Goal: Communication & Community: Answer question/provide support

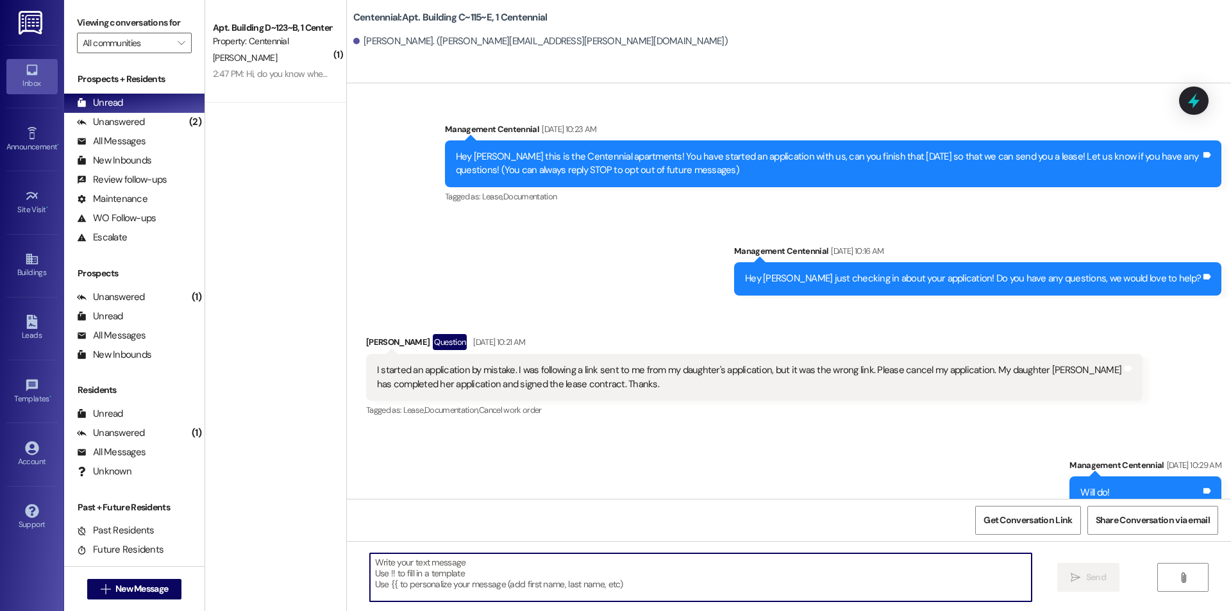
scroll to position [12442, 0]
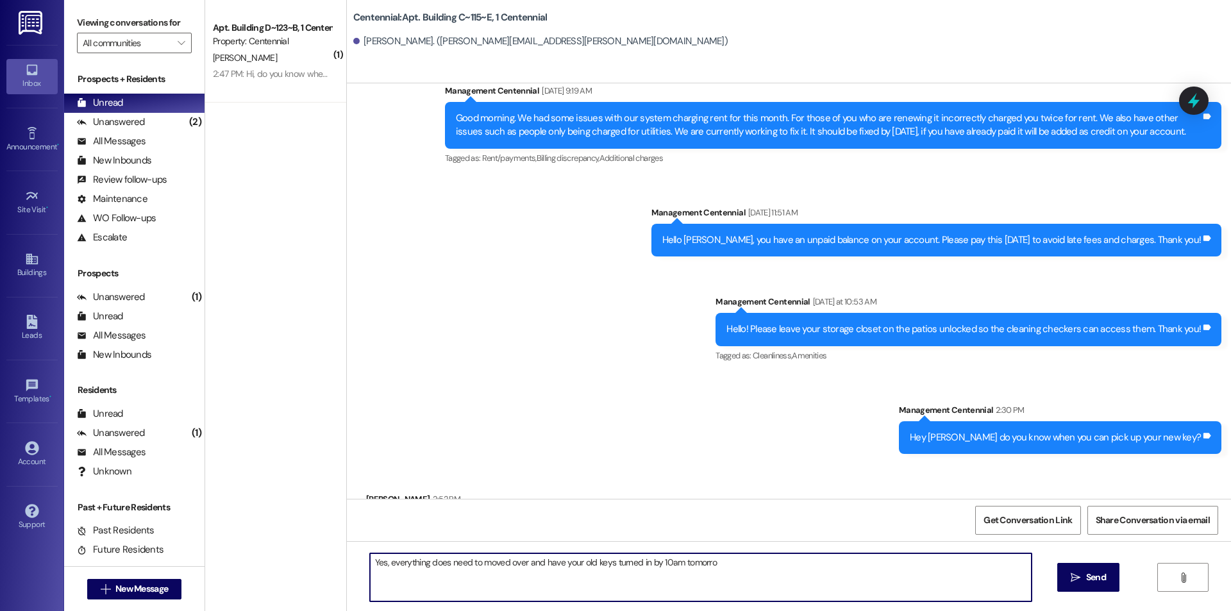
type textarea "Yes, everything does need to moved over and have your old keys turned in by 10a…"
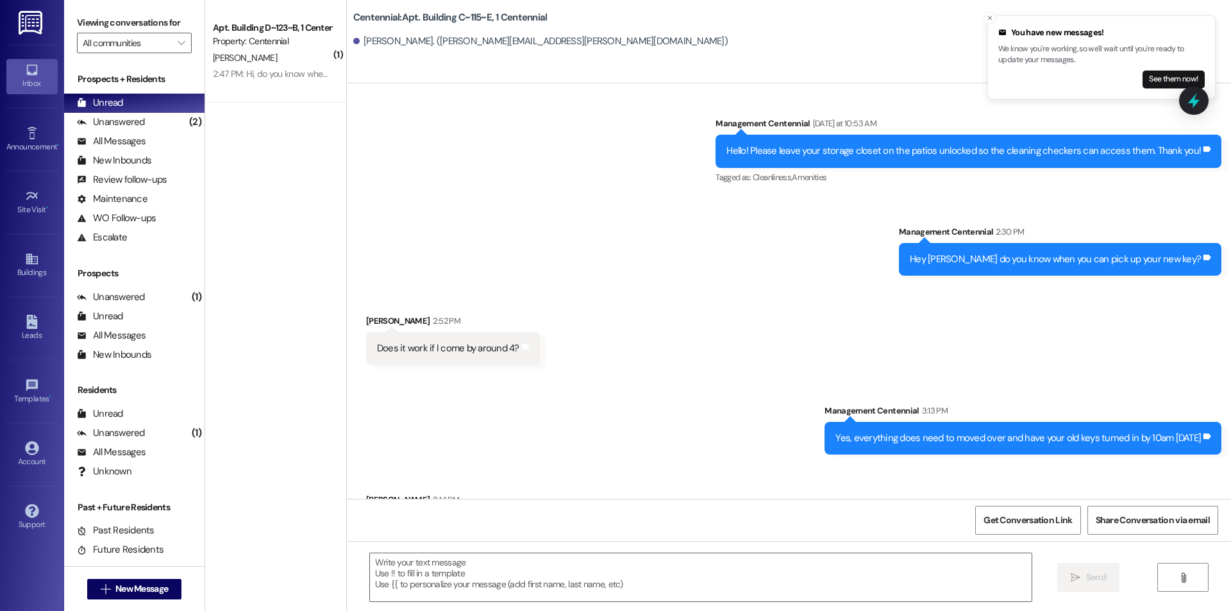
scroll to position [12620, 0]
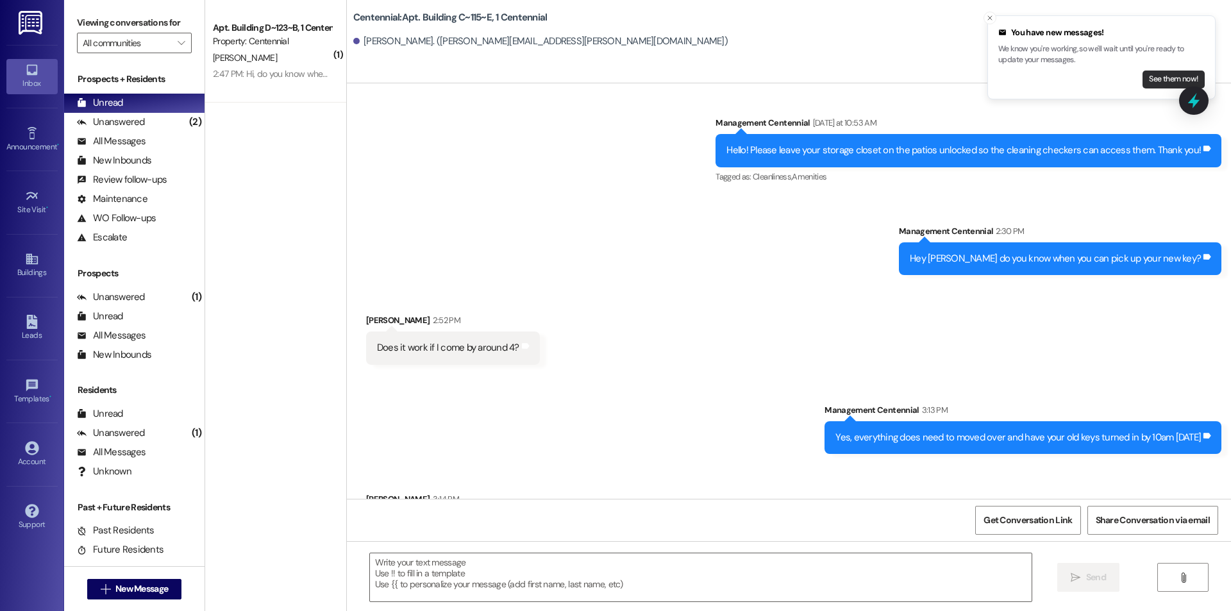
click at [1148, 79] on button "See them now!" at bounding box center [1173, 79] width 62 height 18
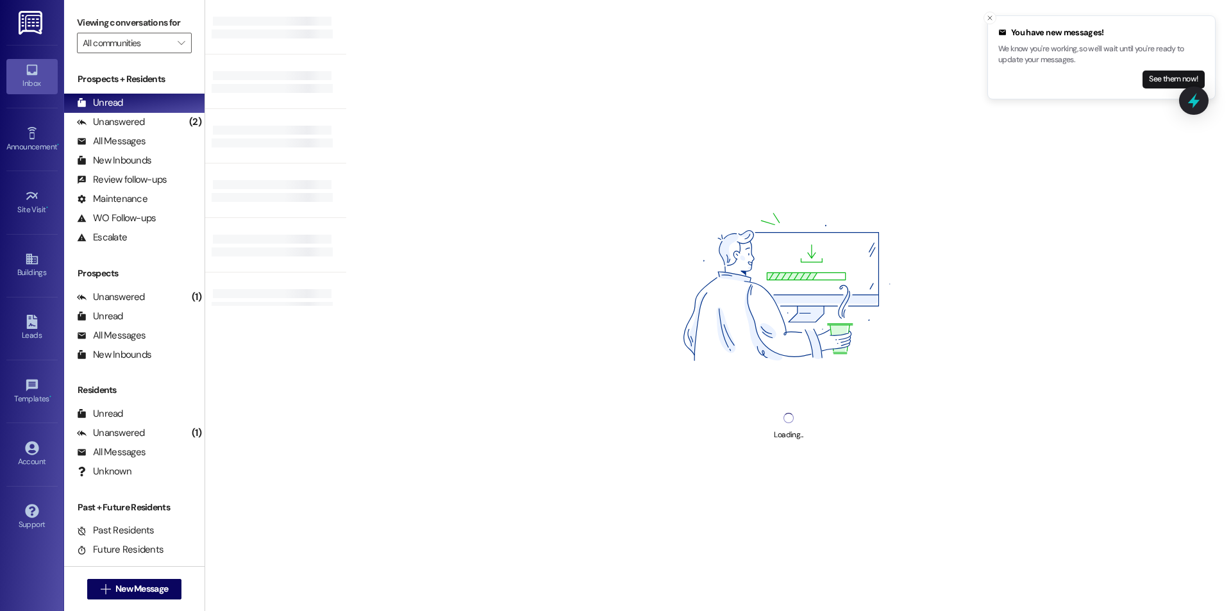
click at [1148, 79] on button "See them now!" at bounding box center [1173, 79] width 62 height 18
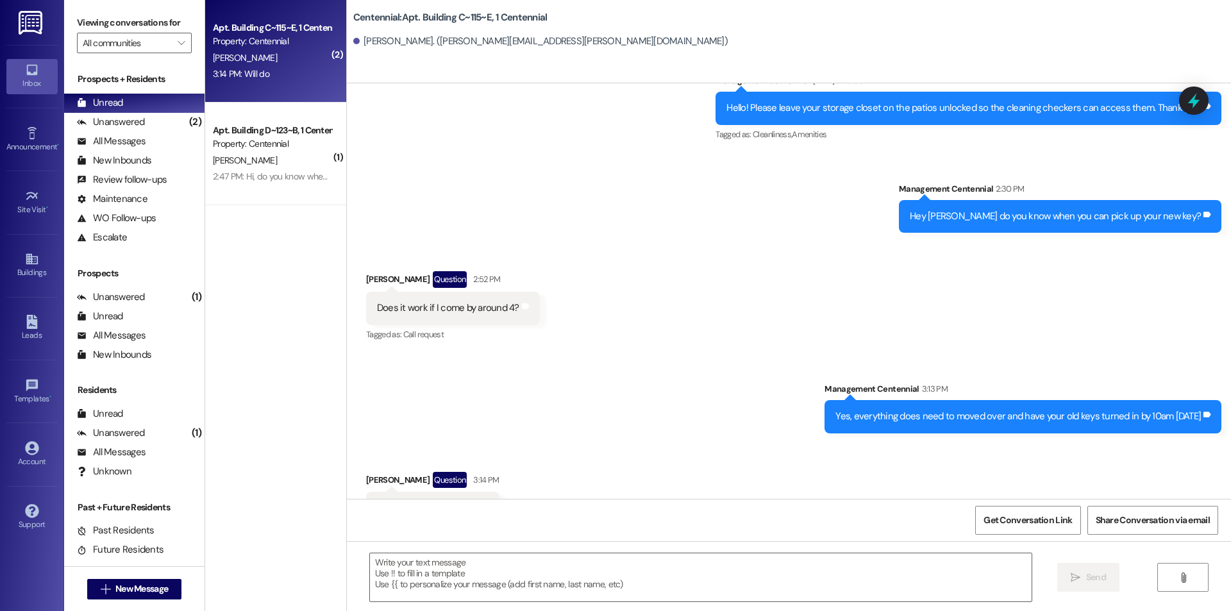
scroll to position [12663, 0]
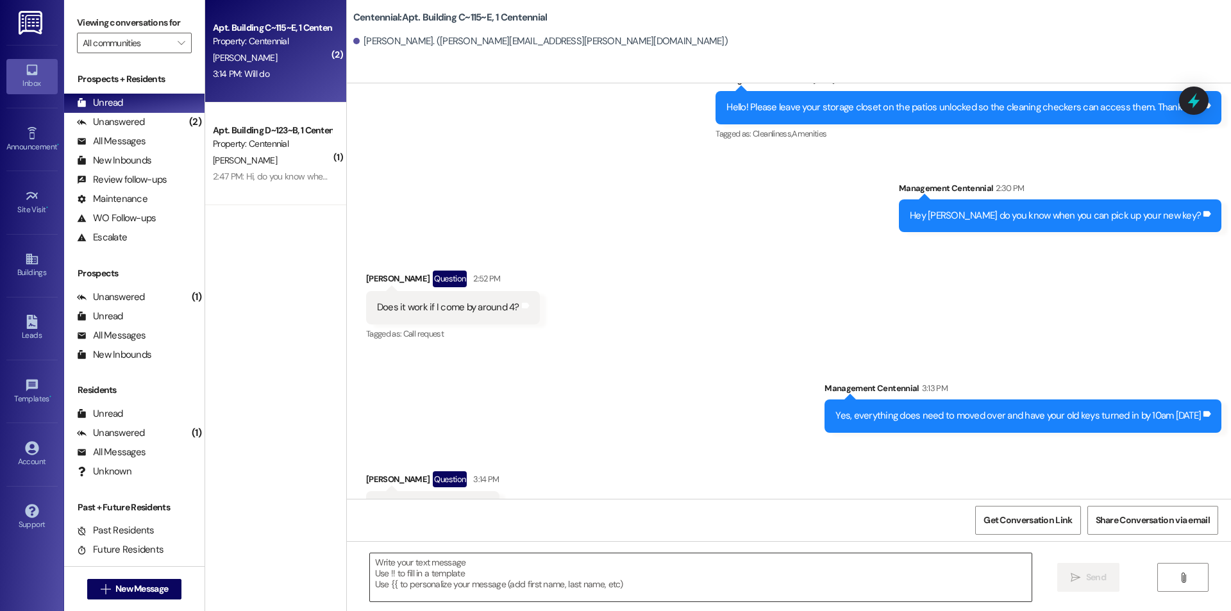
click at [648, 581] on textarea at bounding box center [700, 577] width 661 height 48
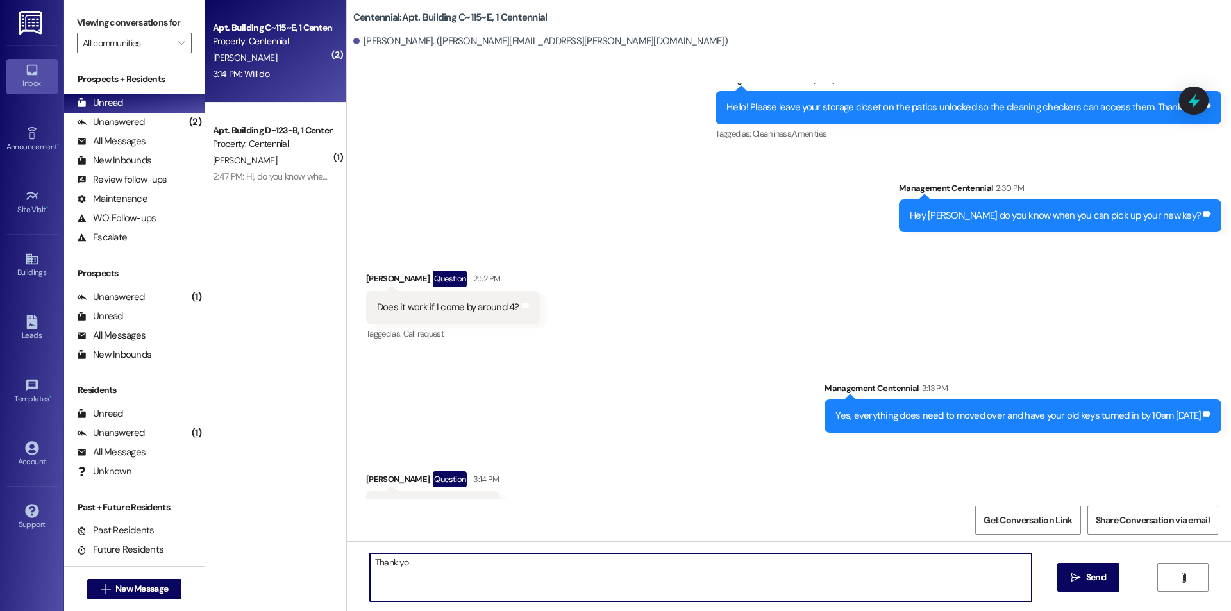
type textarea "Thank you"
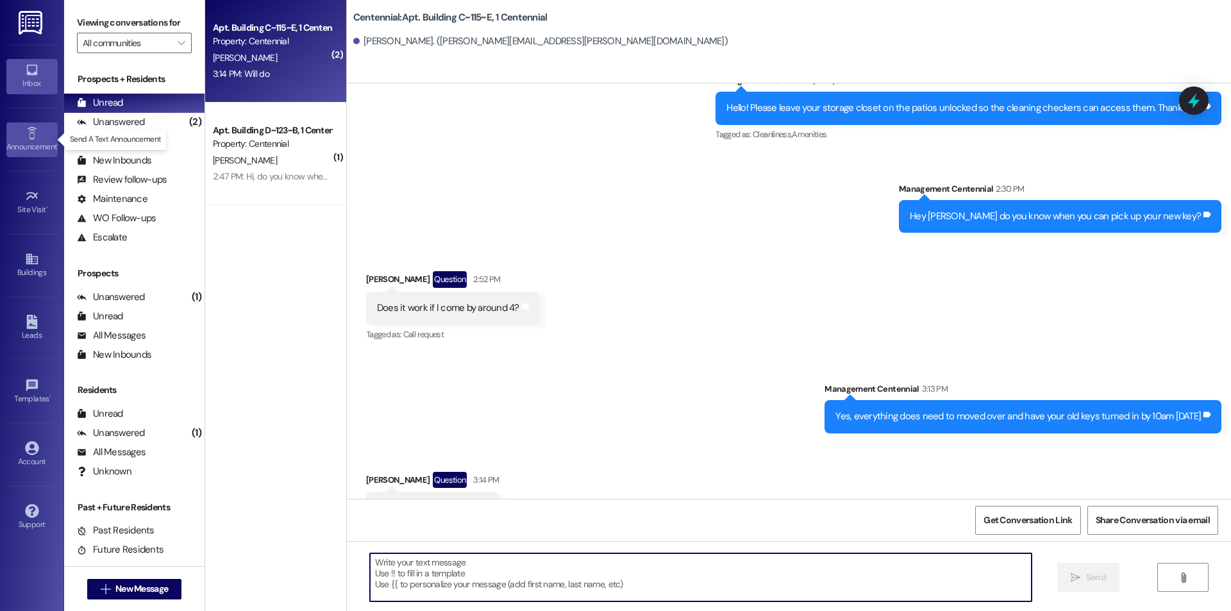
click at [33, 140] on div "Announcement •" at bounding box center [32, 146] width 64 height 13
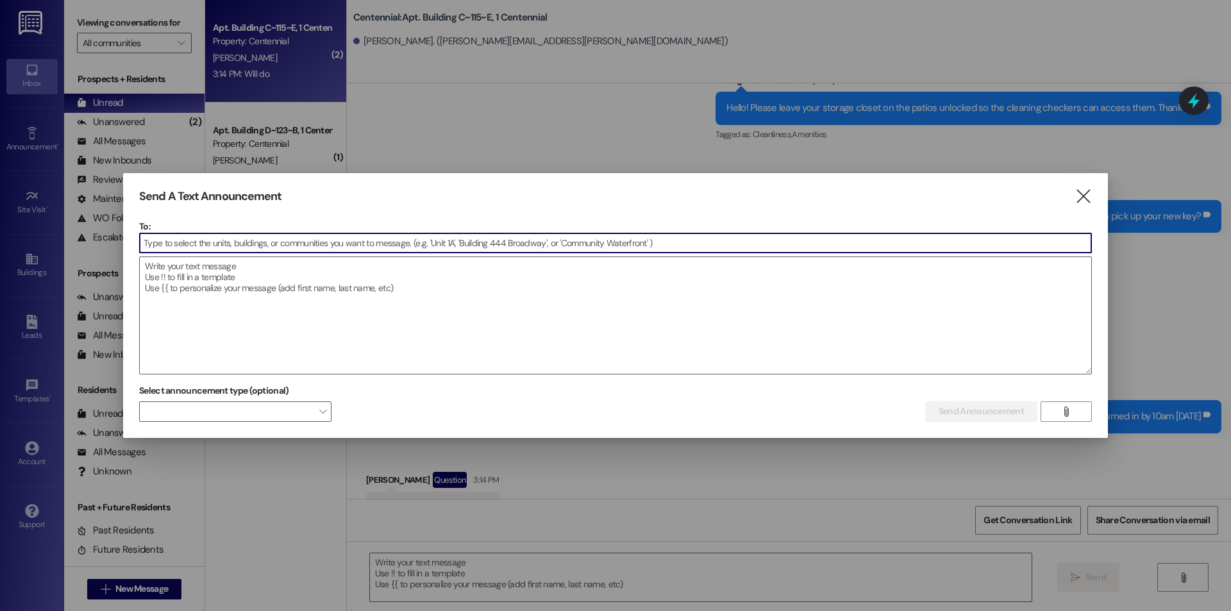
click at [176, 246] on input at bounding box center [615, 242] width 951 height 19
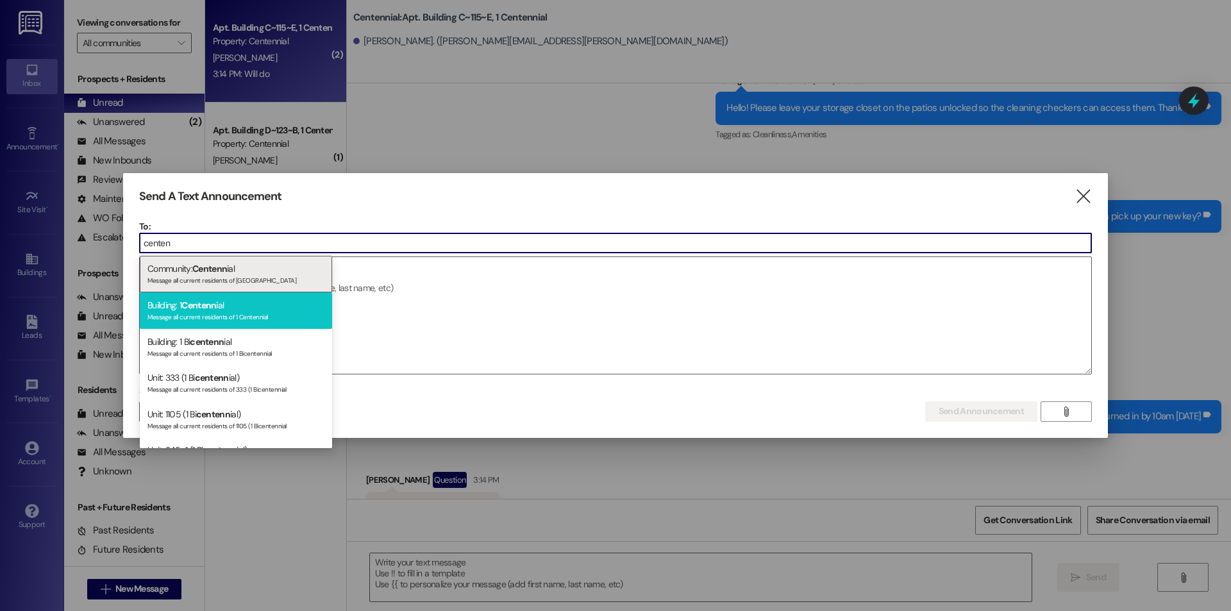
type input "centen"
click at [203, 299] on span "Centenn" at bounding box center [198, 305] width 35 height 12
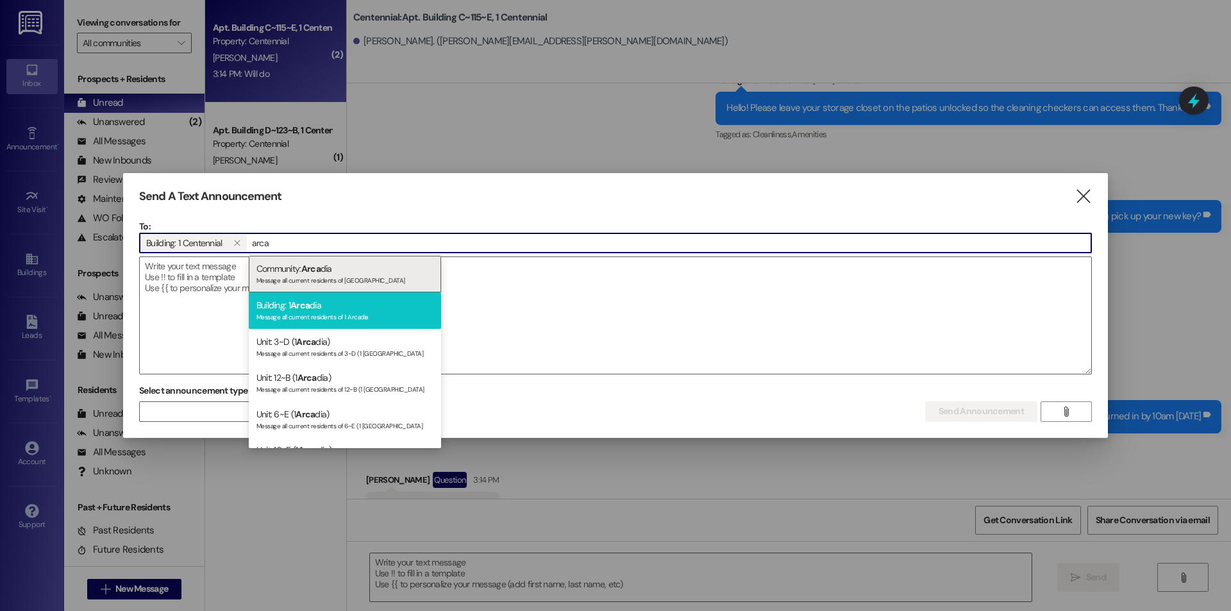
type input "arca"
click at [261, 311] on div "Message all current residents of 1 Arcadia" at bounding box center [344, 315] width 177 height 11
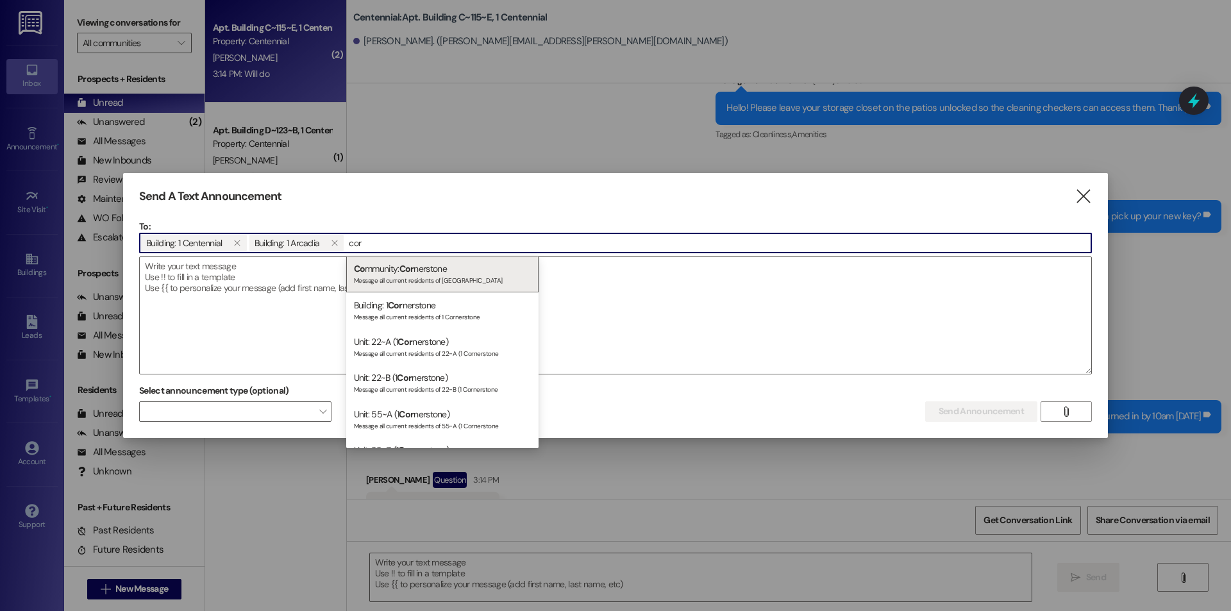
type input "cor"
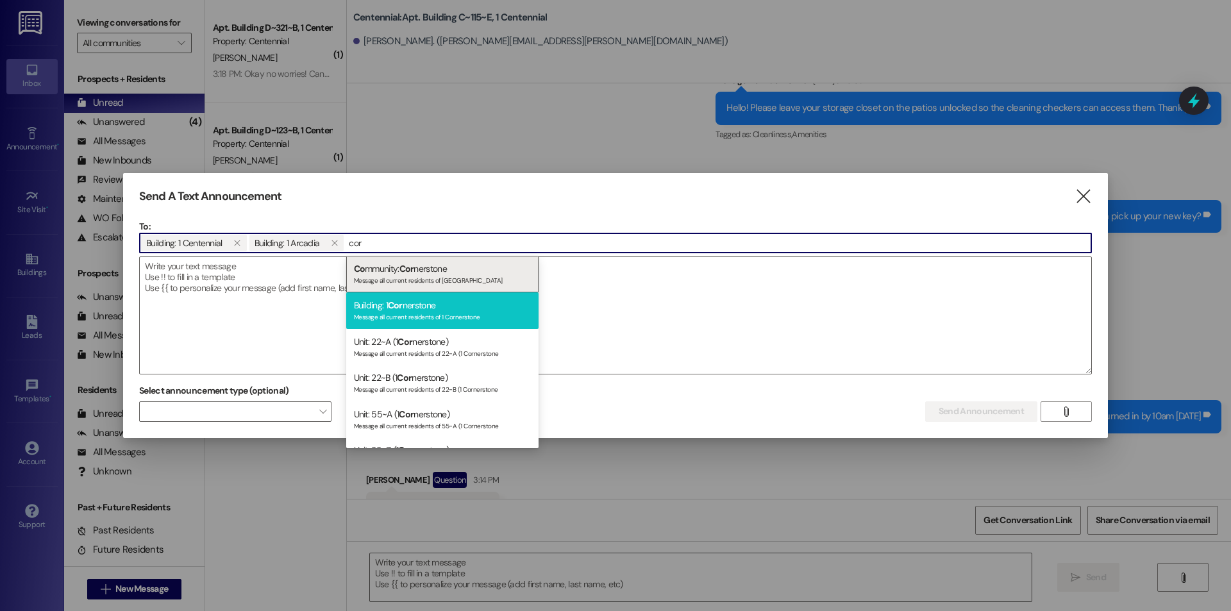
click at [479, 298] on div "Building: 1 Cor nerstone Message all current residents of 1 Cornerstone" at bounding box center [442, 310] width 192 height 37
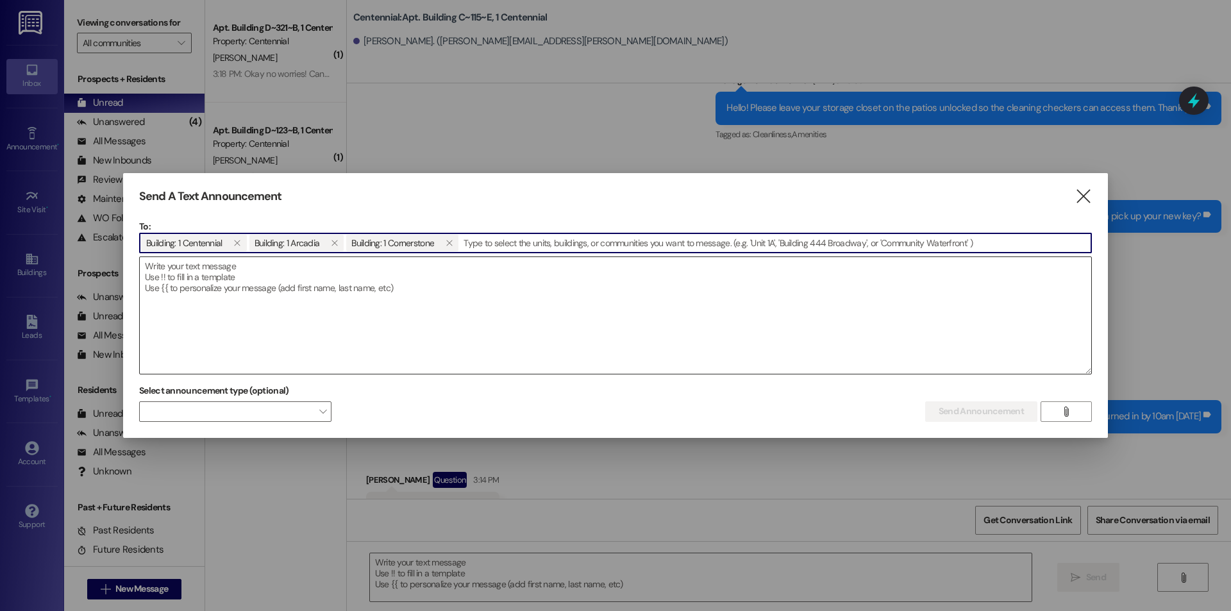
click at [613, 313] on textarea at bounding box center [615, 315] width 951 height 117
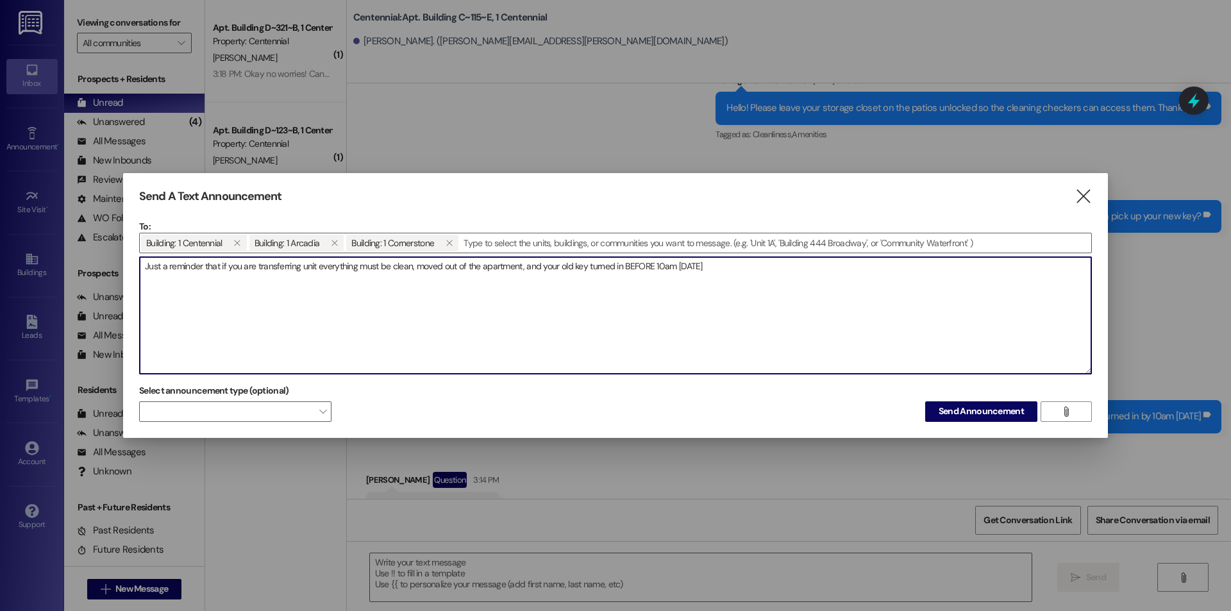
click at [482, 269] on textarea "Just a reminder that if you are transferring unit everything must be clean, mov…" at bounding box center [615, 315] width 951 height 117
click at [745, 271] on textarea "Just a reminder that if you are transferring unit everything must be clean, mov…" at bounding box center [615, 315] width 951 height 117
type textarea "Just a reminder that if you are transferring unit everything must be clean, mov…"
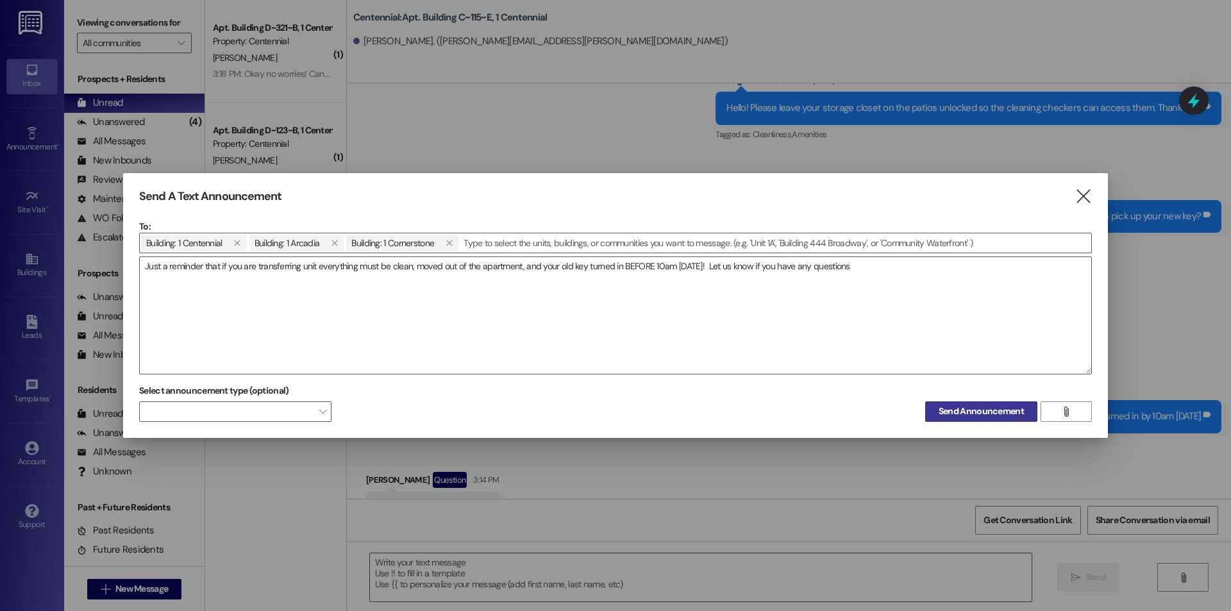
click at [936, 403] on button "Send Announcement" at bounding box center [981, 411] width 112 height 21
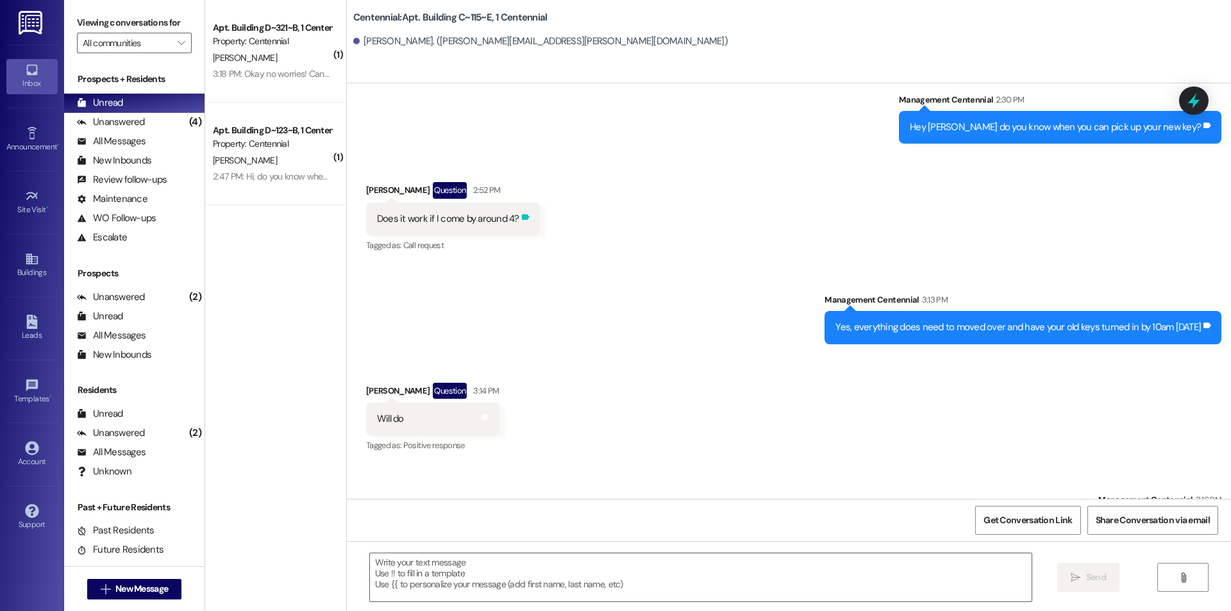
scroll to position [12752, 0]
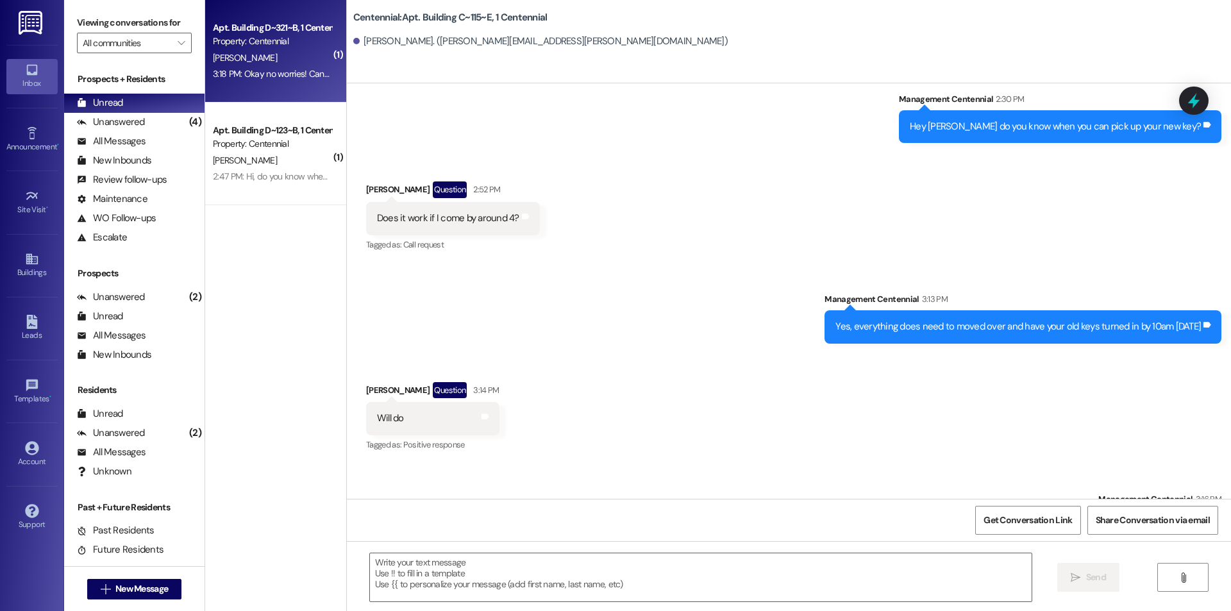
click at [281, 87] on div "Apt. Building D~321~B, 1 Centennial Property: Centennial [PERSON_NAME] 3:18 PM:…" at bounding box center [275, 51] width 141 height 103
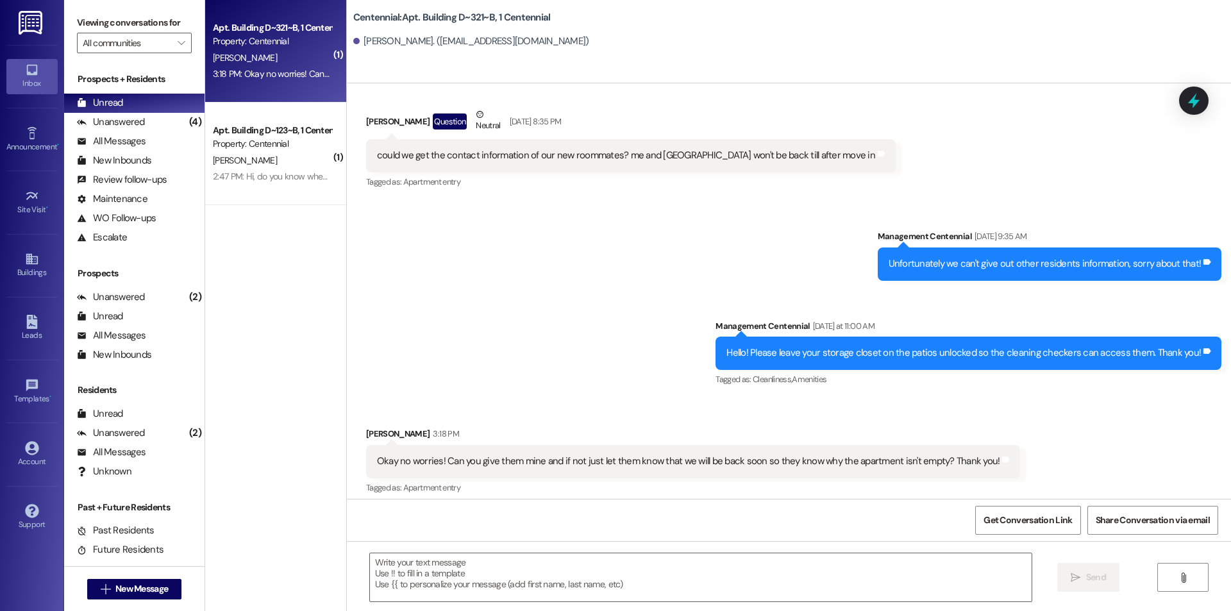
scroll to position [21063, 0]
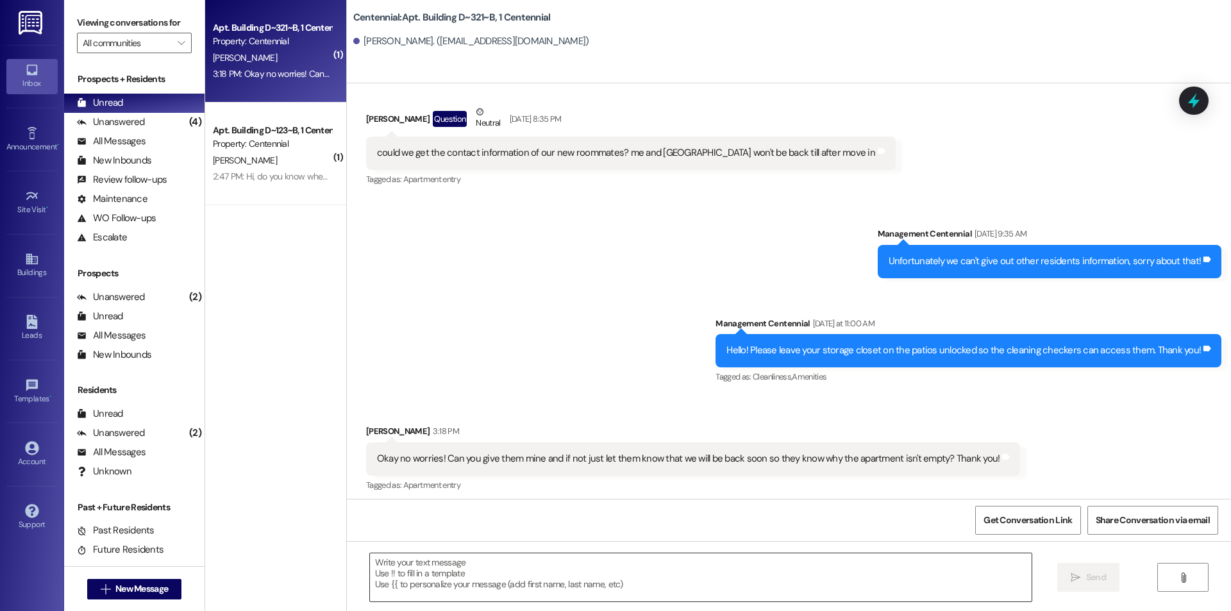
click at [661, 580] on textarea at bounding box center [700, 577] width 661 height 48
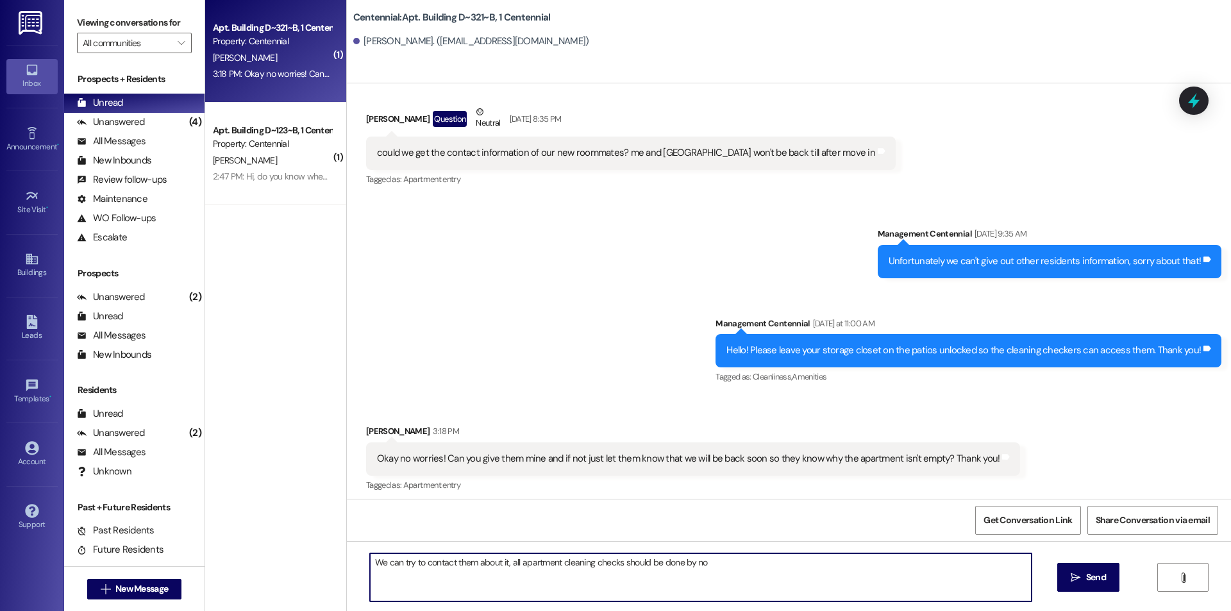
type textarea "We can try to contact them about it, all apartment cleaning checks should be do…"
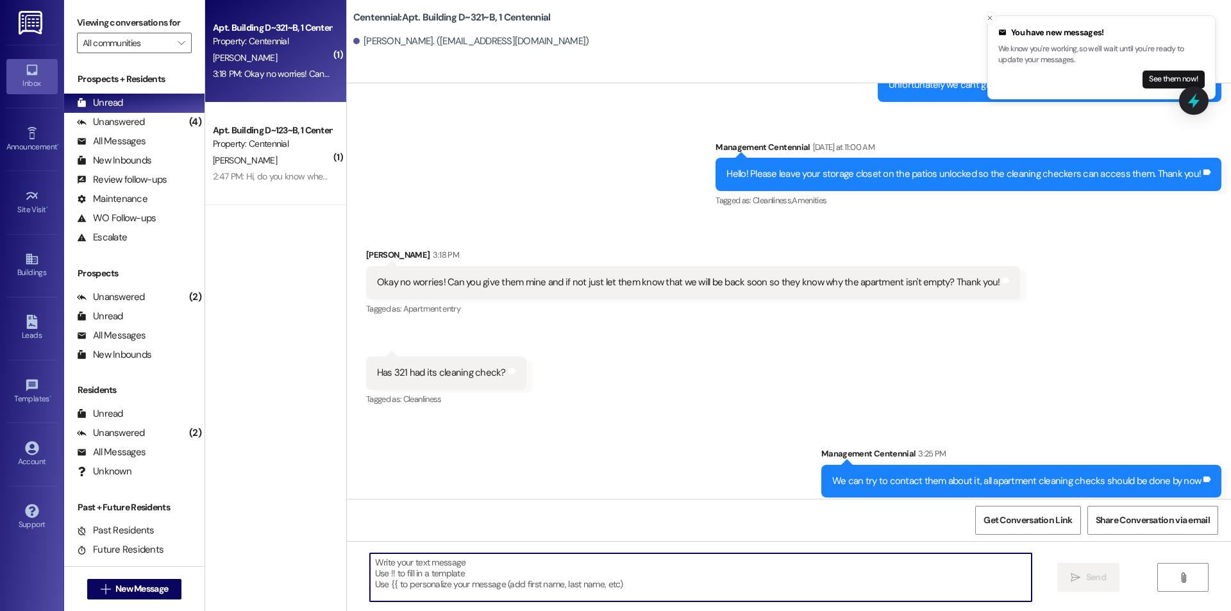
scroll to position [21242, 0]
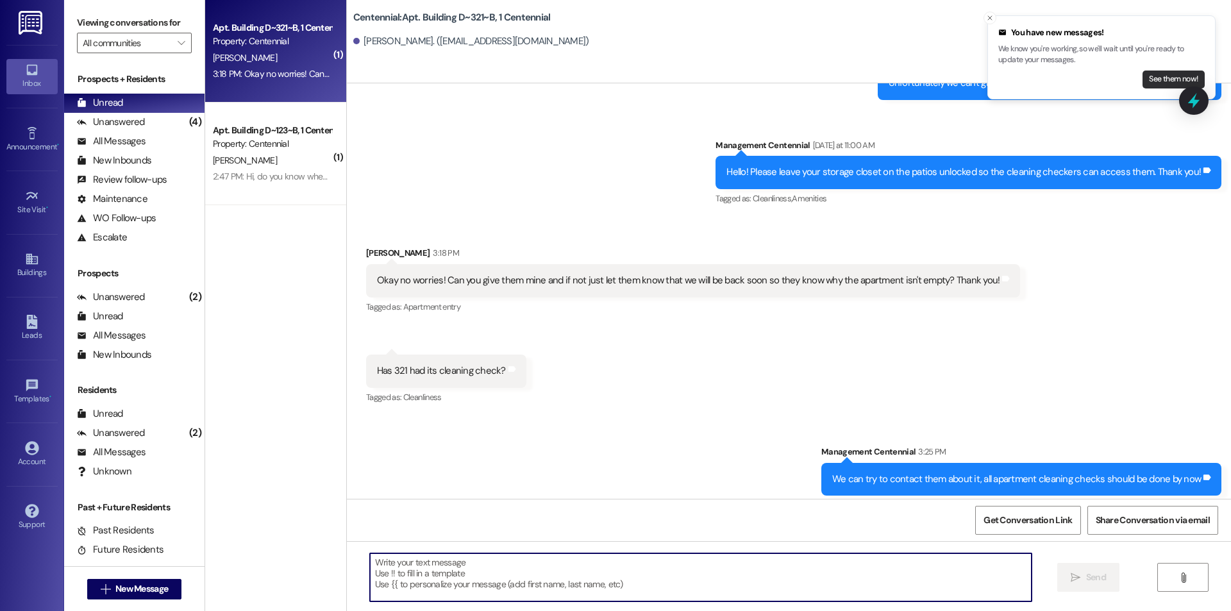
click at [1161, 76] on button "See them now!" at bounding box center [1173, 79] width 62 height 18
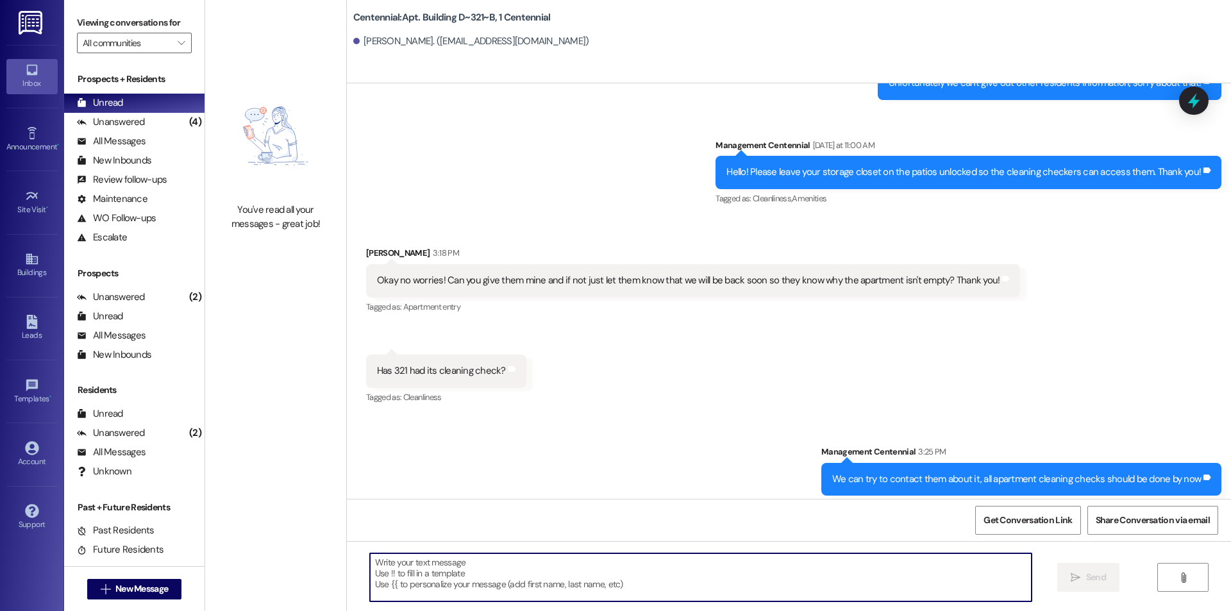
scroll to position [21242, 0]
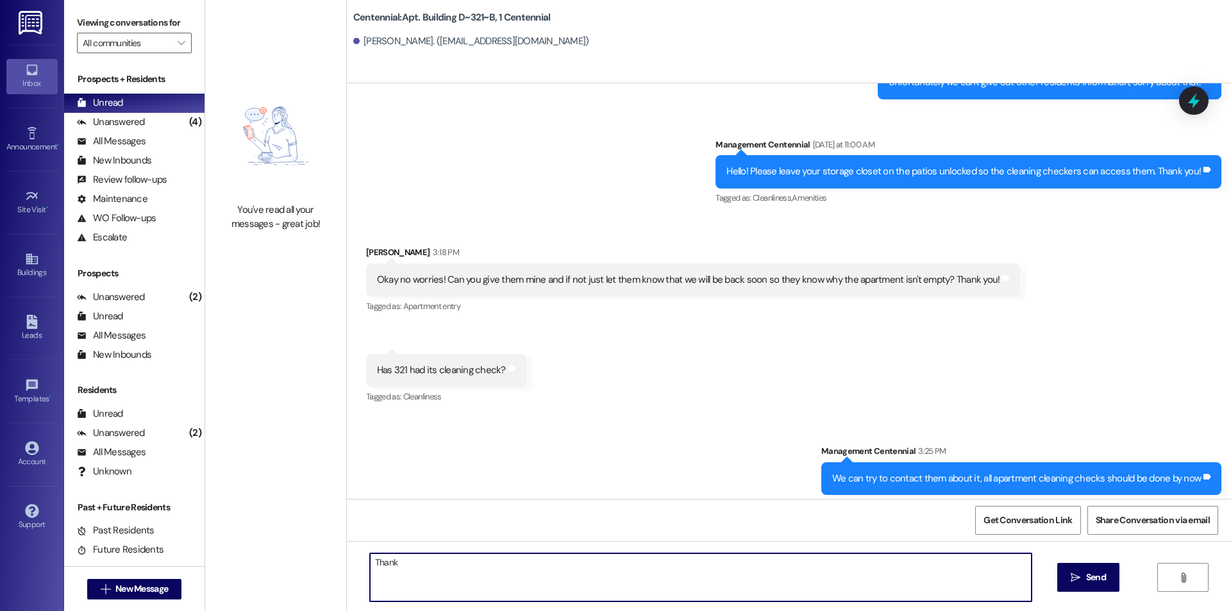
type textarea "Thanks"
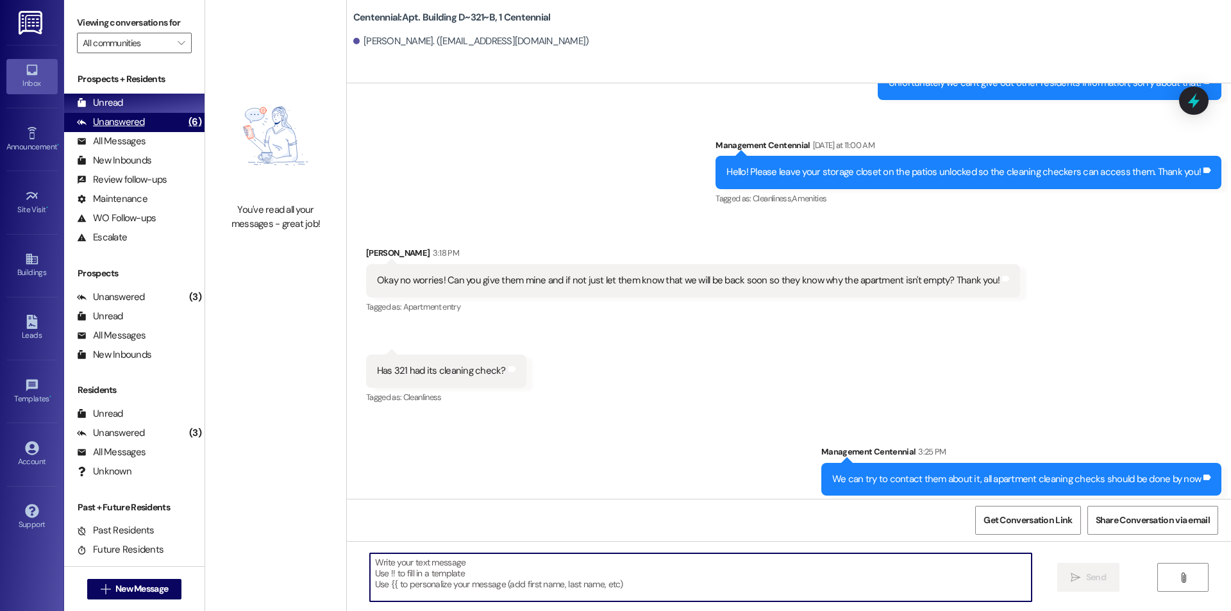
click at [165, 119] on div "Unanswered (6)" at bounding box center [134, 122] width 140 height 19
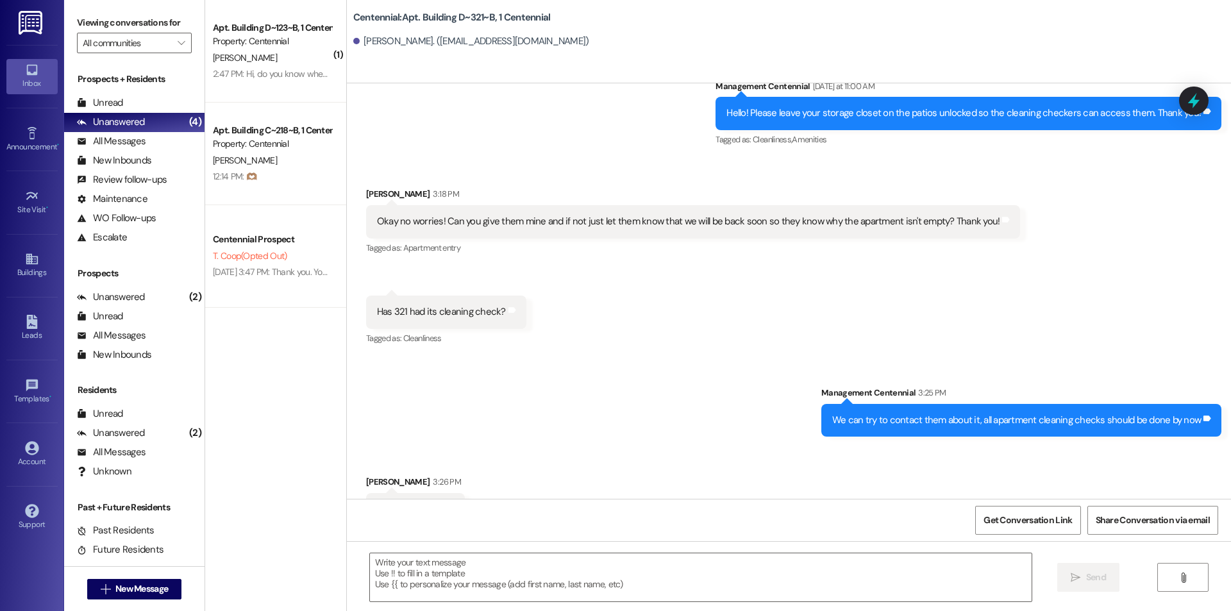
scroll to position [21350, 0]
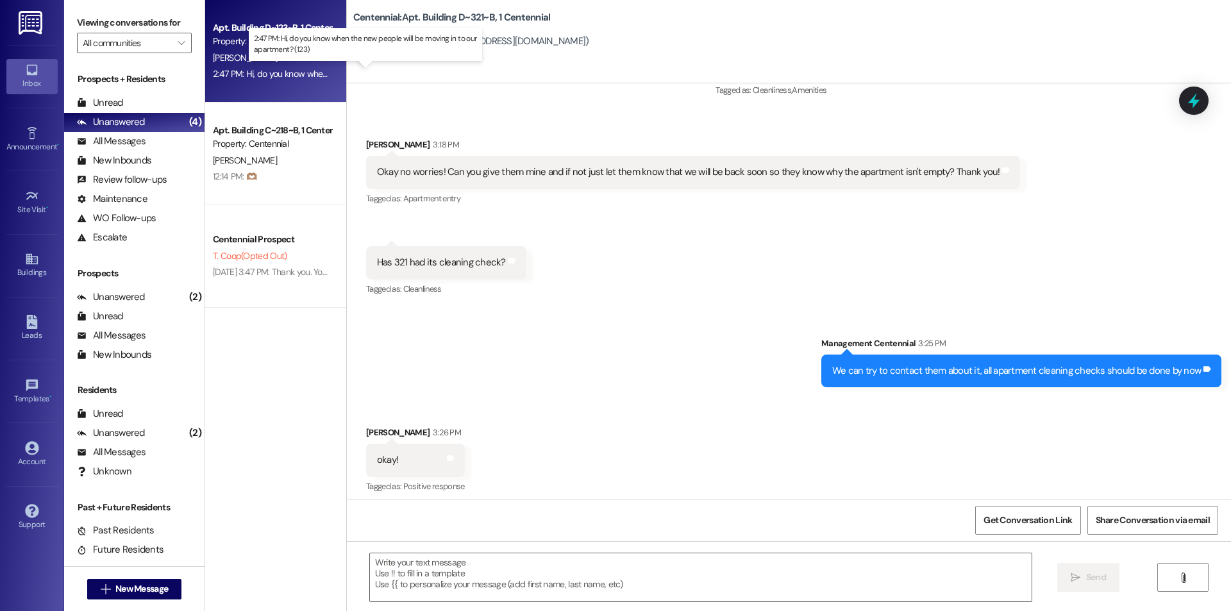
click at [253, 78] on div "2:47 PM: Hi, do you know when the new people will be moving in to our apartment…" at bounding box center [376, 74] width 326 height 12
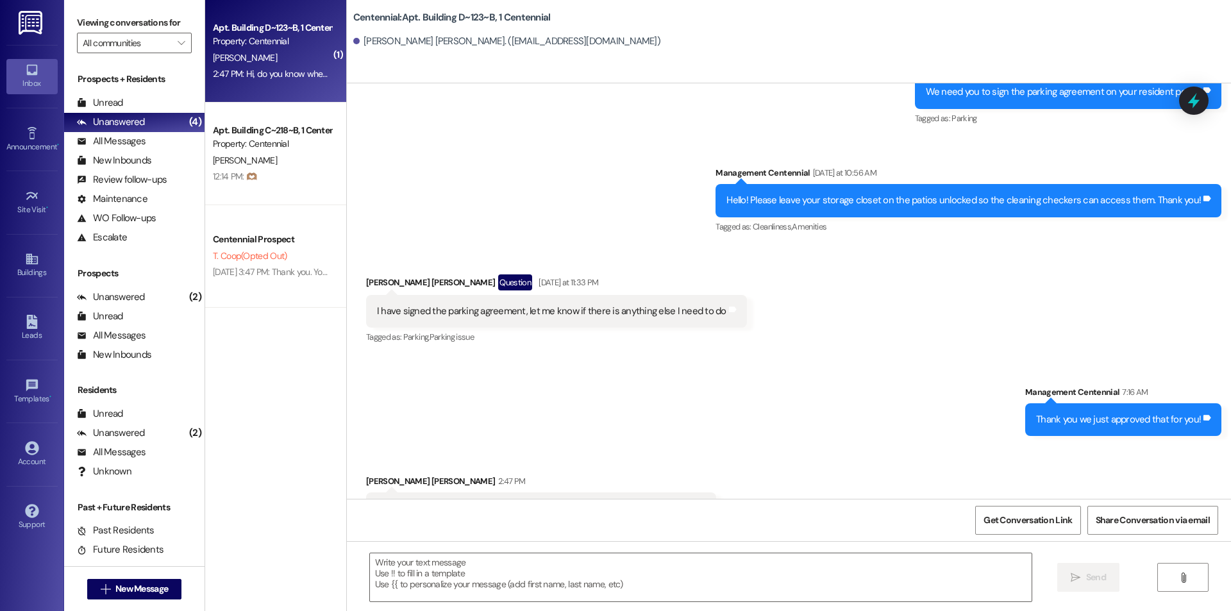
scroll to position [15094, 0]
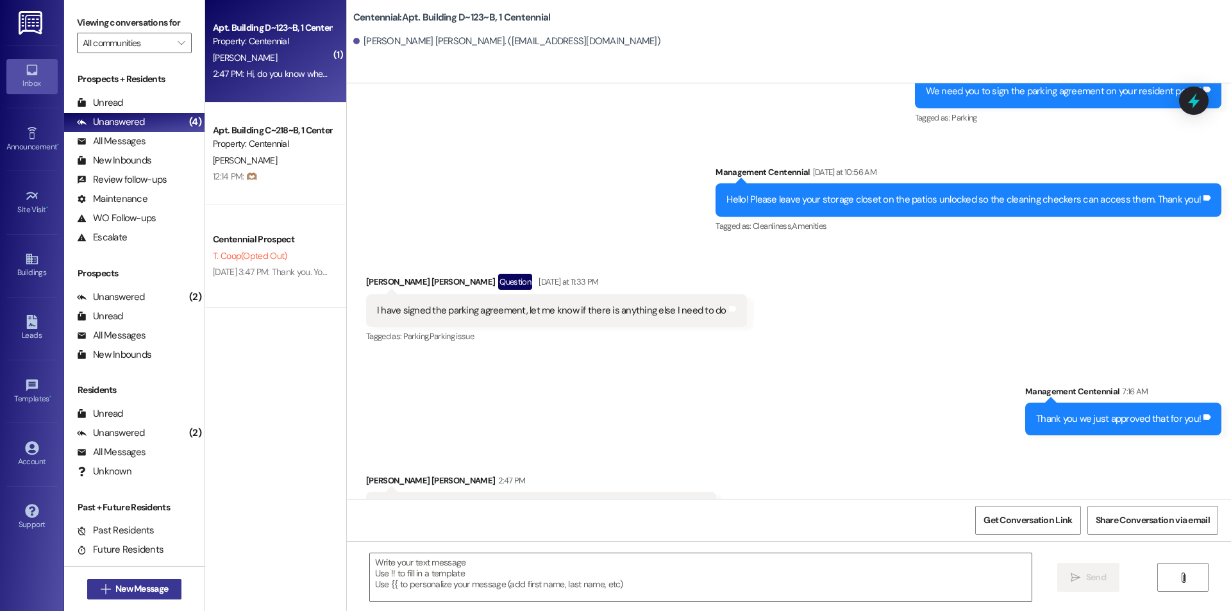
click at [165, 589] on span "New Message" at bounding box center [142, 588] width 58 height 13
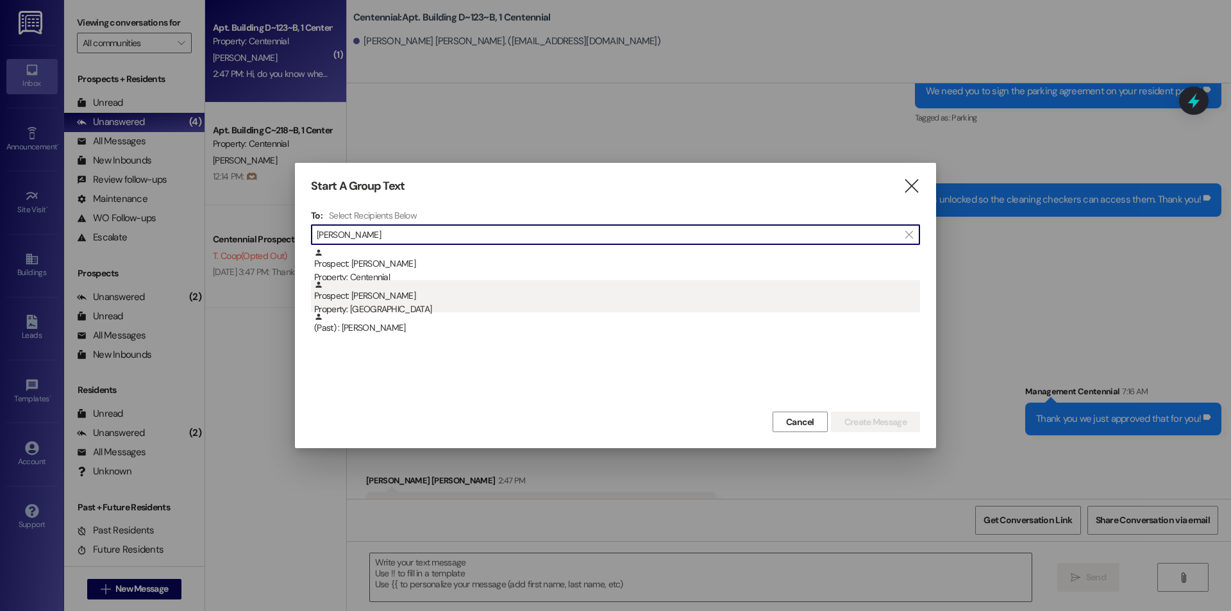
type input "[PERSON_NAME]"
click at [410, 301] on div "Prospect: [PERSON_NAME] Property: [GEOGRAPHIC_DATA]" at bounding box center [617, 298] width 606 height 37
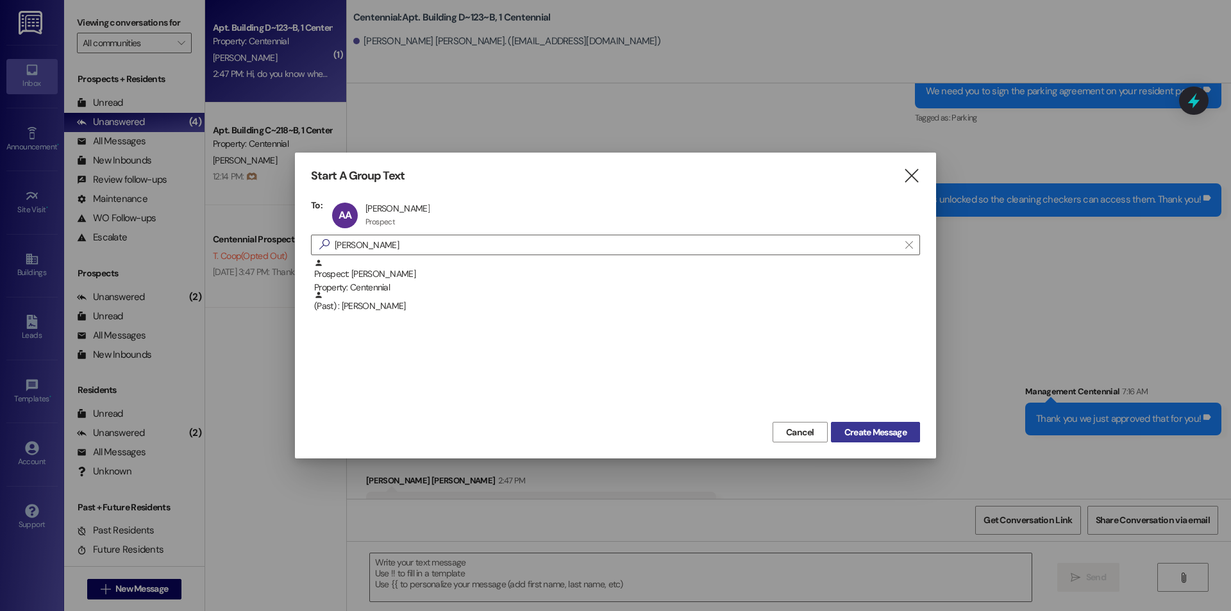
click at [889, 424] on button "Create Message" at bounding box center [875, 432] width 89 height 21
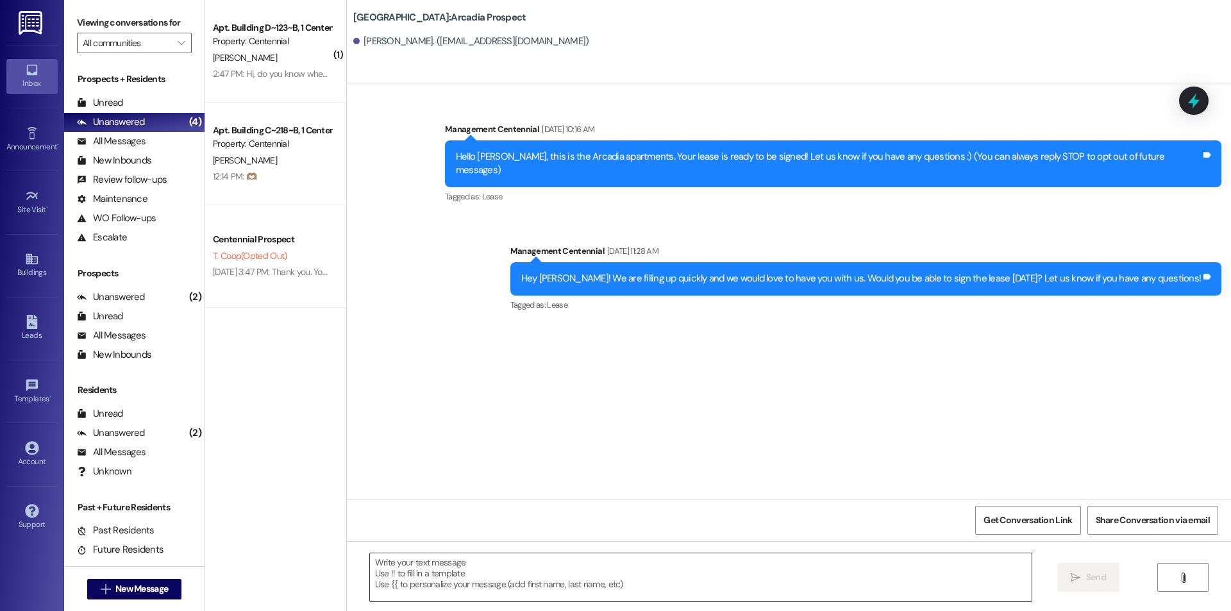
scroll to position [0, 0]
click at [702, 567] on textarea at bounding box center [700, 577] width 661 height 48
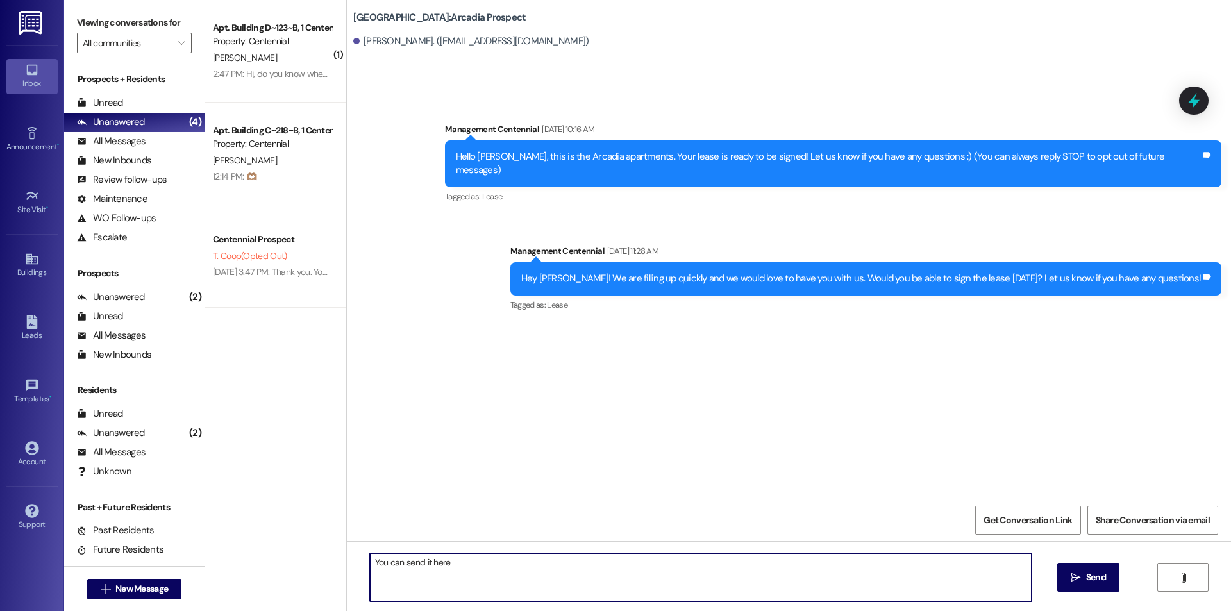
type textarea "You can send it here!"
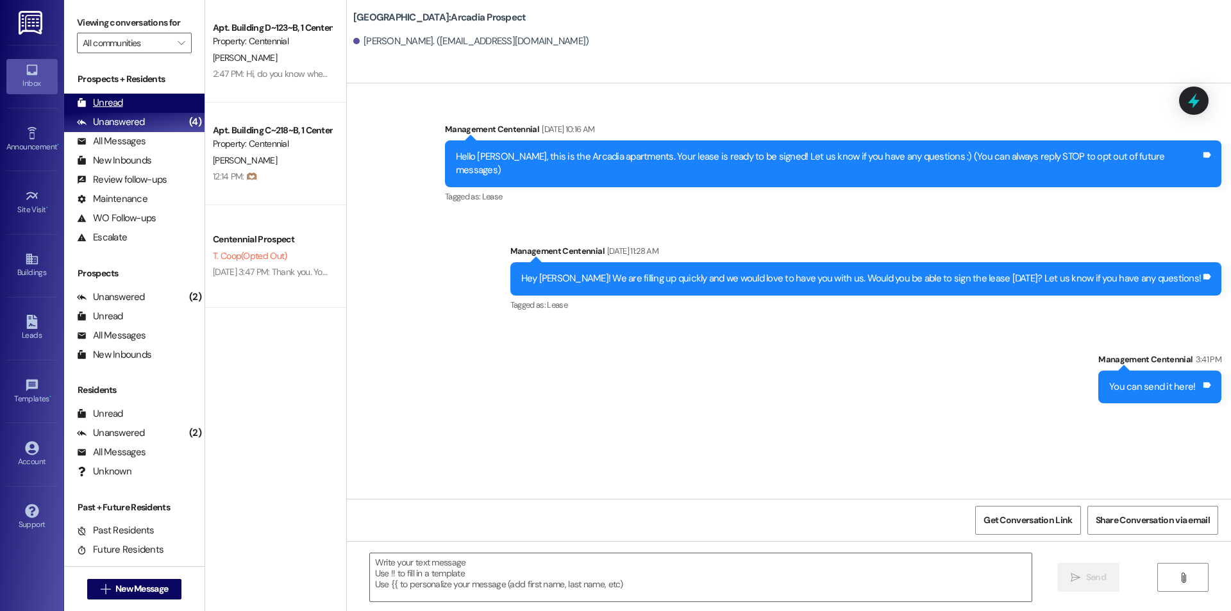
click at [147, 106] on div "Unread (0)" at bounding box center [134, 103] width 140 height 19
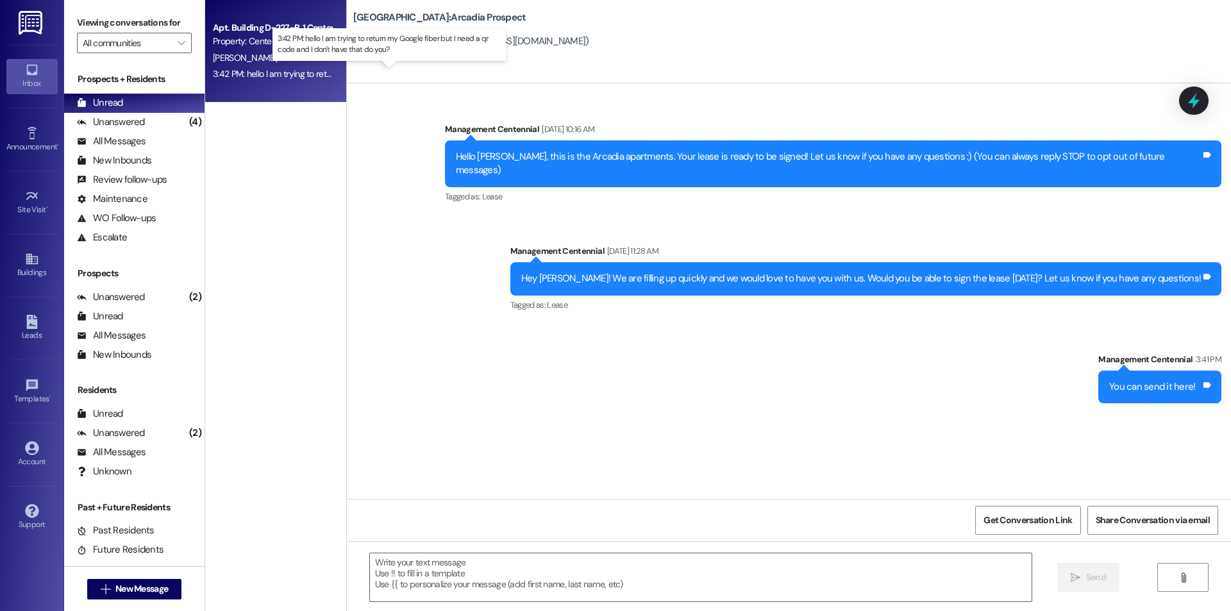
click at [265, 75] on div "3:42 PM: hello I am trying to return my Google fiber but I need a qr code and I…" at bounding box center [400, 74] width 375 height 12
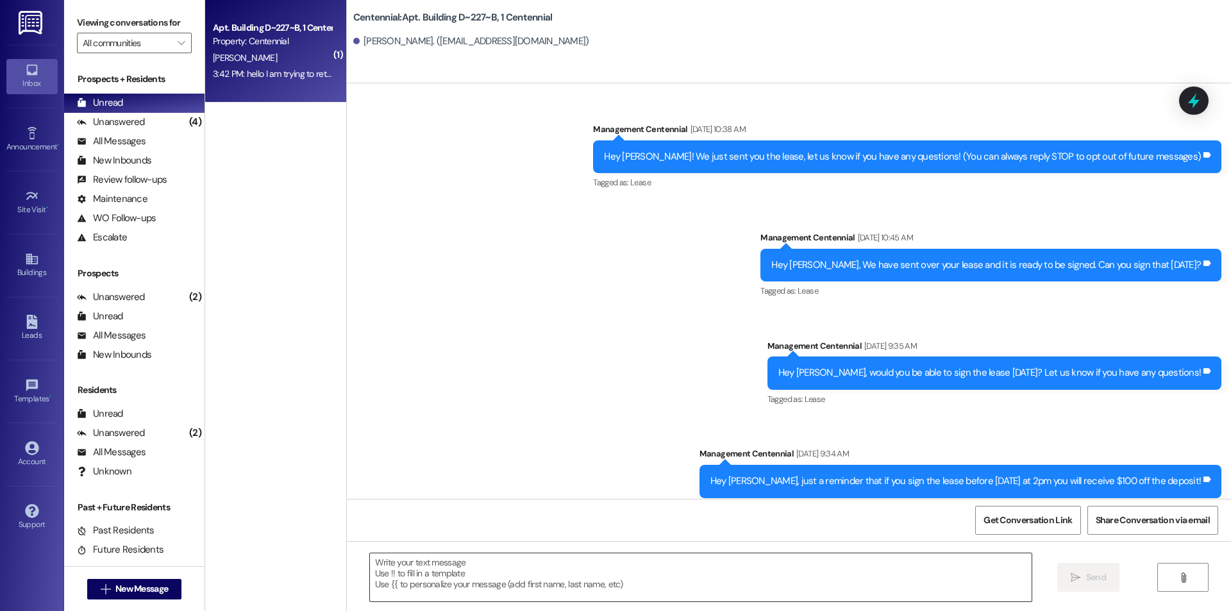
scroll to position [13964, 0]
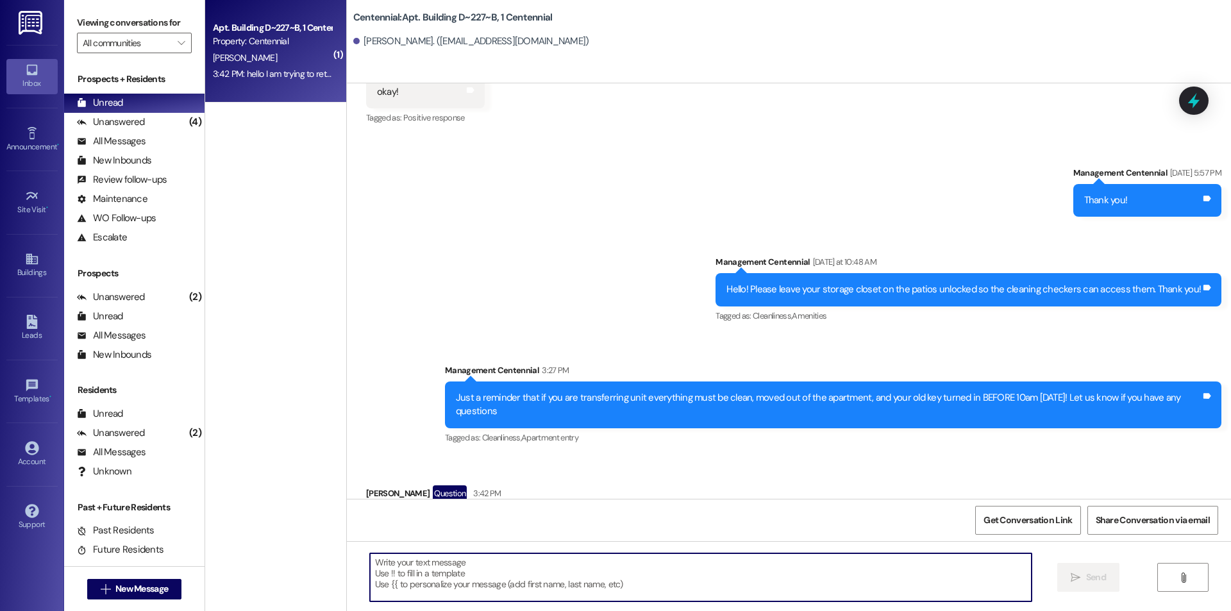
click at [611, 584] on textarea at bounding box center [700, 577] width 661 height 48
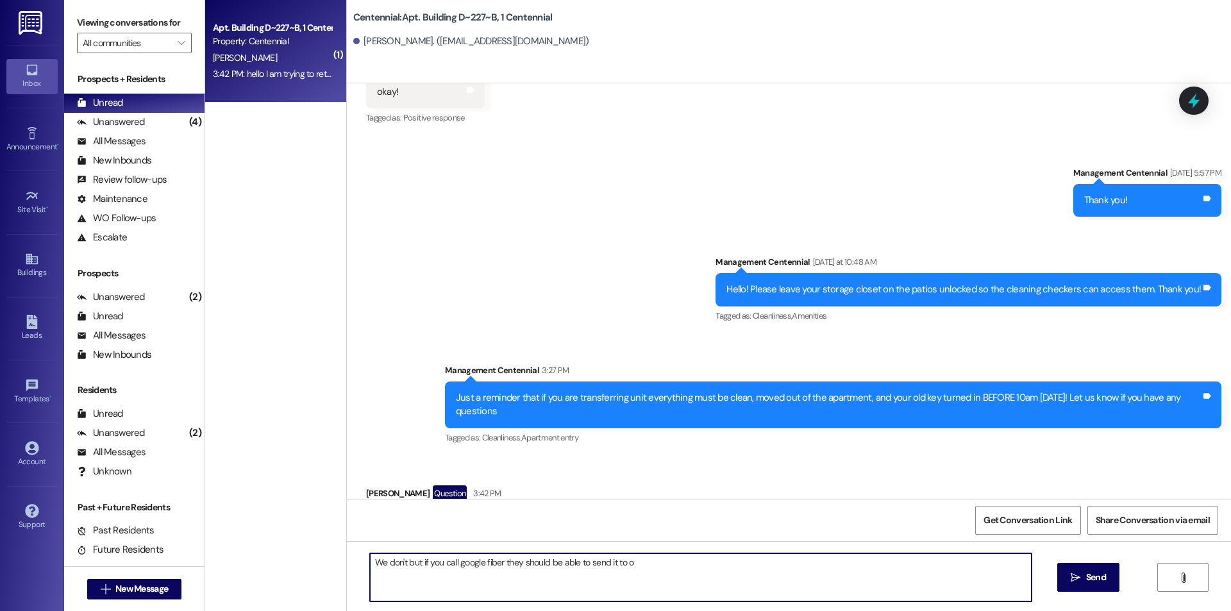
type textarea "We don't but if you call google fiber they should be able to send it to ou"
type textarea "*you"
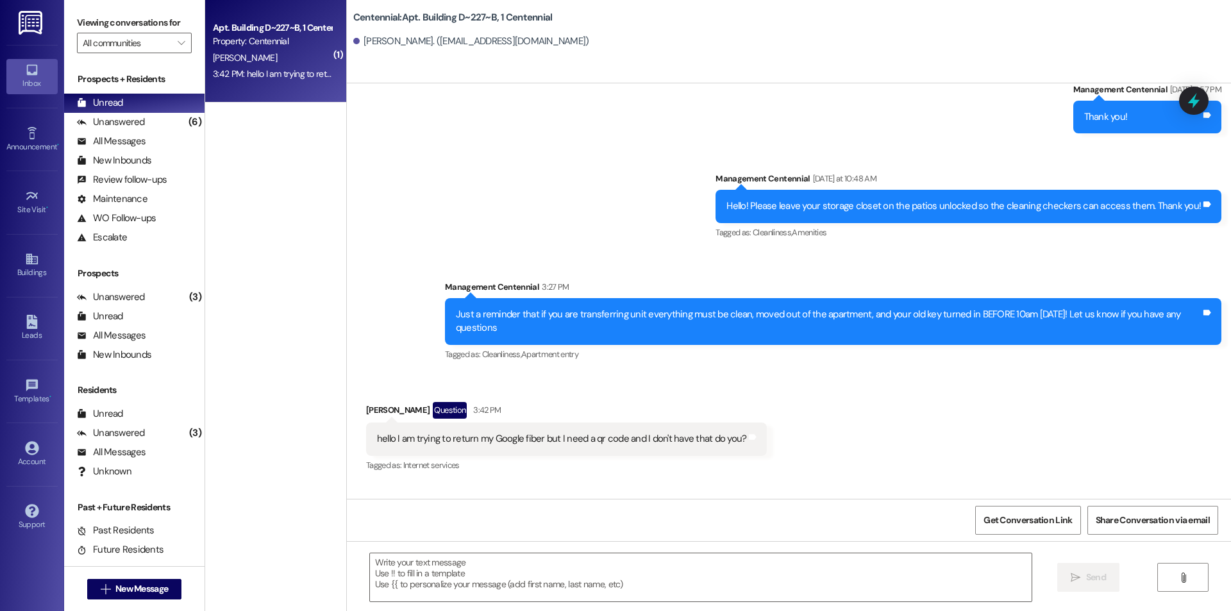
scroll to position [14143, 0]
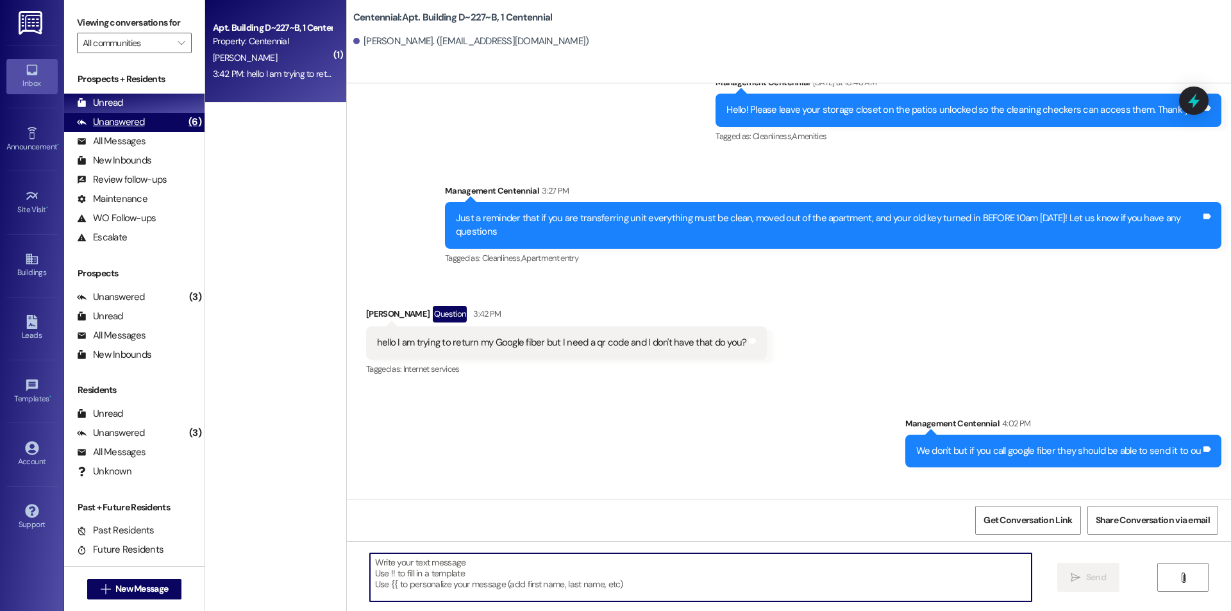
click at [164, 122] on div "Unanswered (6)" at bounding box center [134, 122] width 140 height 19
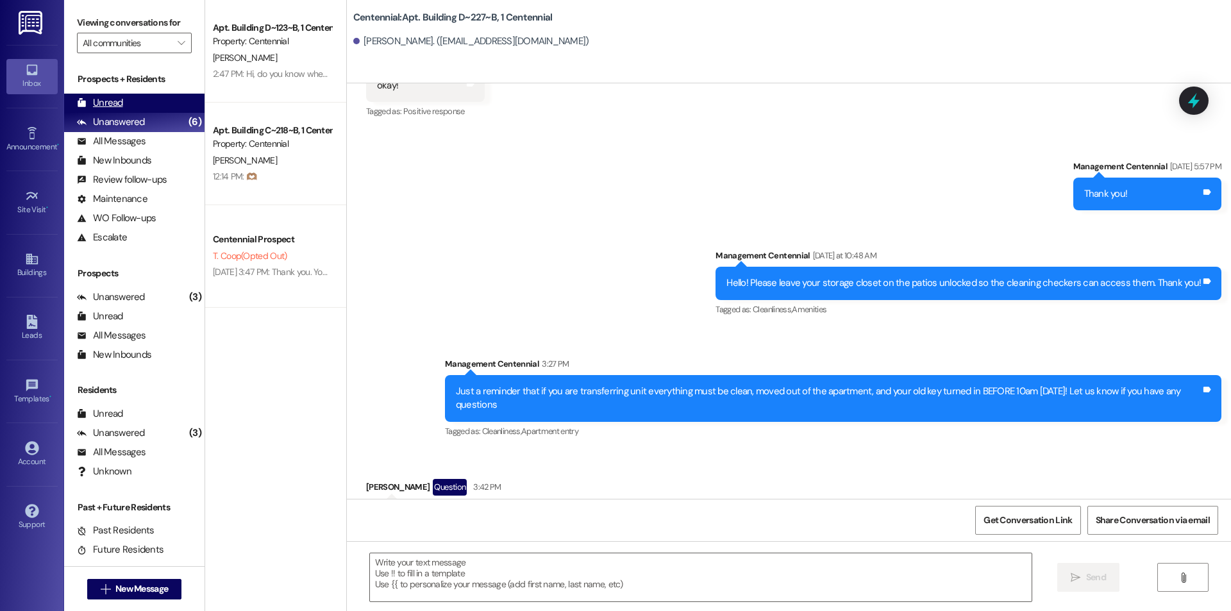
scroll to position [13964, 0]
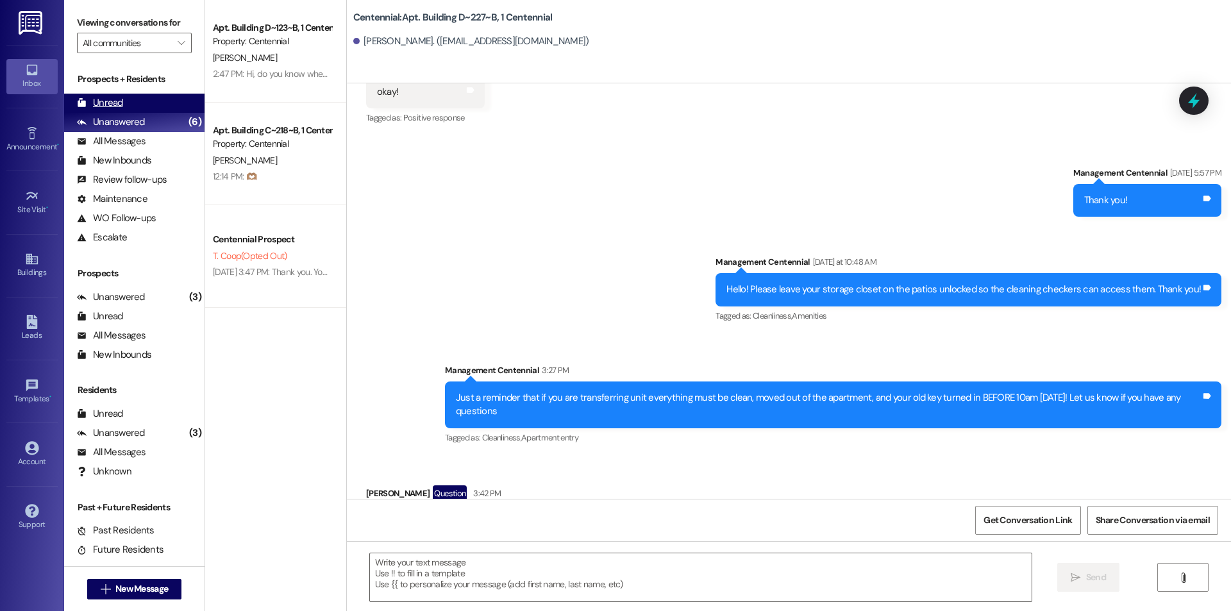
click at [159, 97] on div "Unread (0)" at bounding box center [134, 103] width 140 height 19
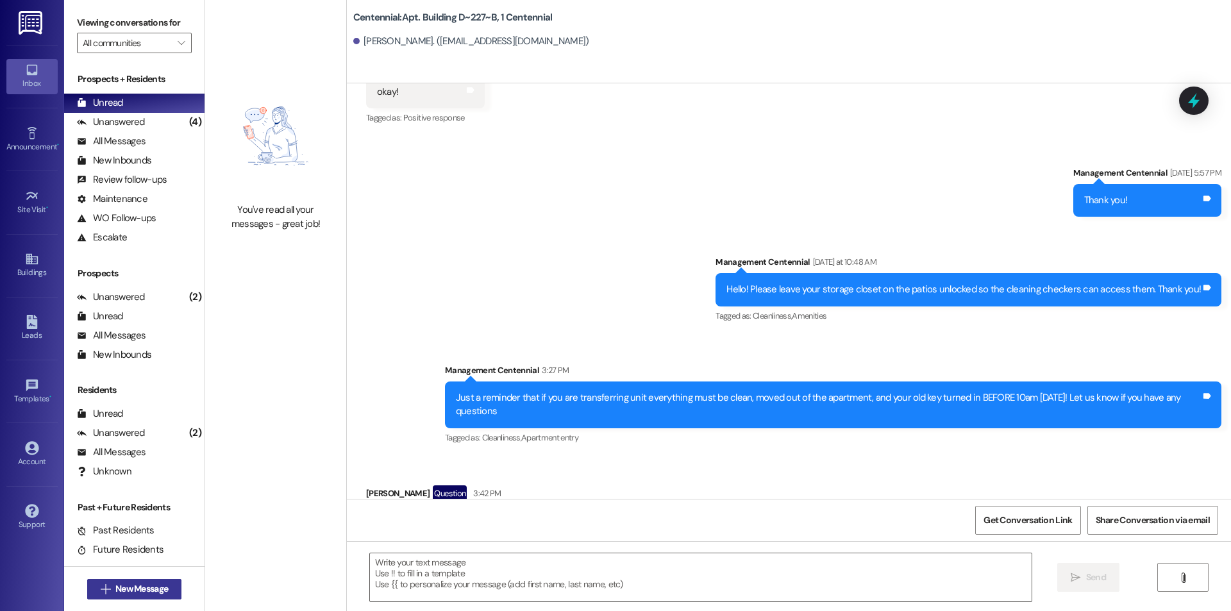
click at [149, 583] on span "New Message" at bounding box center [141, 588] width 53 height 13
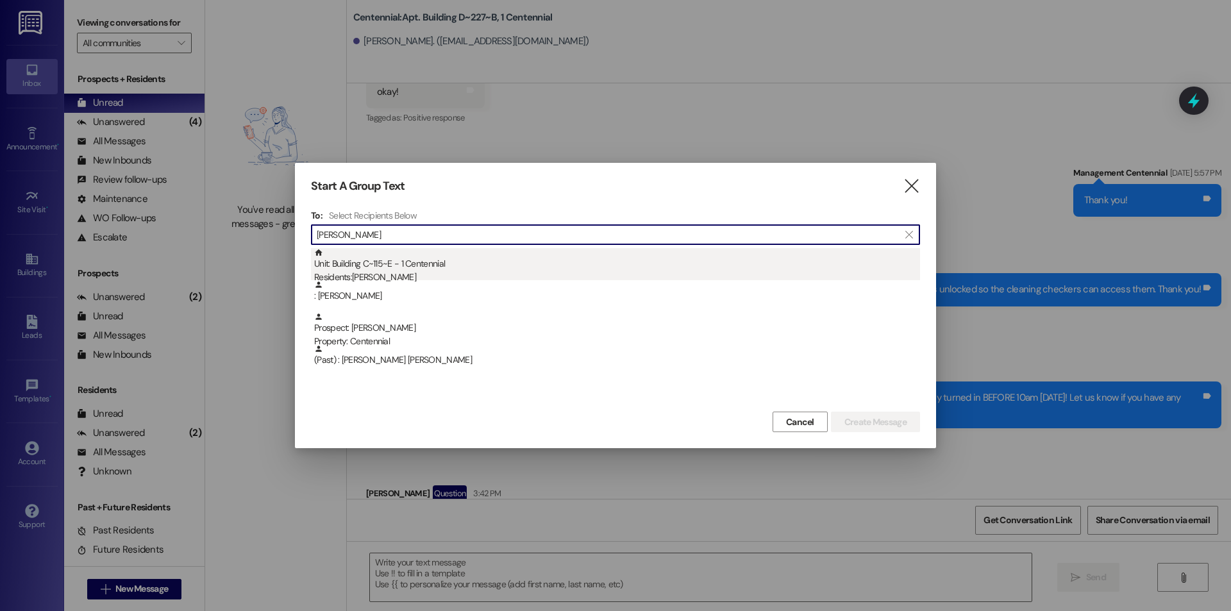
type input "[PERSON_NAME]"
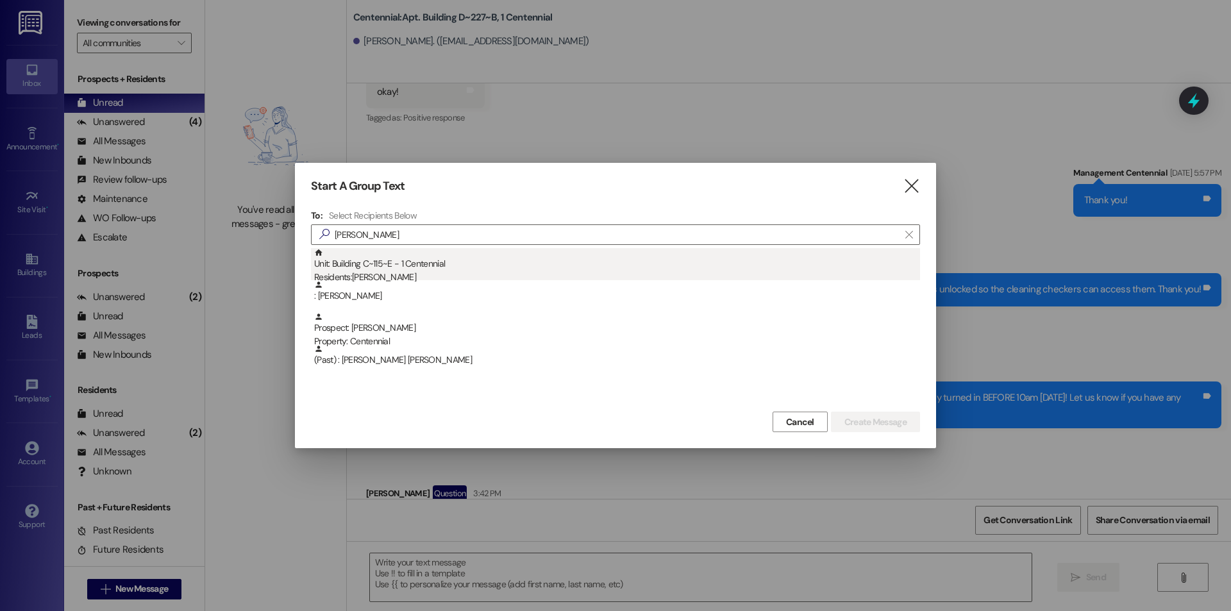
click at [447, 260] on div "Unit: Building C~115~E - 1 Centennial Residents: [PERSON_NAME]" at bounding box center [617, 266] width 606 height 37
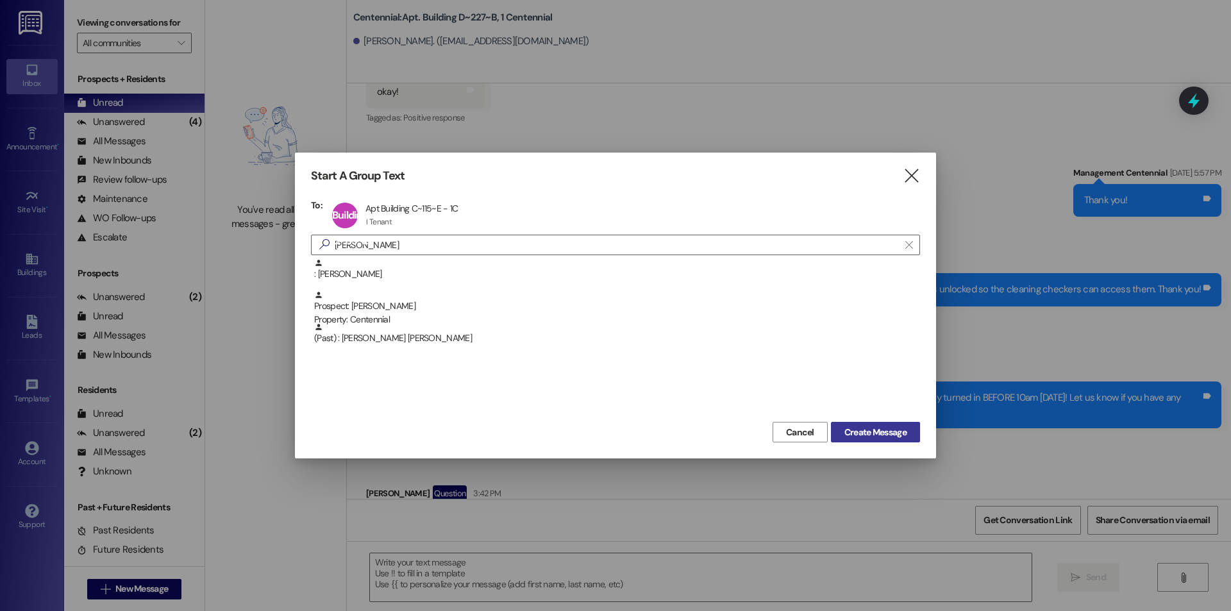
click at [866, 428] on span "Create Message" at bounding box center [875, 432] width 62 height 13
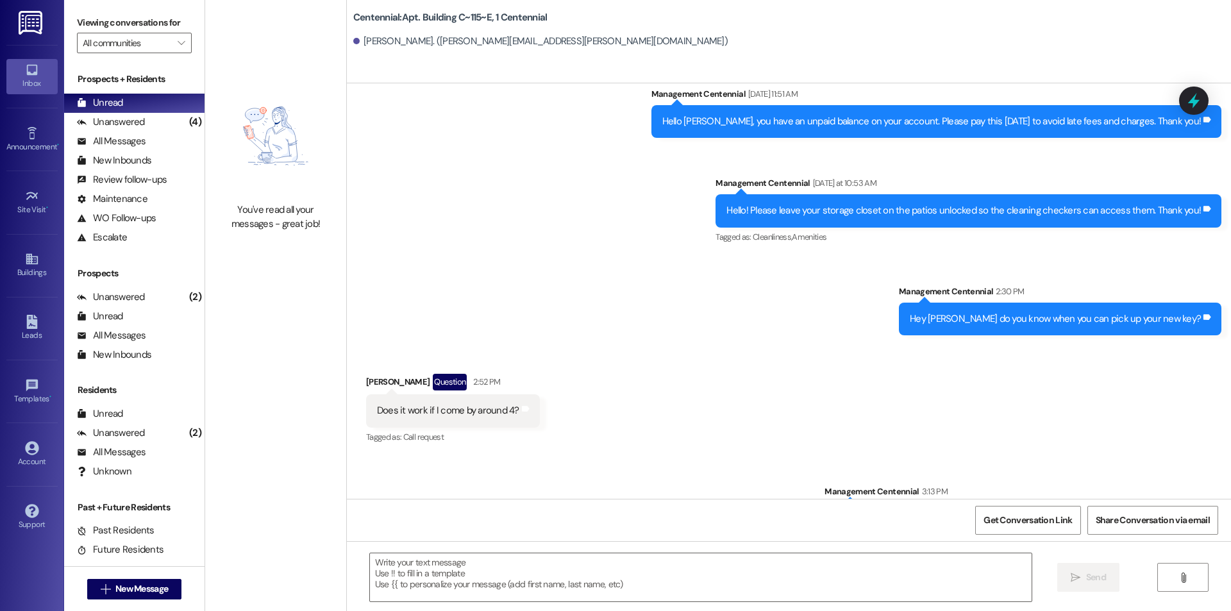
scroll to position [12752, 0]
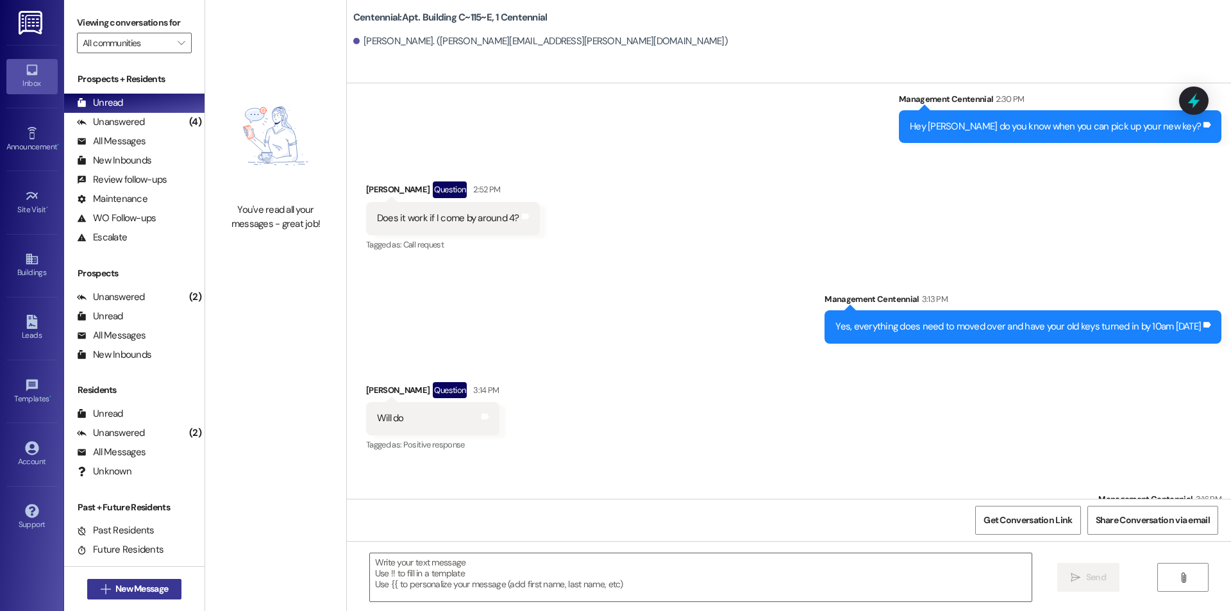
click at [167, 590] on button " New Message" at bounding box center [134, 589] width 95 height 21
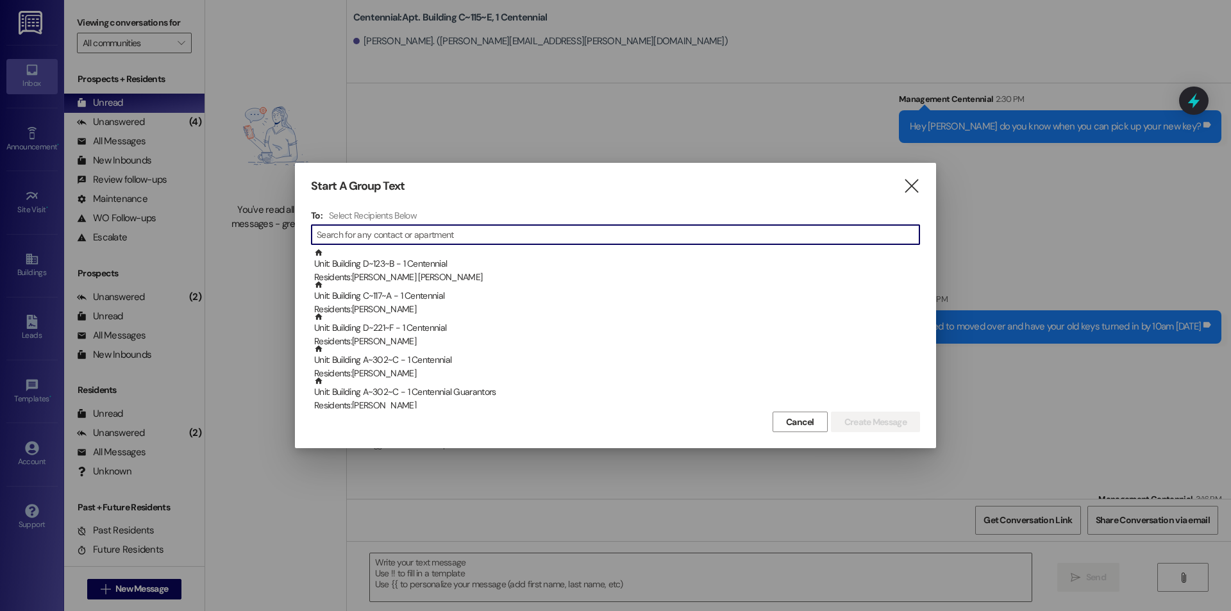
click at [347, 230] on input at bounding box center [618, 235] width 602 height 18
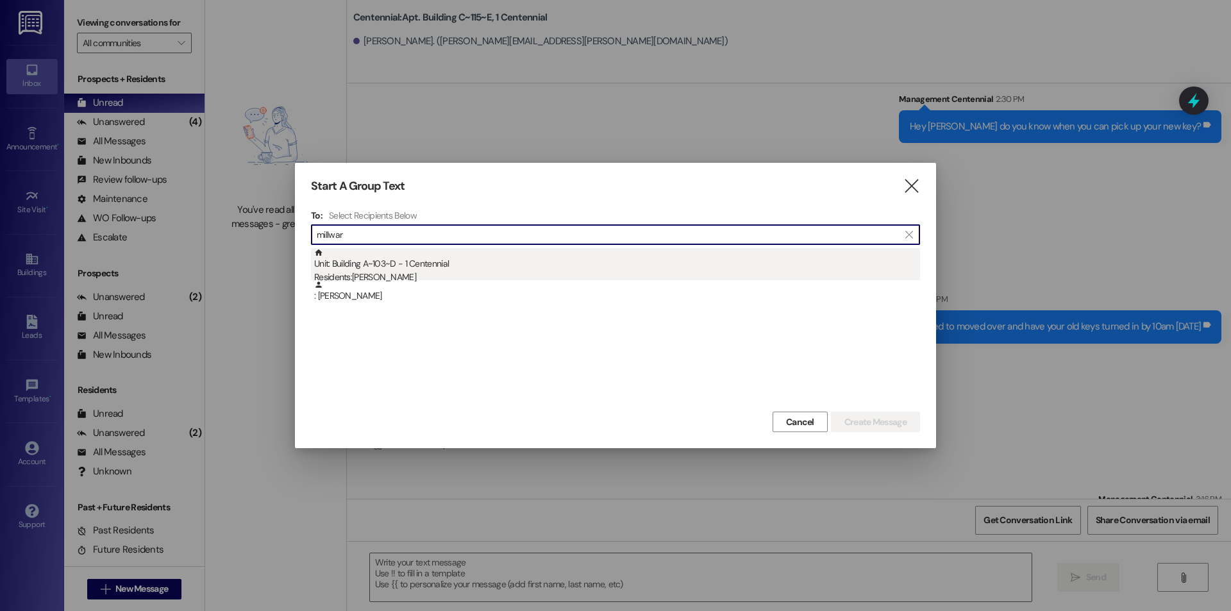
type input "millwar"
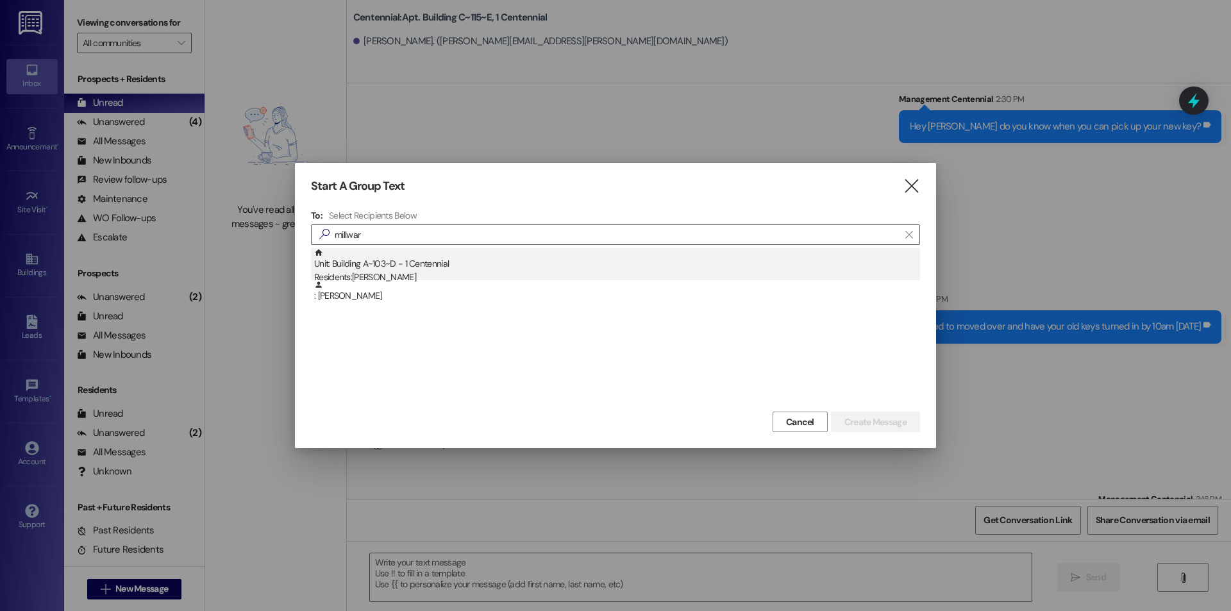
click at [424, 274] on div "Residents: [PERSON_NAME]" at bounding box center [617, 276] width 606 height 13
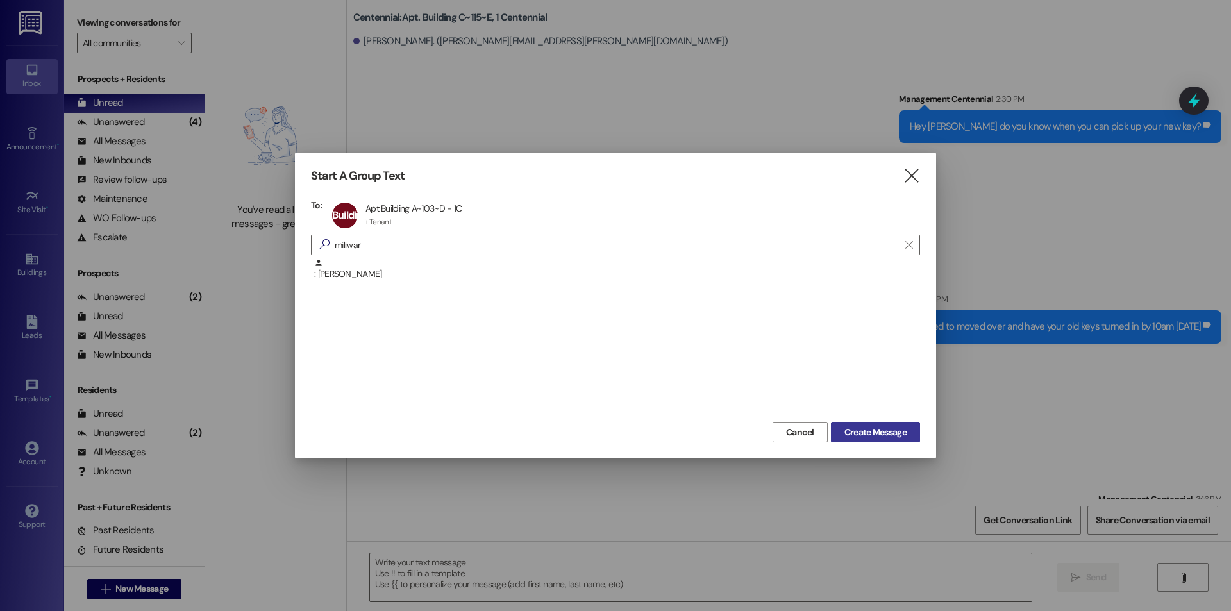
click at [844, 429] on span "Create Message" at bounding box center [875, 432] width 62 height 13
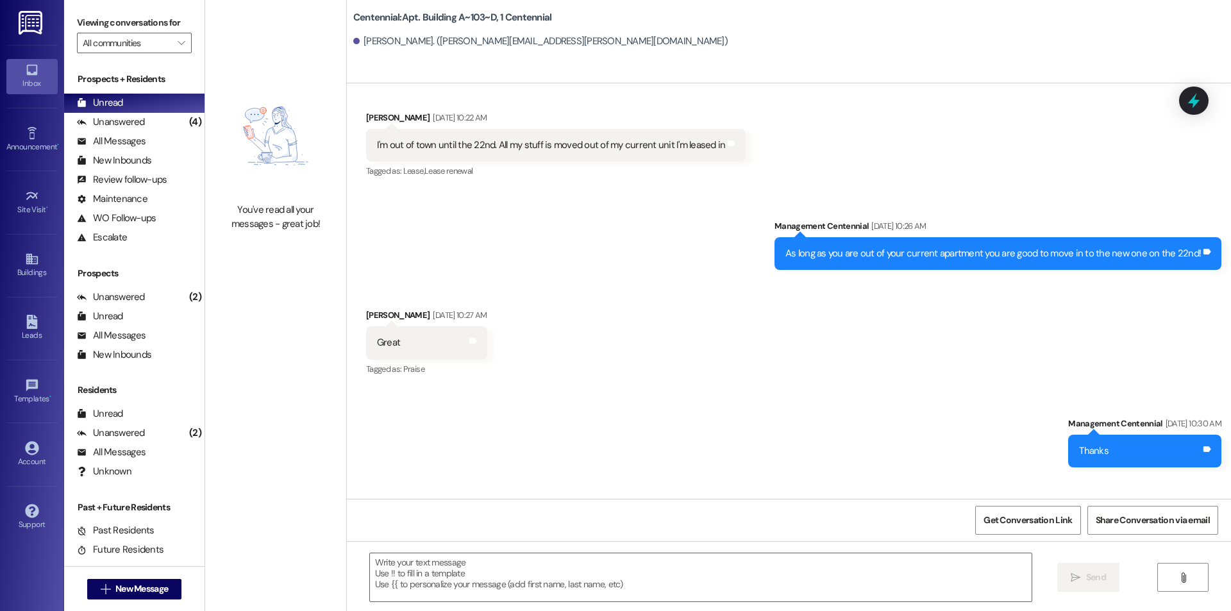
scroll to position [24844, 0]
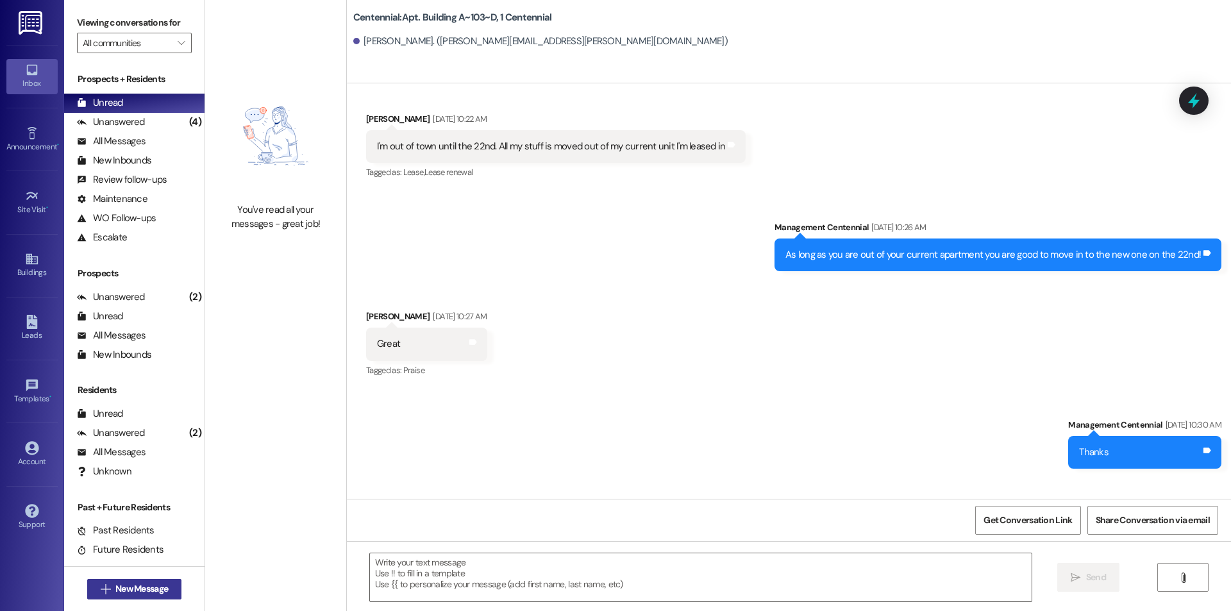
click at [162, 584] on span "New Message" at bounding box center [141, 588] width 53 height 13
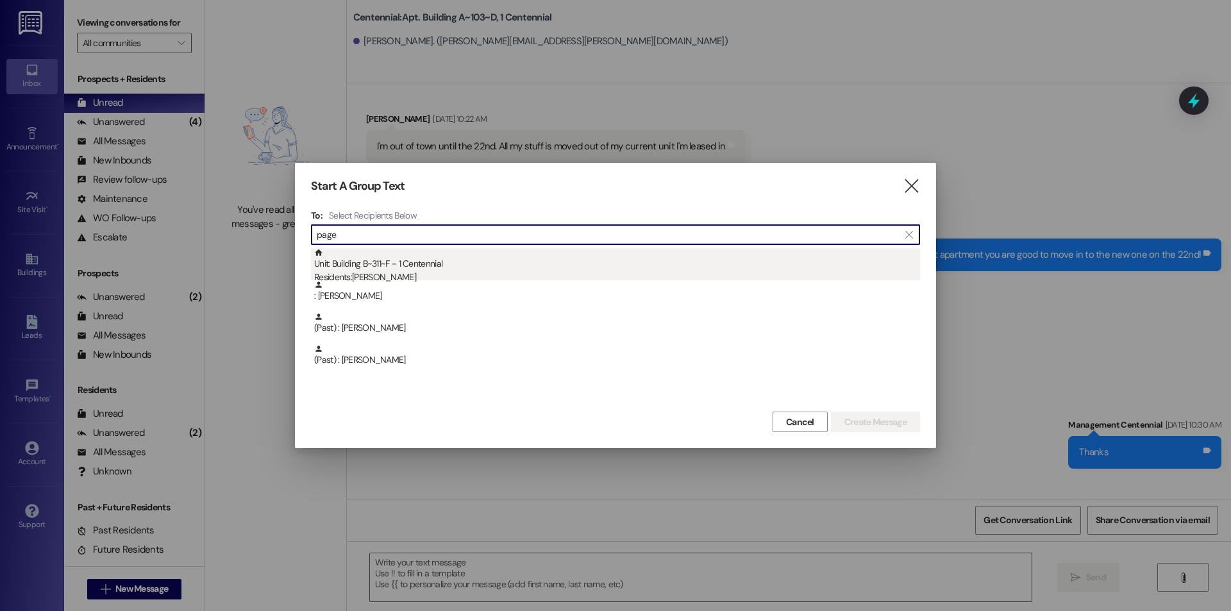
type input "page"
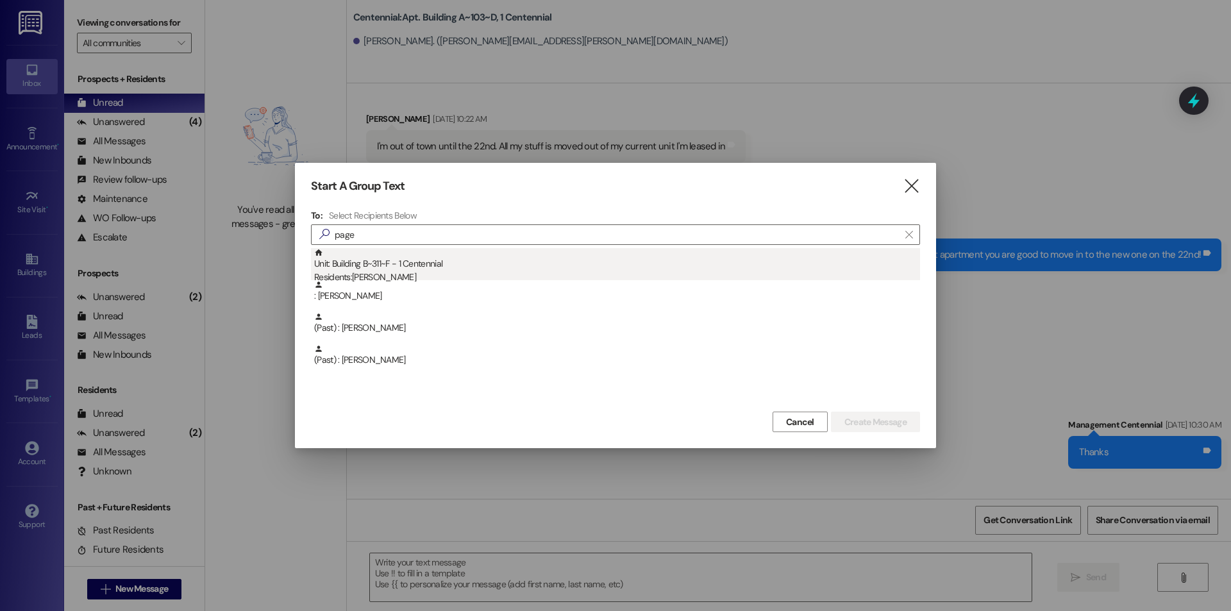
click at [468, 263] on div "Unit: Building B~311~F - 1 Centennial Residents: [PERSON_NAME]" at bounding box center [617, 266] width 606 height 37
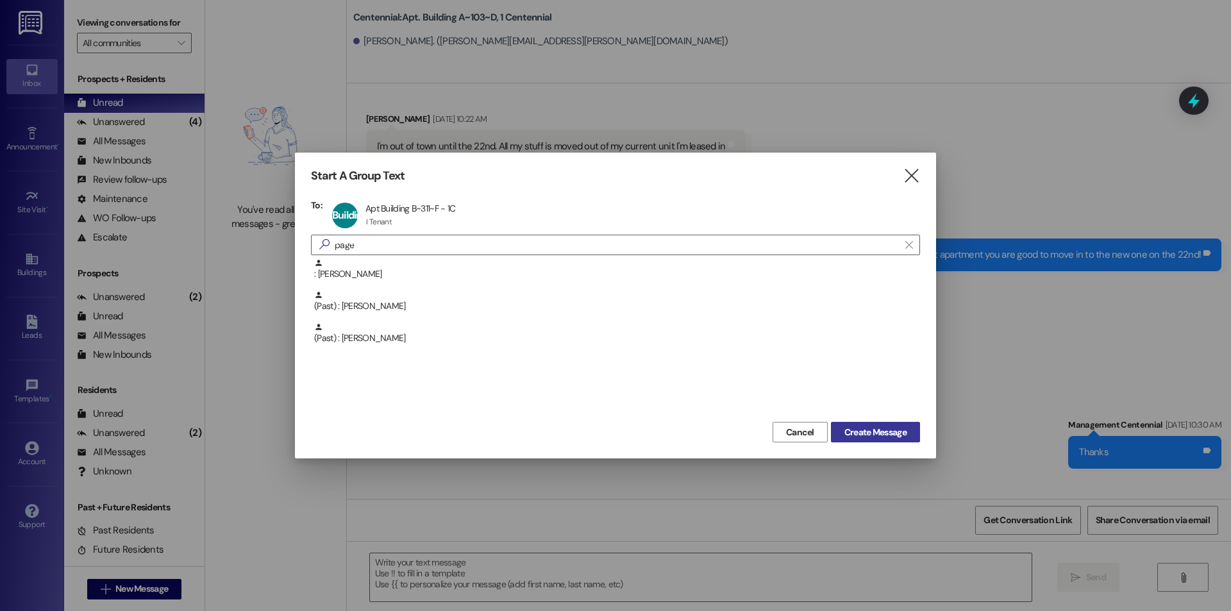
click at [844, 438] on span "Create Message" at bounding box center [875, 432] width 62 height 13
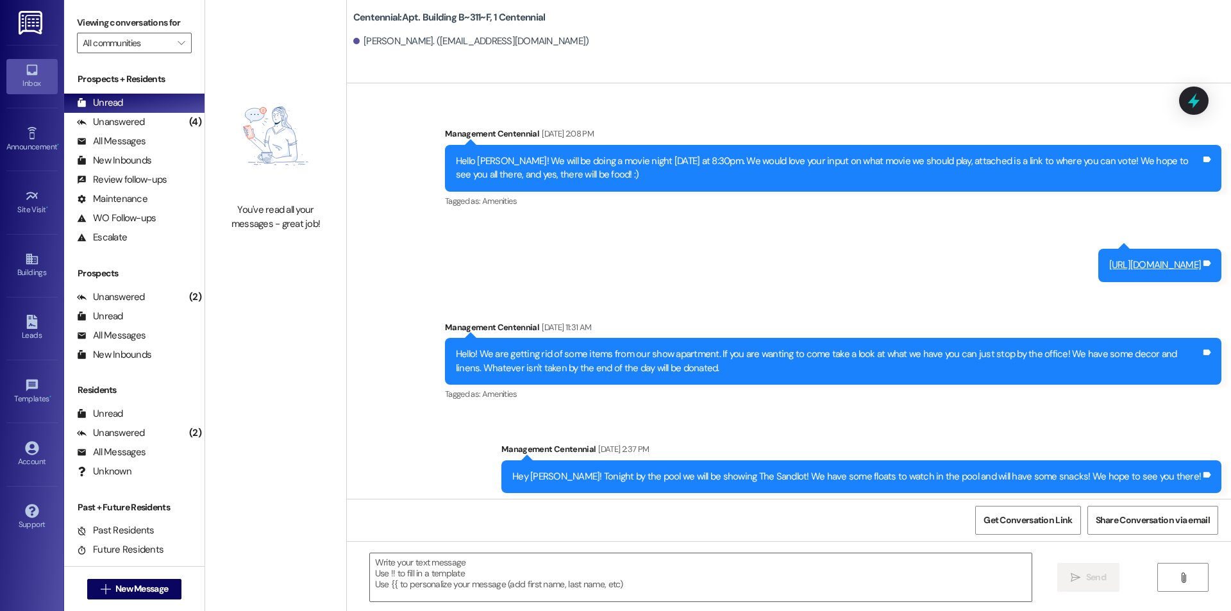
scroll to position [10331, 0]
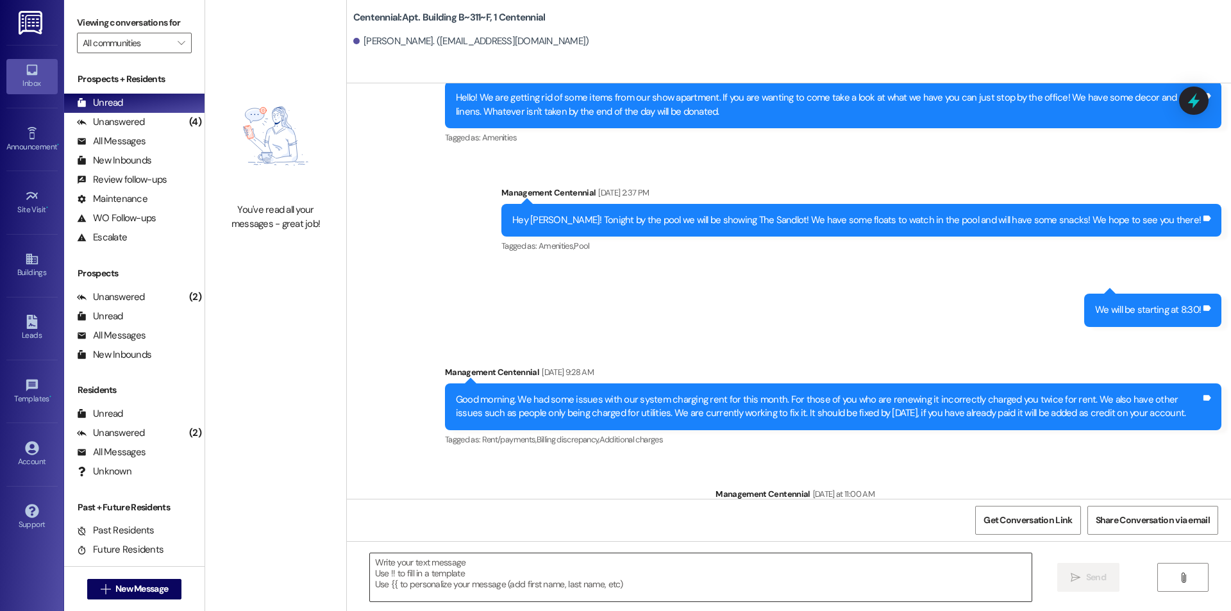
click at [595, 594] on textarea at bounding box center [700, 577] width 661 height 48
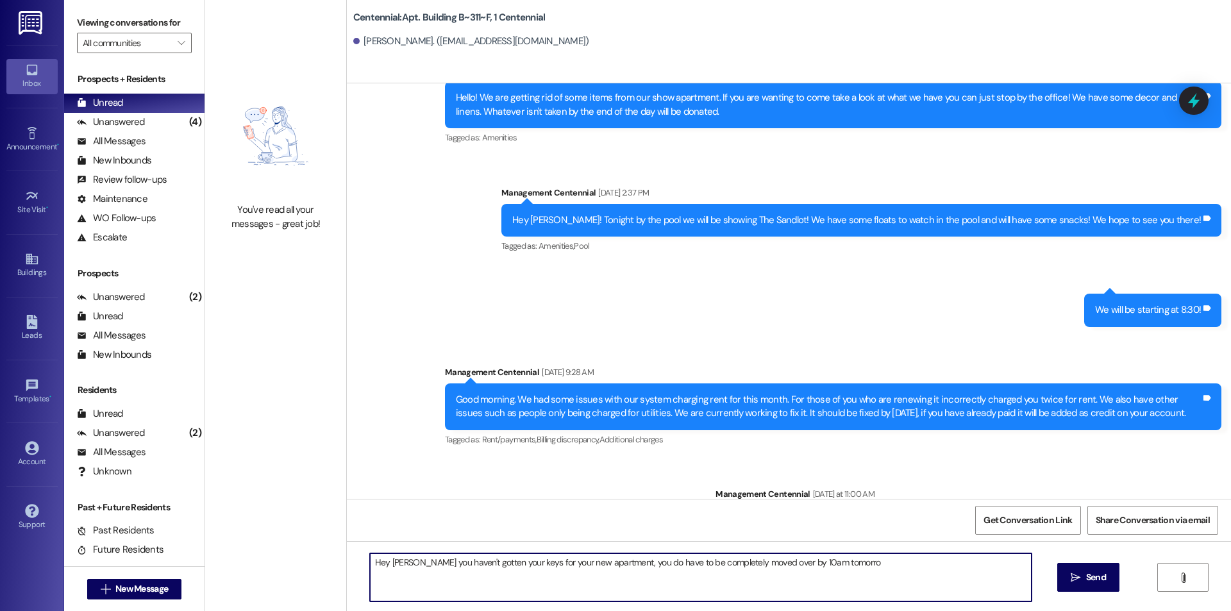
type textarea "Hey [PERSON_NAME] you haven't gotten your keys for your new apartment, you do h…"
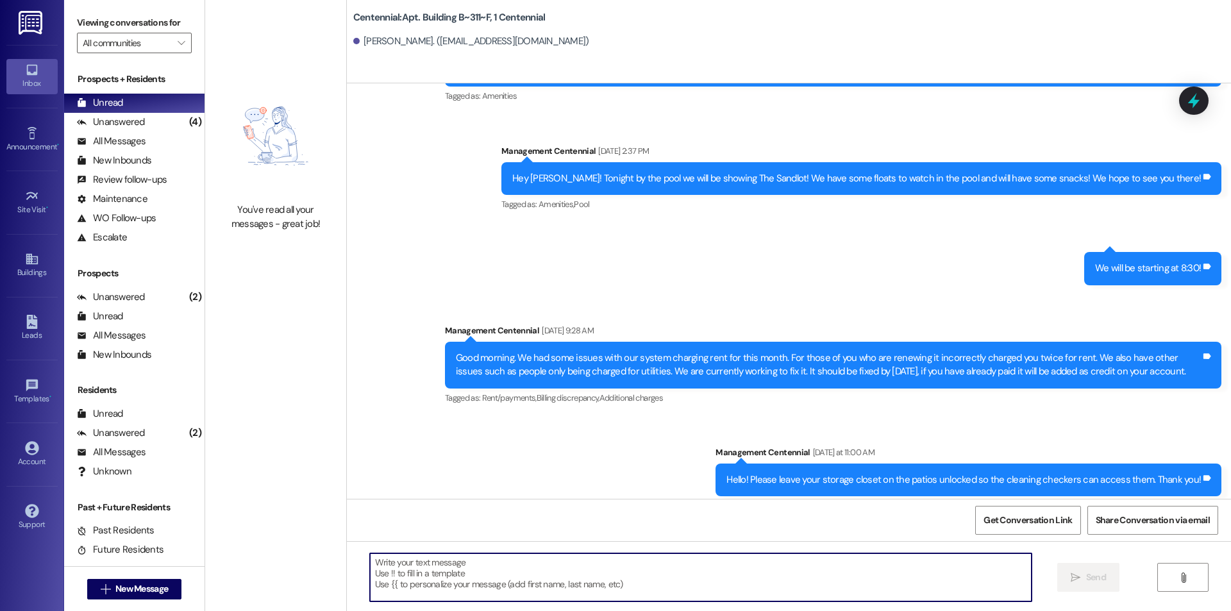
scroll to position [10420, 0]
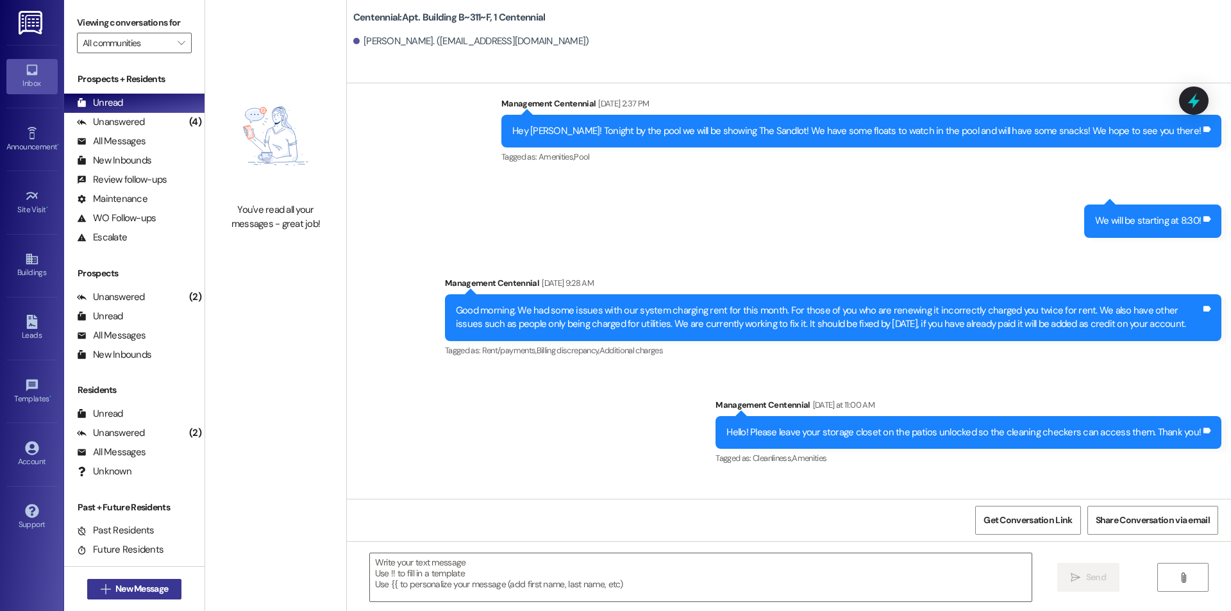
click at [143, 588] on span "New Message" at bounding box center [141, 588] width 53 height 13
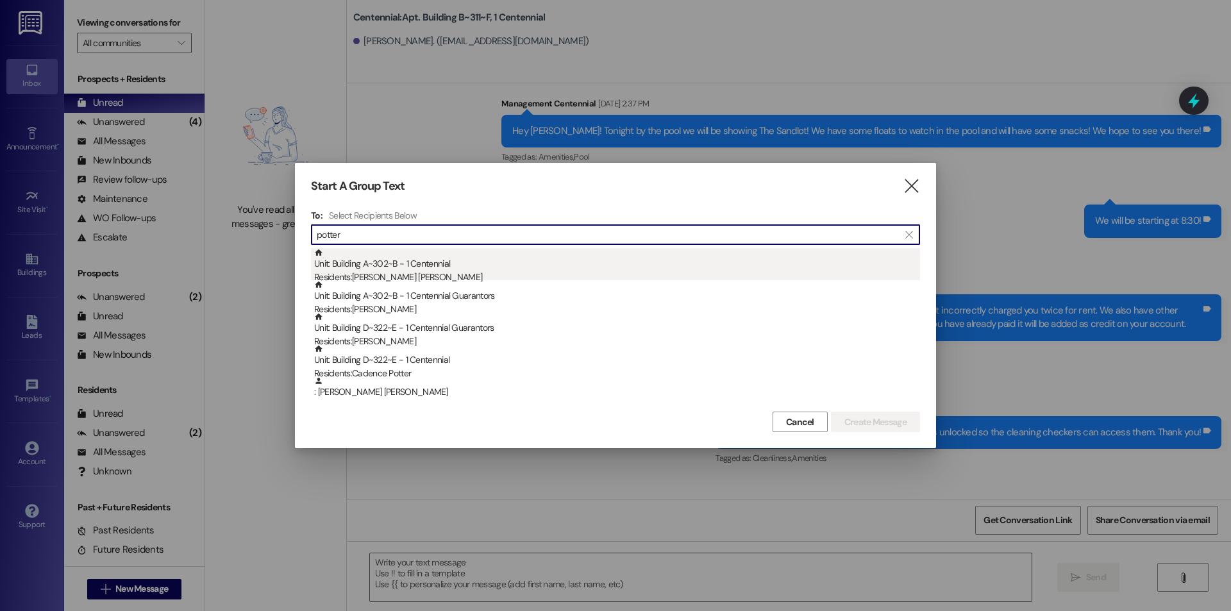
type input "potter"
click at [363, 273] on div "Residents: [PERSON_NAME] [PERSON_NAME]" at bounding box center [617, 276] width 606 height 13
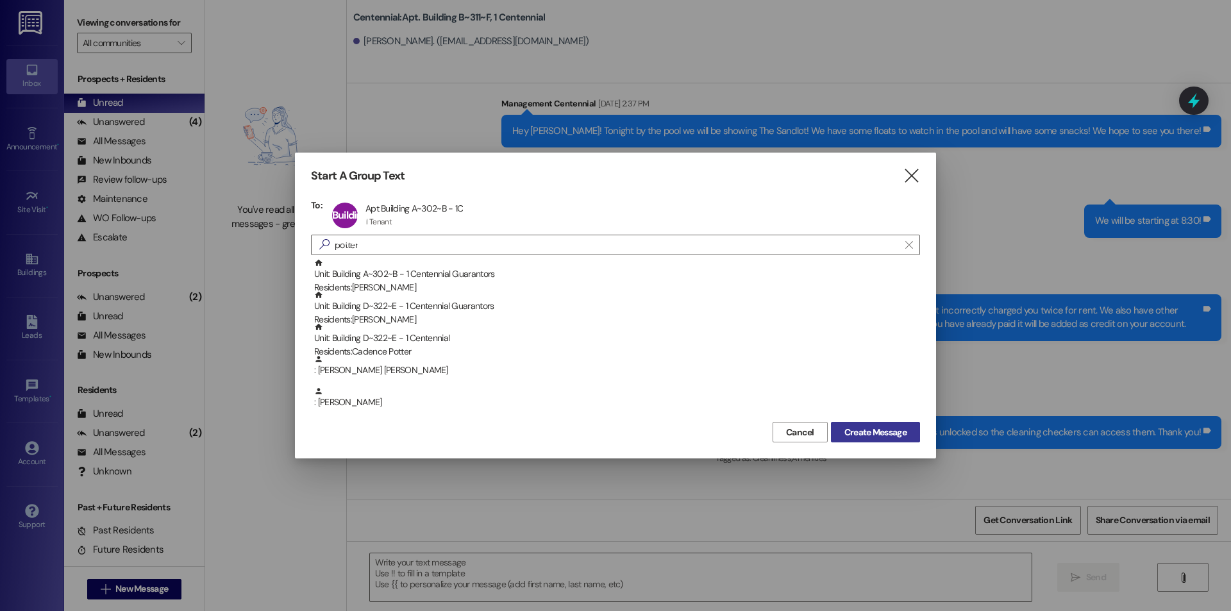
click at [844, 433] on span "Create Message" at bounding box center [875, 432] width 62 height 13
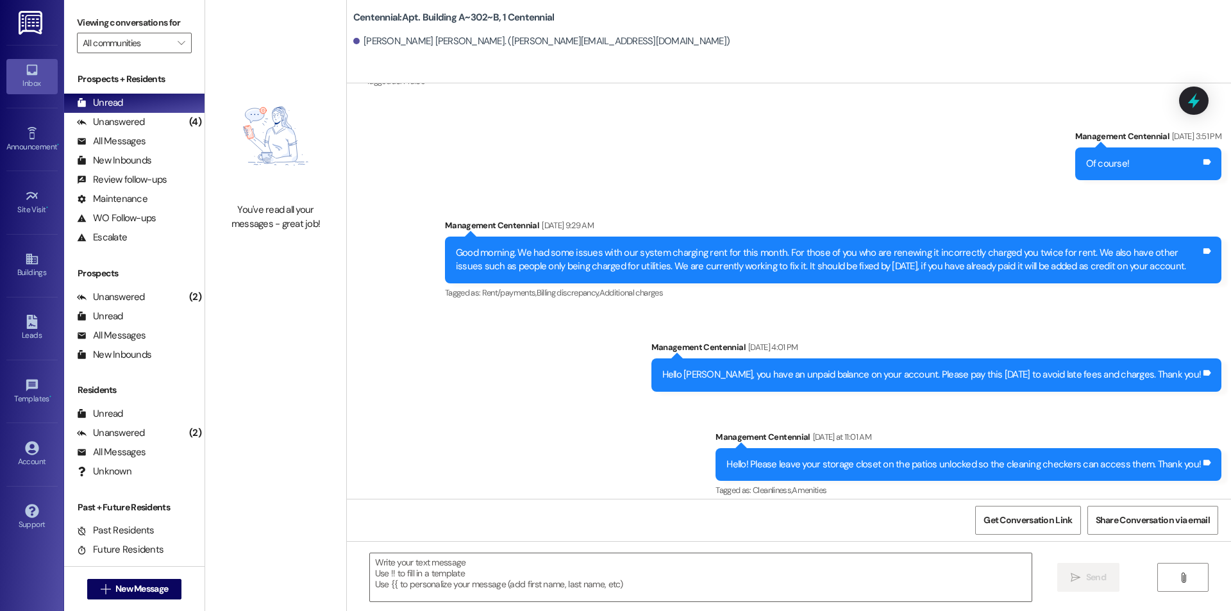
scroll to position [1979, 0]
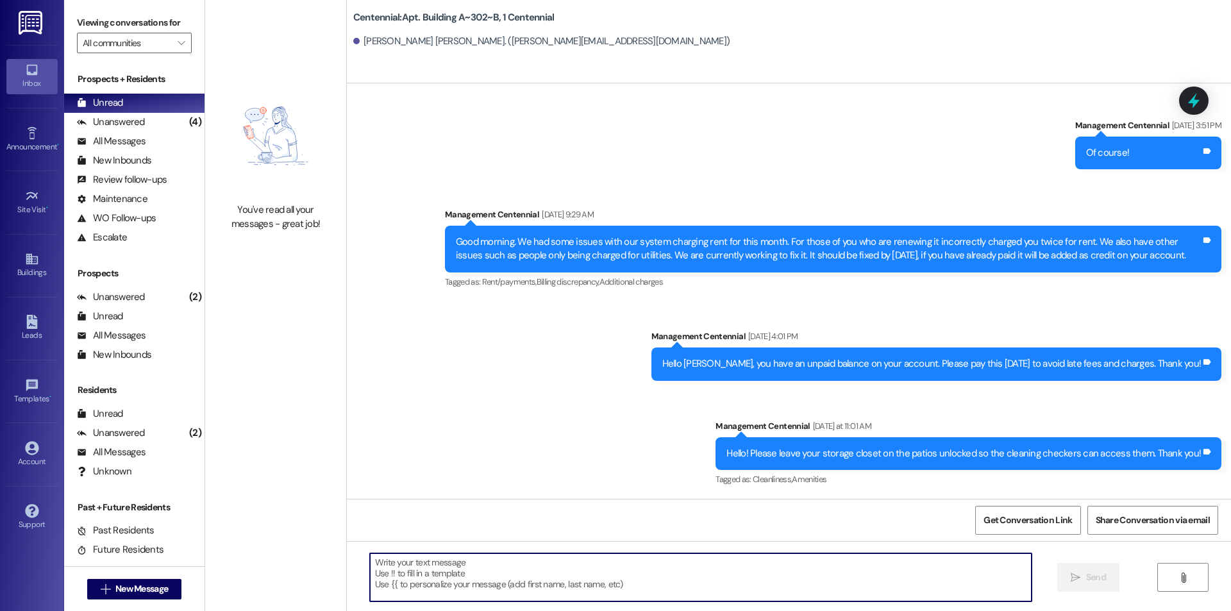
click at [708, 574] on textarea at bounding box center [700, 577] width 661 height 48
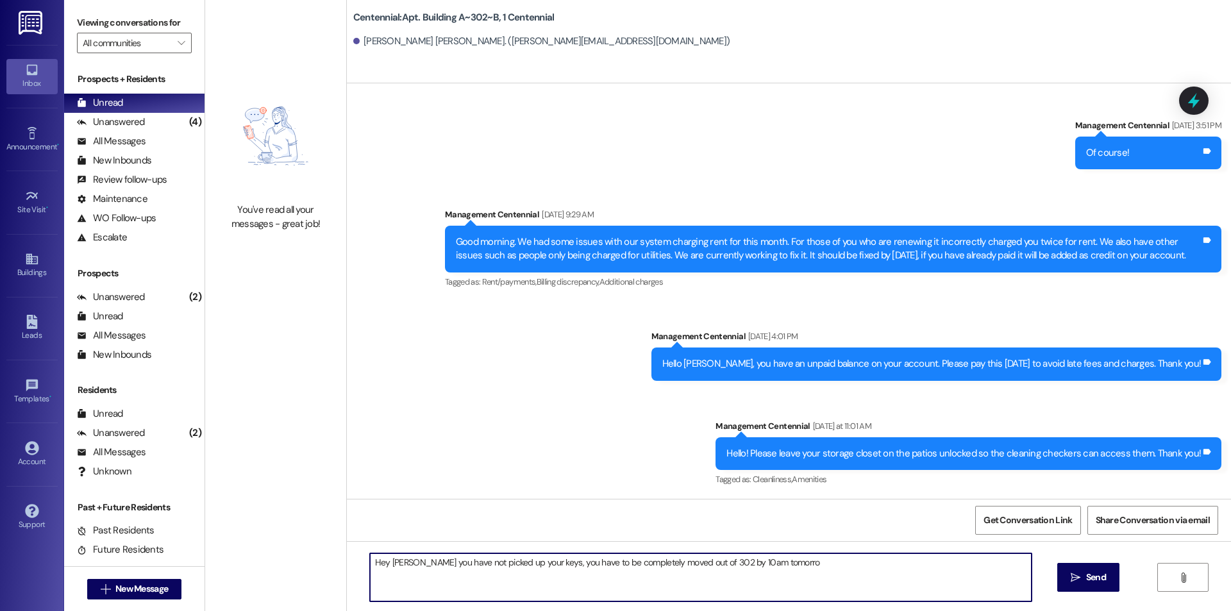
type textarea "Hey [PERSON_NAME] you have not picked up your keys, you have to be completely m…"
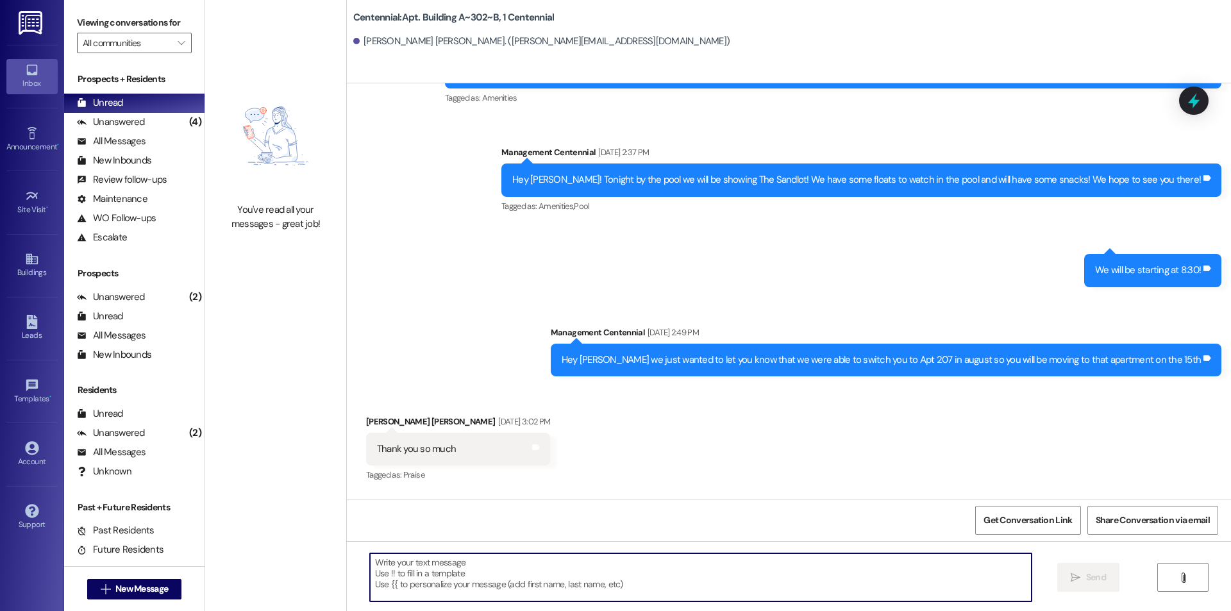
scroll to position [1570, 0]
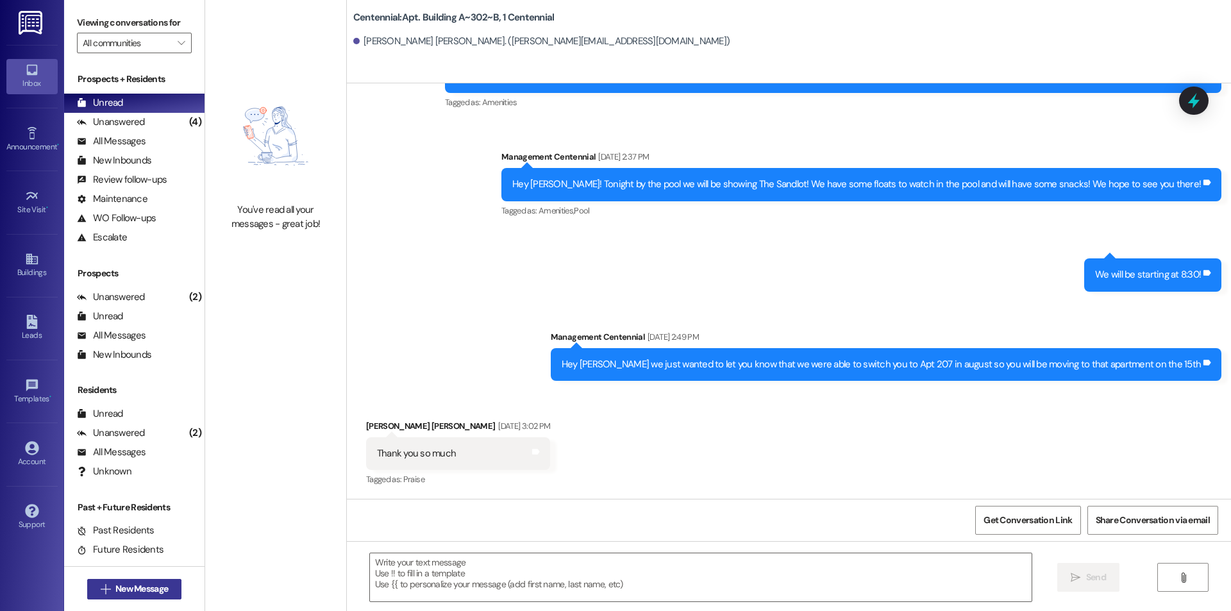
click at [156, 584] on span "New Message" at bounding box center [141, 588] width 53 height 13
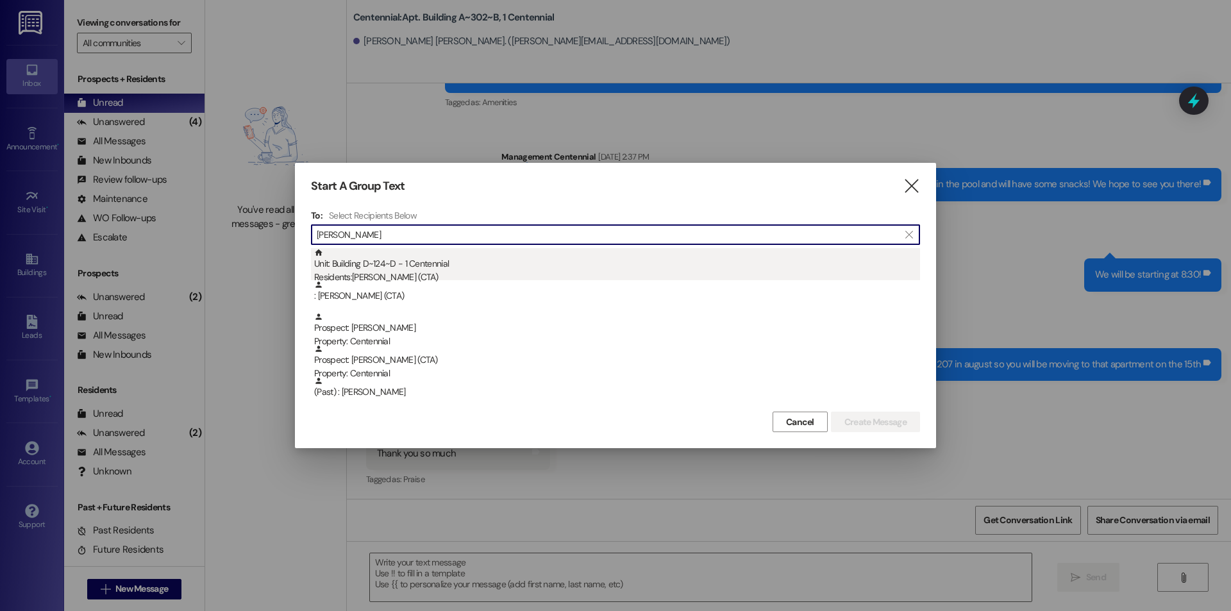
type input "[PERSON_NAME]"
click at [556, 258] on div "Unit: Building D~124~D - 1 Centennial Residents: [PERSON_NAME] (CTA)" at bounding box center [617, 266] width 606 height 37
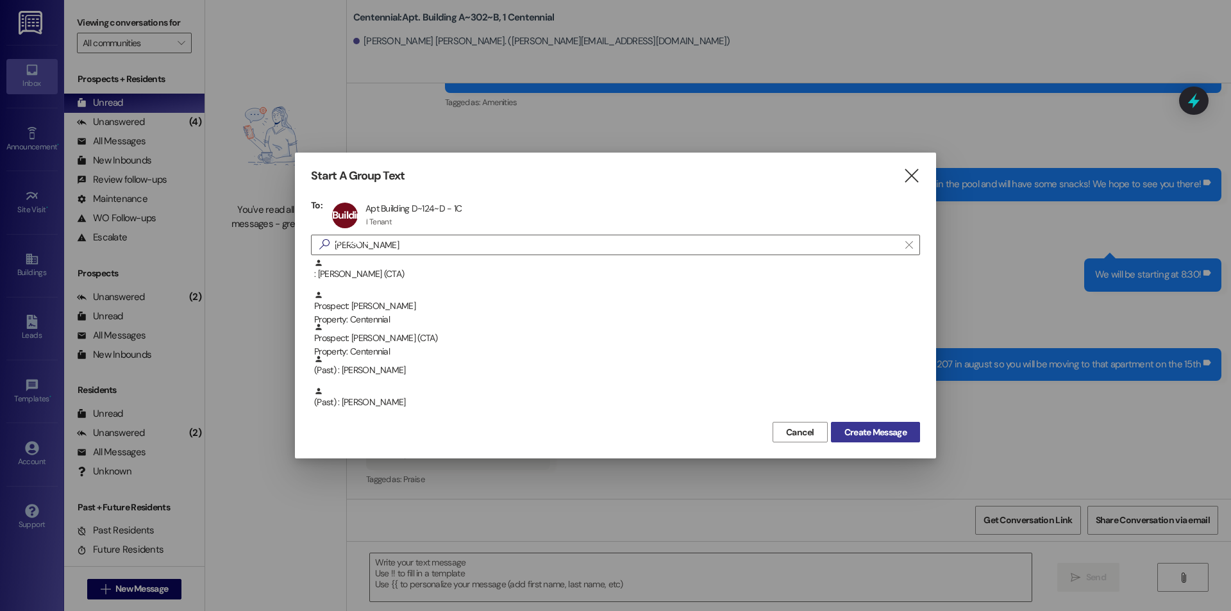
click at [873, 427] on span "Create Message" at bounding box center [875, 432] width 62 height 13
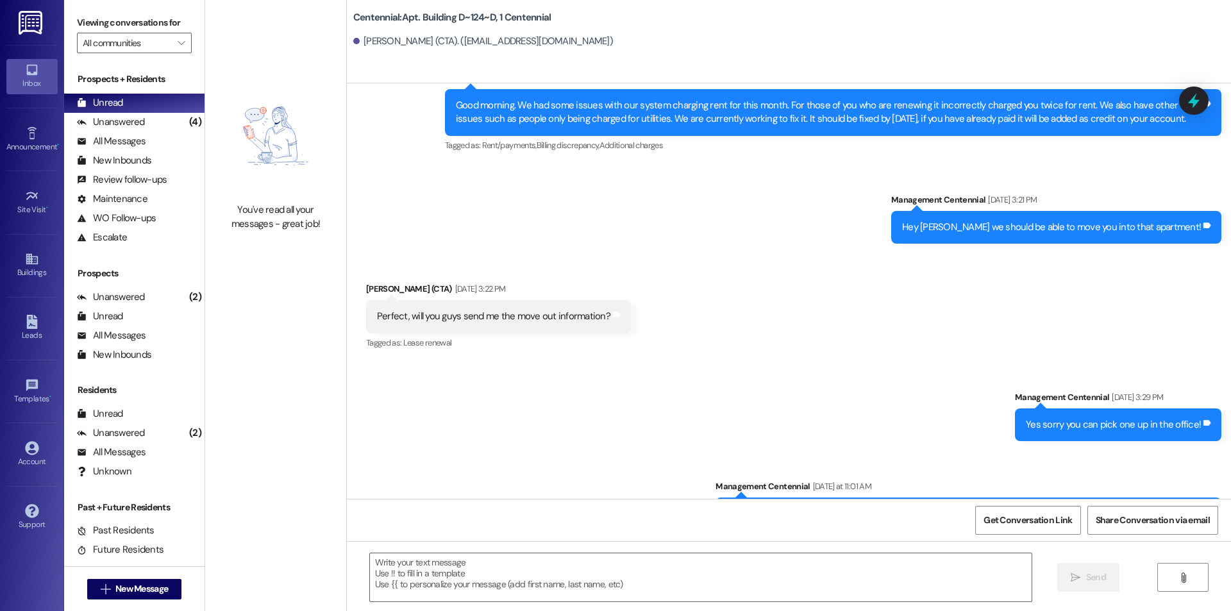
scroll to position [2675, 0]
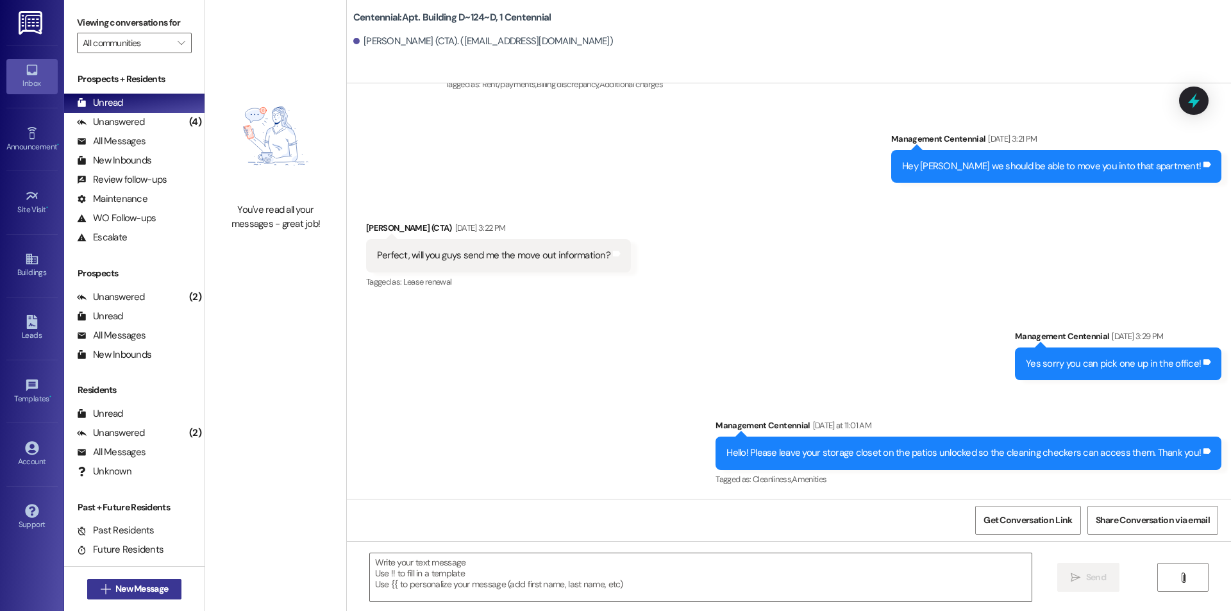
click at [156, 587] on span "New Message" at bounding box center [141, 588] width 53 height 13
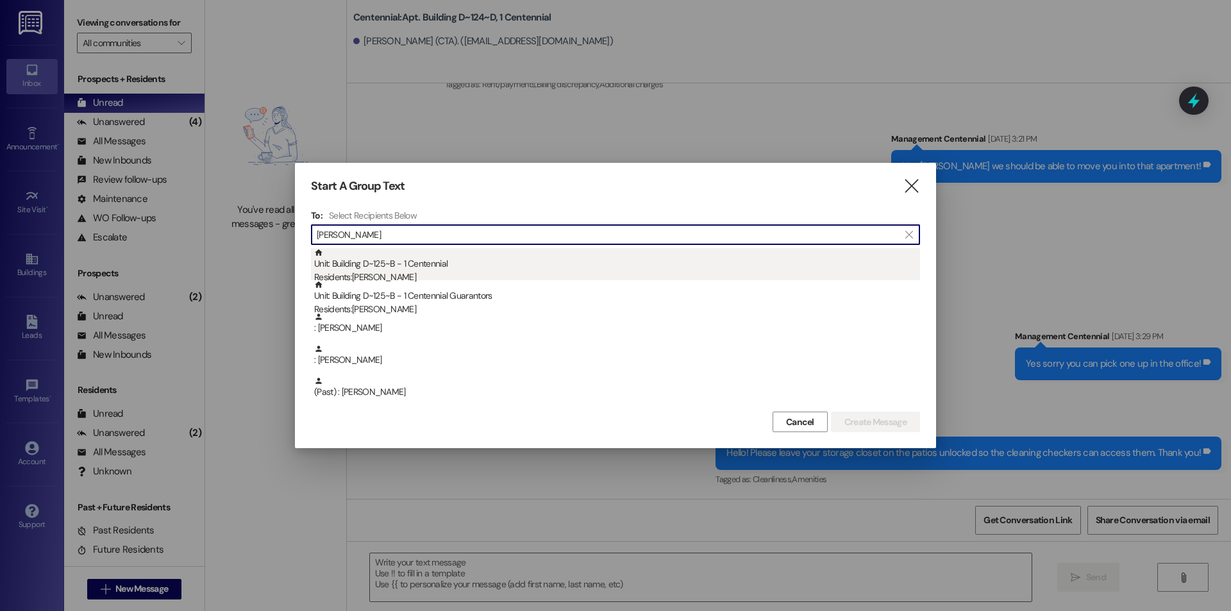
type input "[PERSON_NAME]"
click at [345, 264] on div "Unit: Building D~125~B - 1 Centennial Residents: [PERSON_NAME]" at bounding box center [617, 266] width 606 height 37
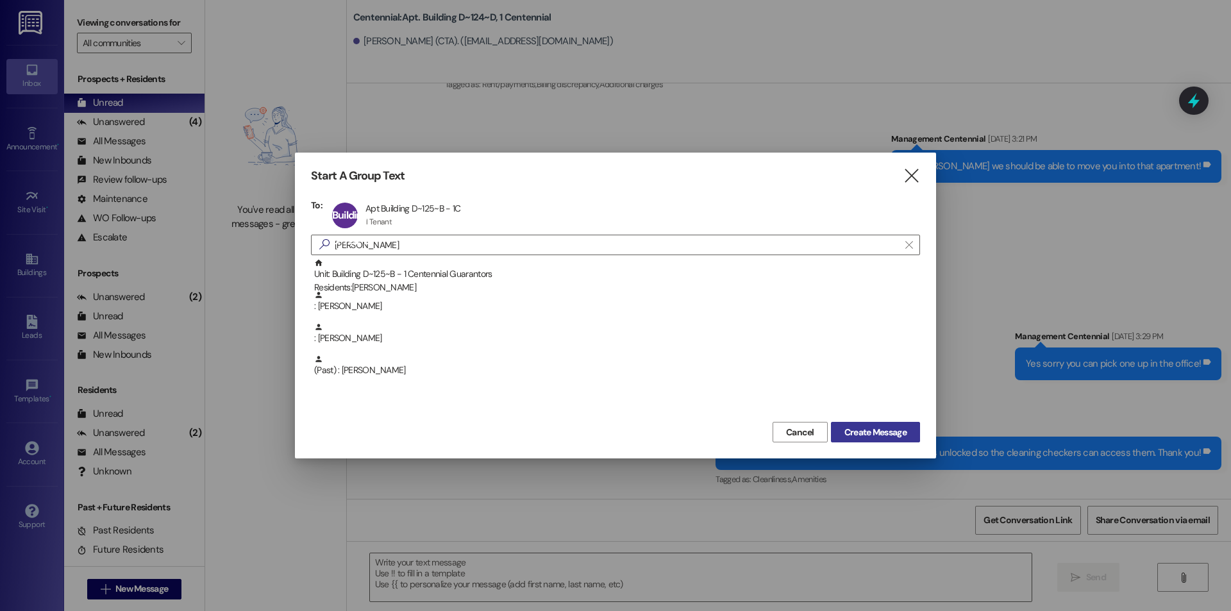
click at [885, 434] on span "Create Message" at bounding box center [875, 432] width 62 height 13
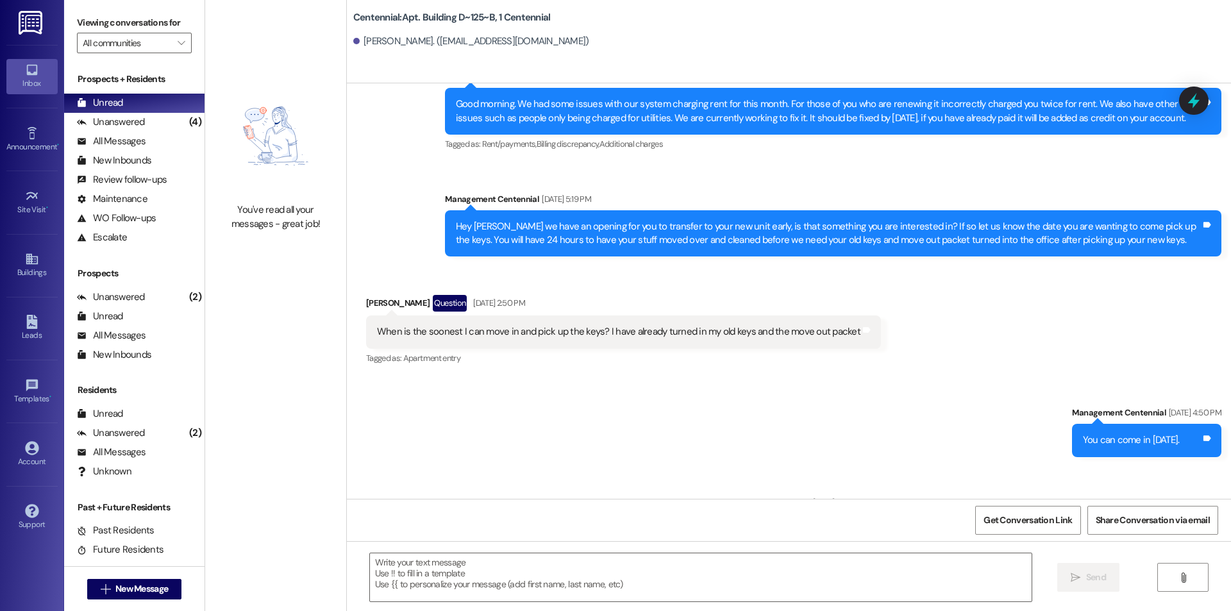
scroll to position [4261, 0]
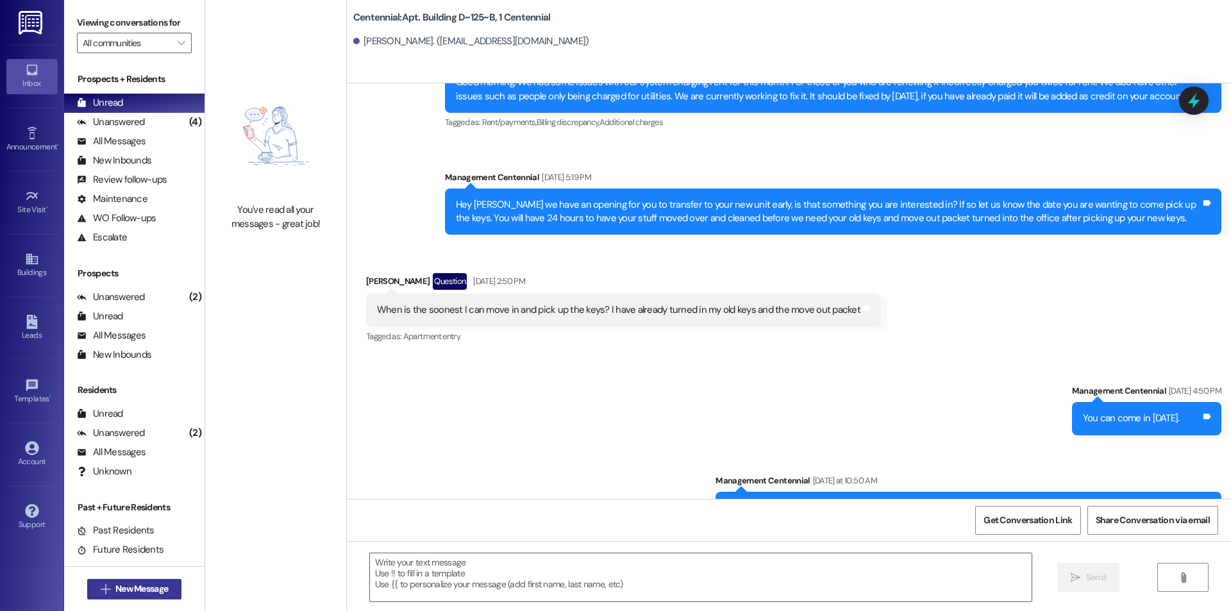
click at [134, 590] on span "New Message" at bounding box center [141, 588] width 53 height 13
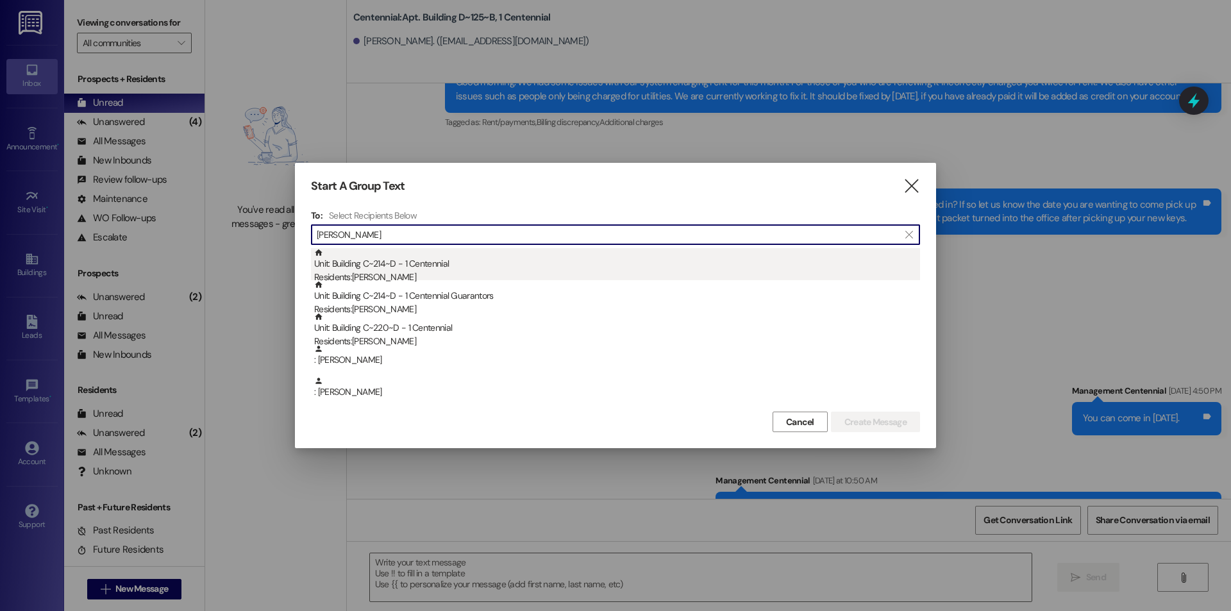
type input "[PERSON_NAME]"
click at [422, 272] on div "Residents: [PERSON_NAME]" at bounding box center [617, 276] width 606 height 13
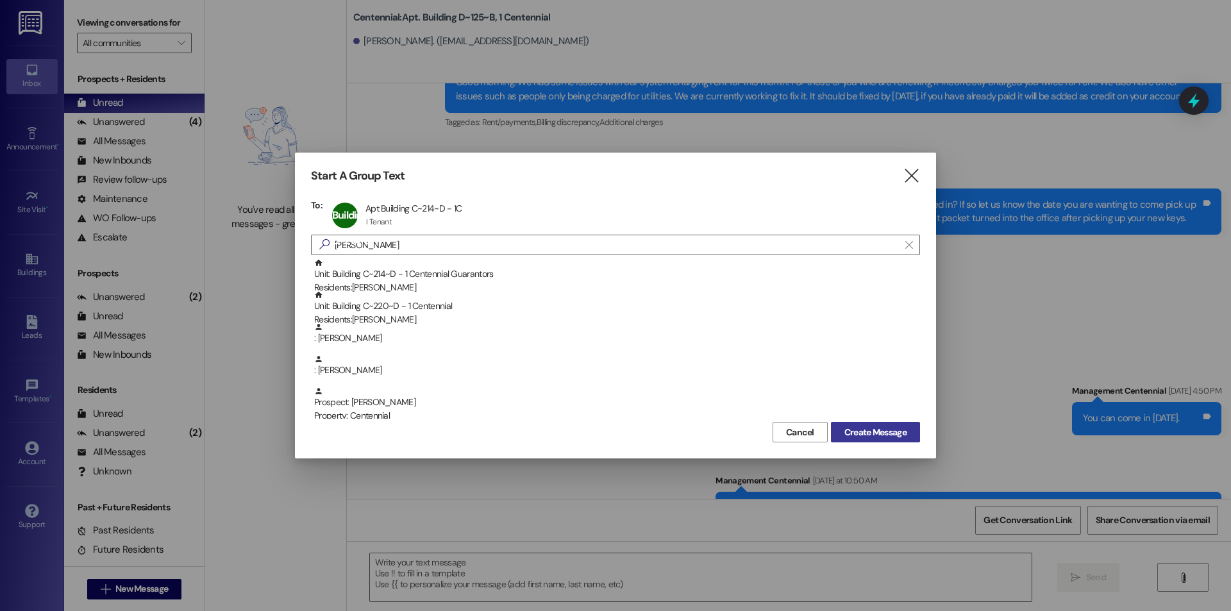
click at [847, 433] on span "Create Message" at bounding box center [875, 432] width 62 height 13
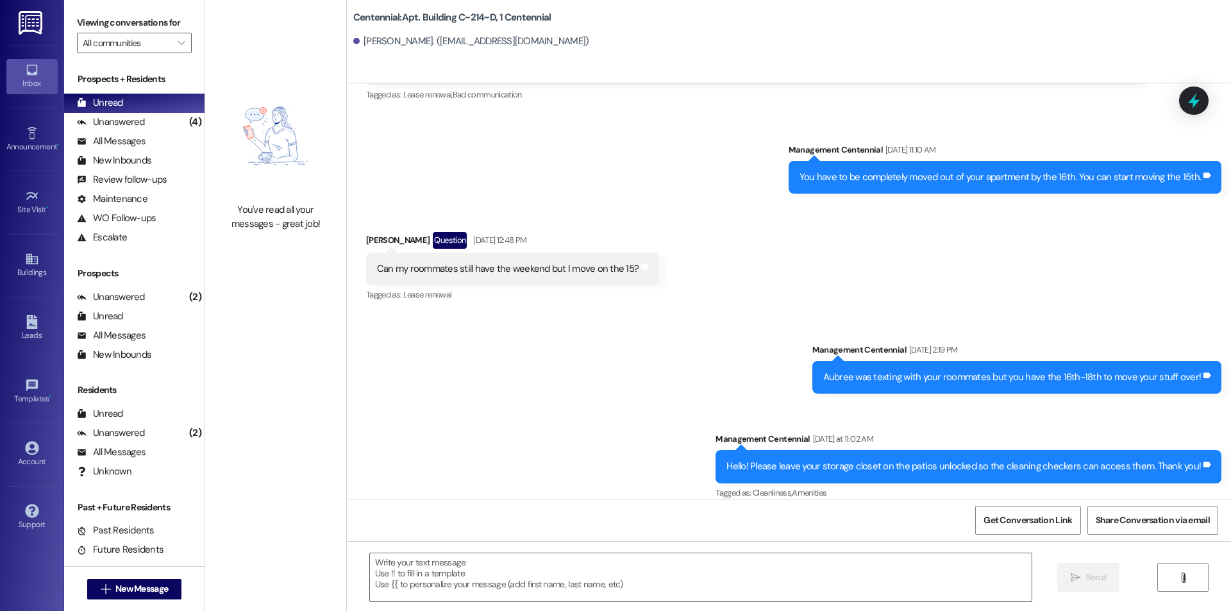
scroll to position [984, 0]
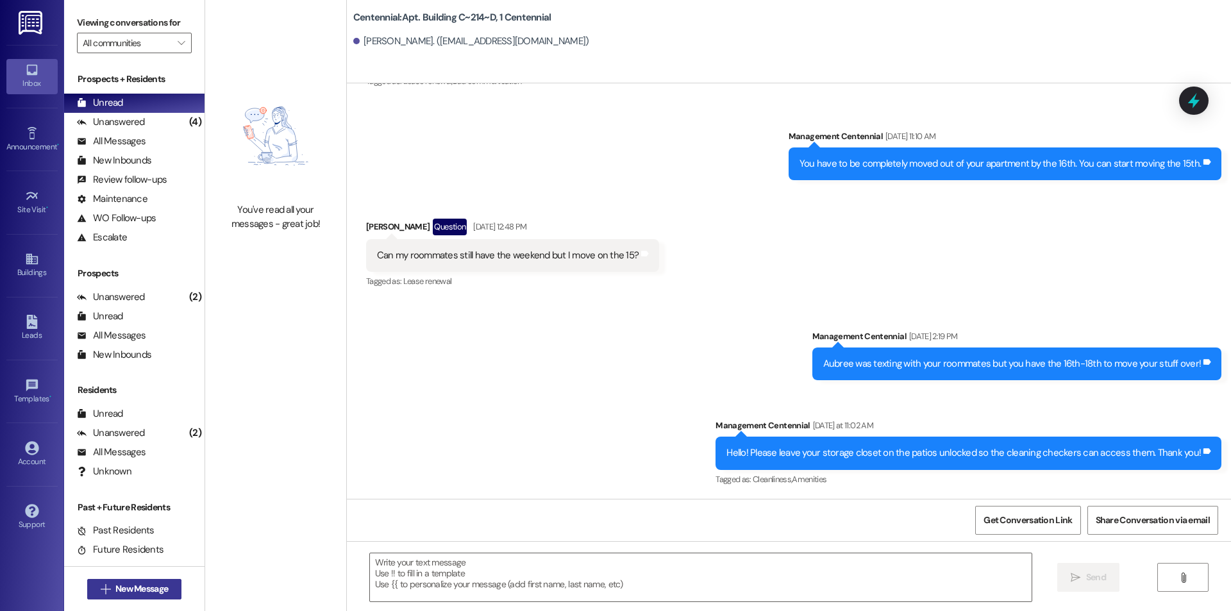
click at [113, 587] on span "New Message" at bounding box center [142, 588] width 58 height 13
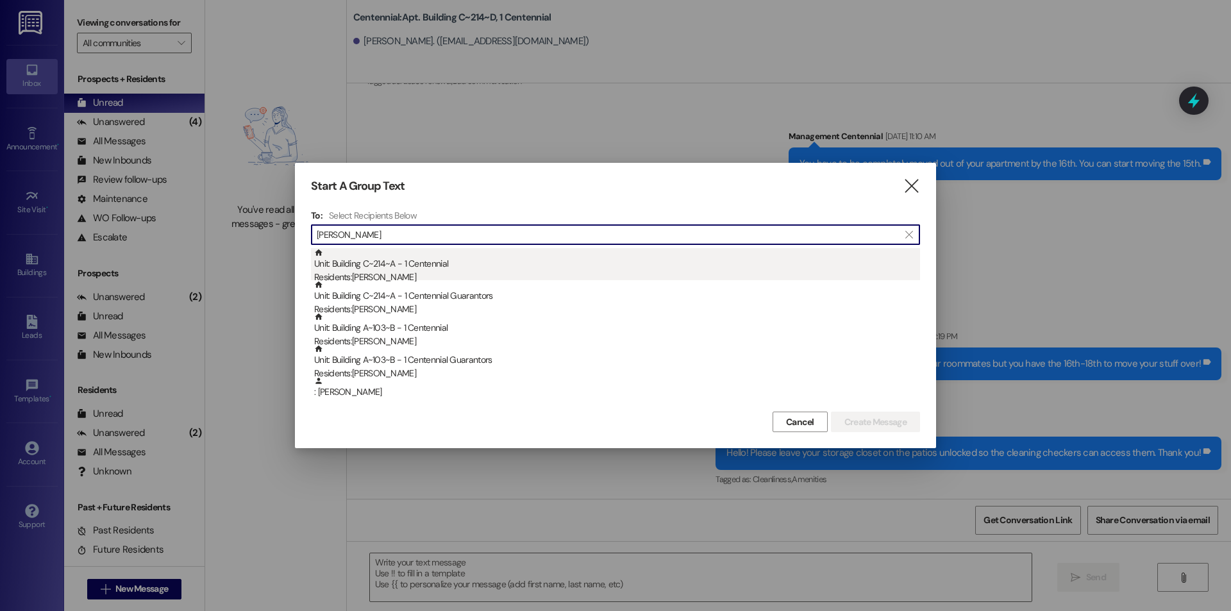
type input "[PERSON_NAME]"
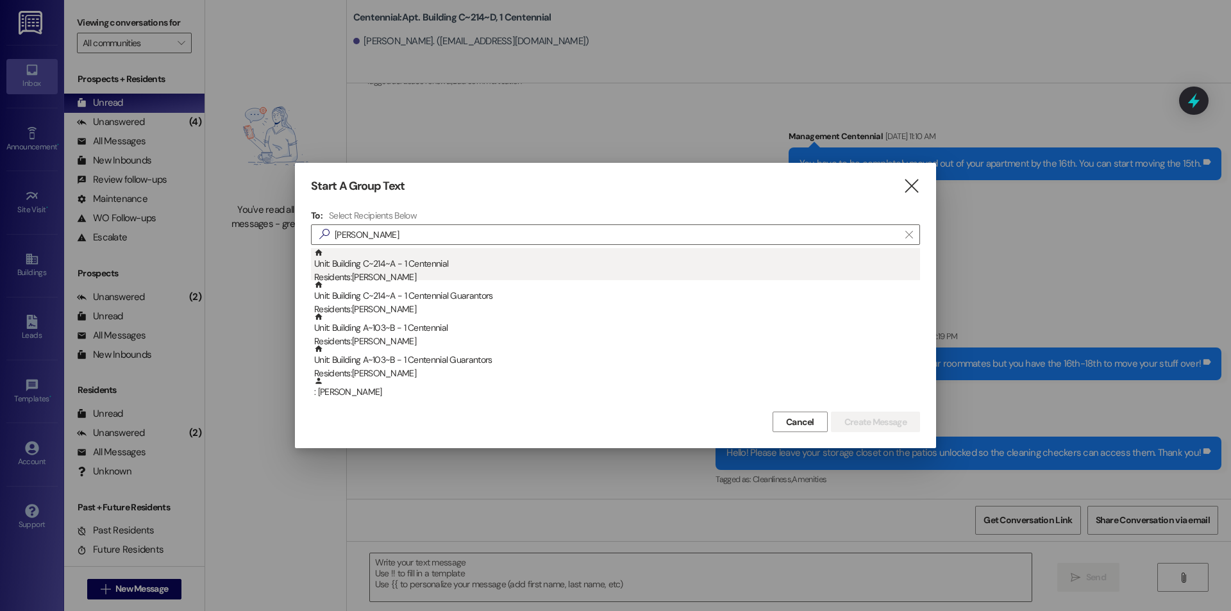
click at [404, 253] on div "Unit: Building C~214~A - 1 Centennial Residents: [PERSON_NAME]" at bounding box center [617, 266] width 606 height 37
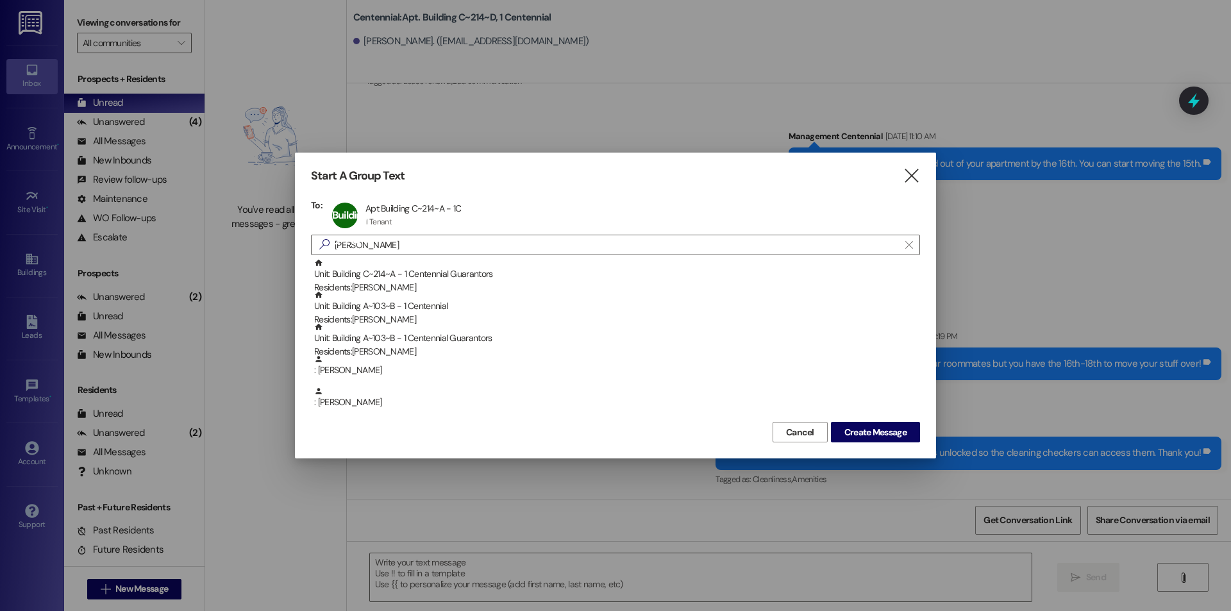
click at [866, 443] on div "Start A Group Text  To: Building C~214~A Apt Building C~214~A - 1C Apt Buildin…" at bounding box center [615, 306] width 641 height 306
click at [866, 442] on button "Create Message" at bounding box center [875, 432] width 89 height 21
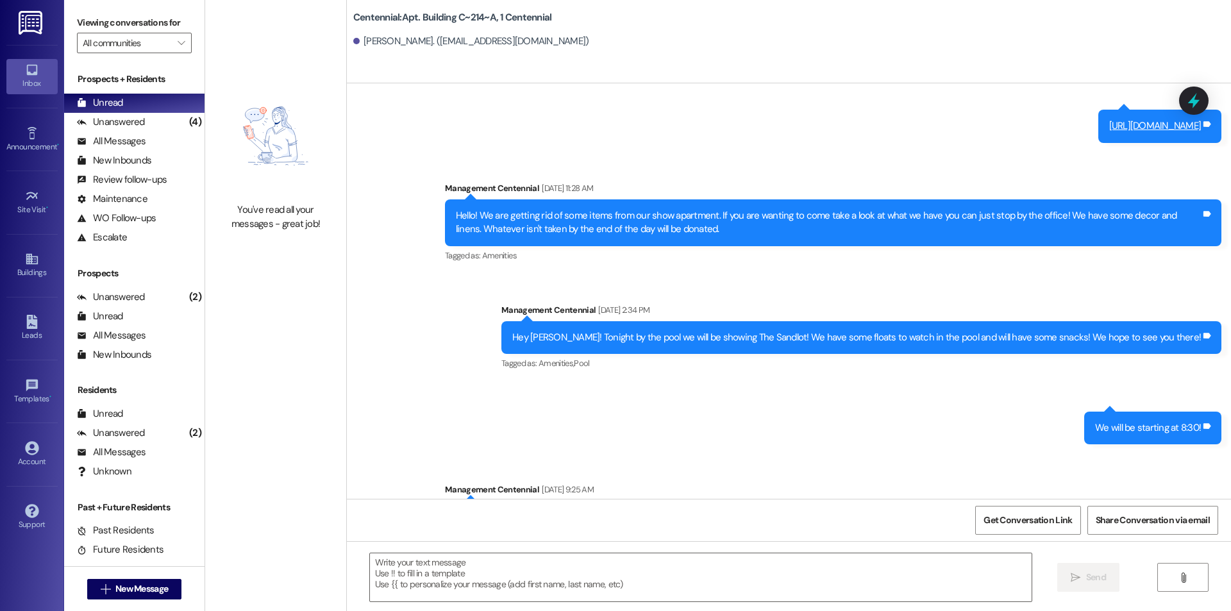
scroll to position [12808, 0]
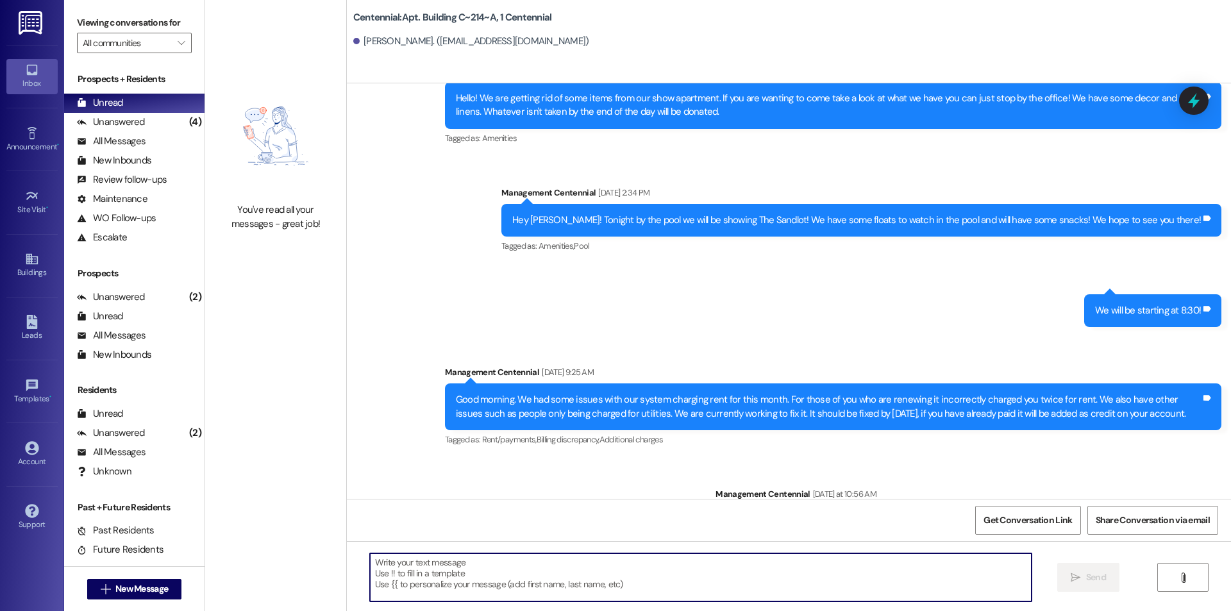
click at [579, 586] on textarea at bounding box center [700, 577] width 661 height 48
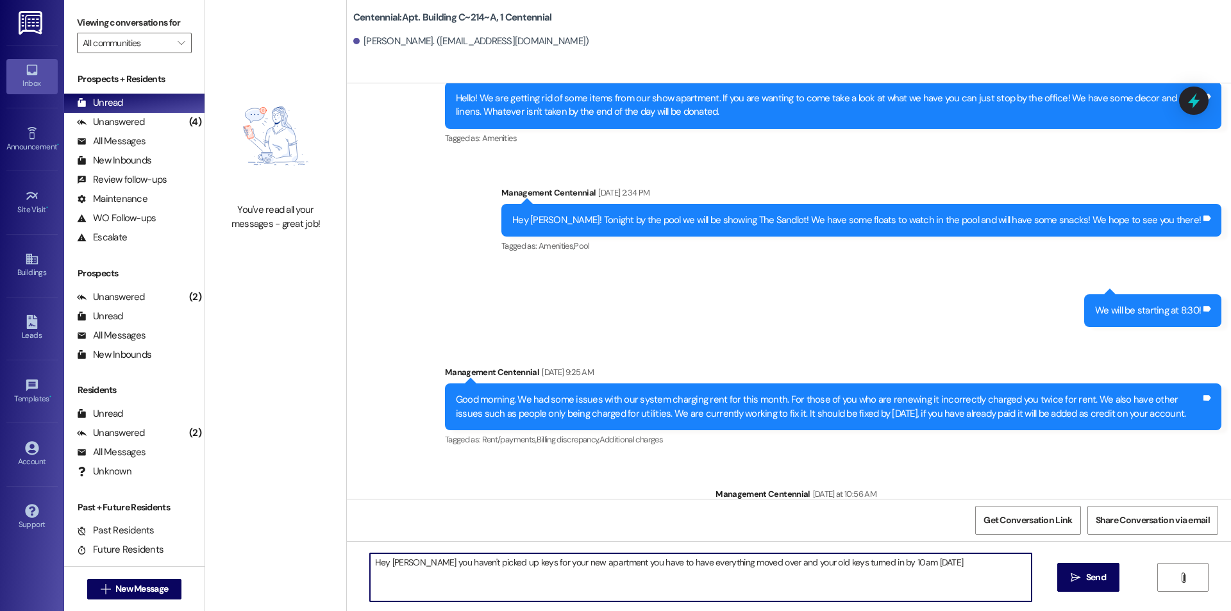
type textarea "Hey [PERSON_NAME] you haven't picked up keys for your new apartment you have to…"
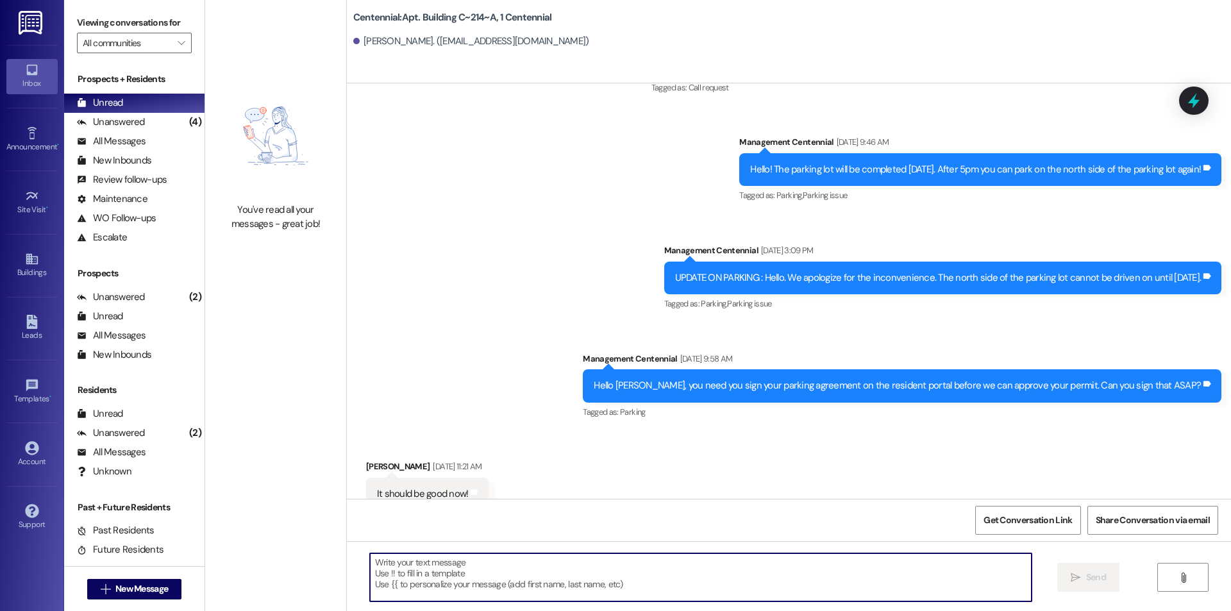
scroll to position [10966, 0]
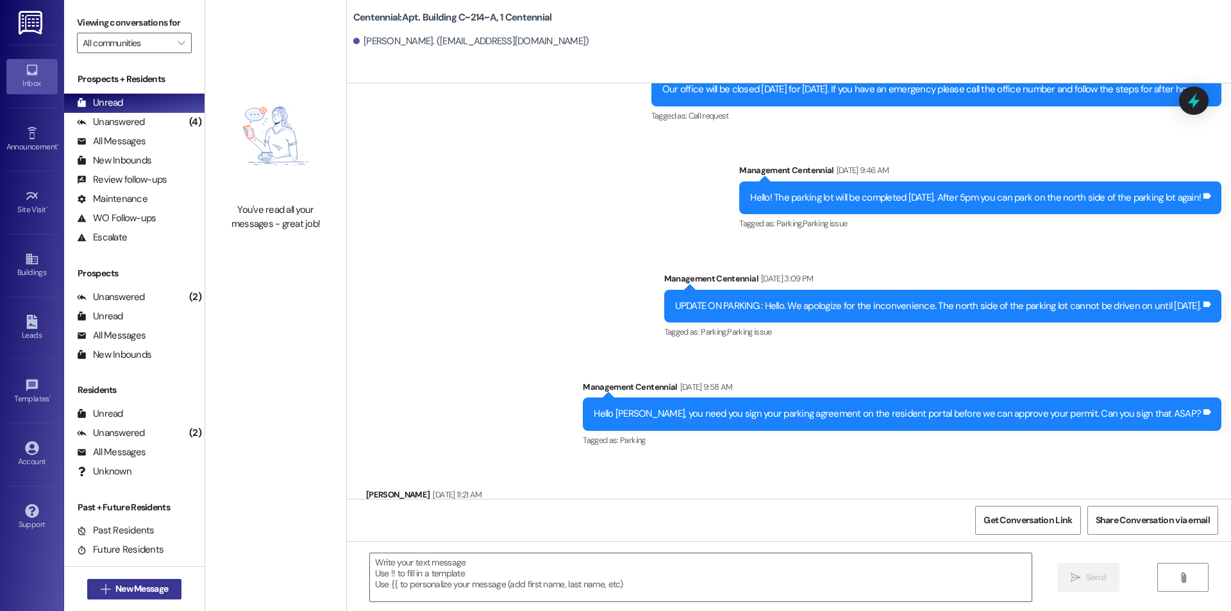
click at [156, 586] on span "New Message" at bounding box center [141, 588] width 53 height 13
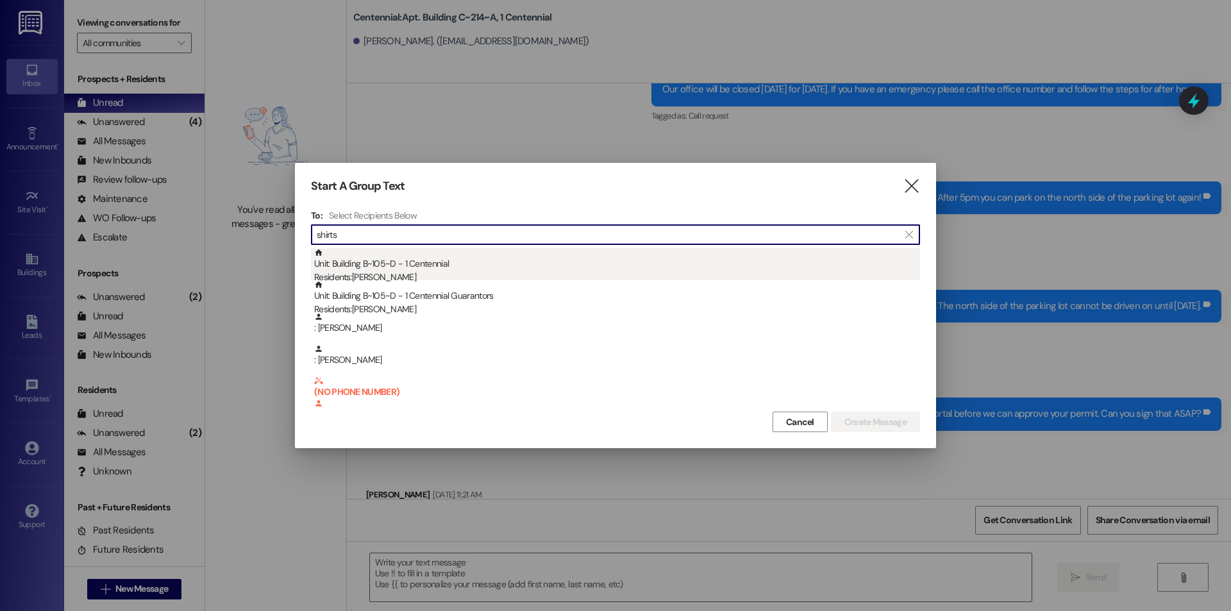
type input "shirts"
click at [524, 272] on div "Residents: [PERSON_NAME]" at bounding box center [617, 276] width 606 height 13
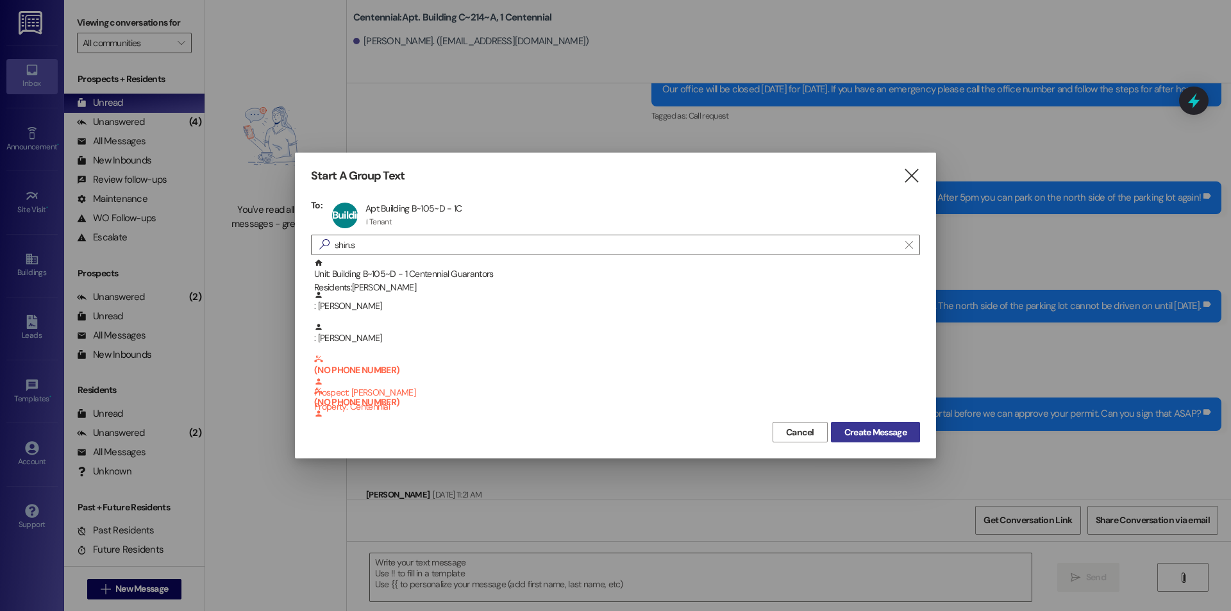
click at [846, 439] on button "Create Message" at bounding box center [875, 432] width 89 height 21
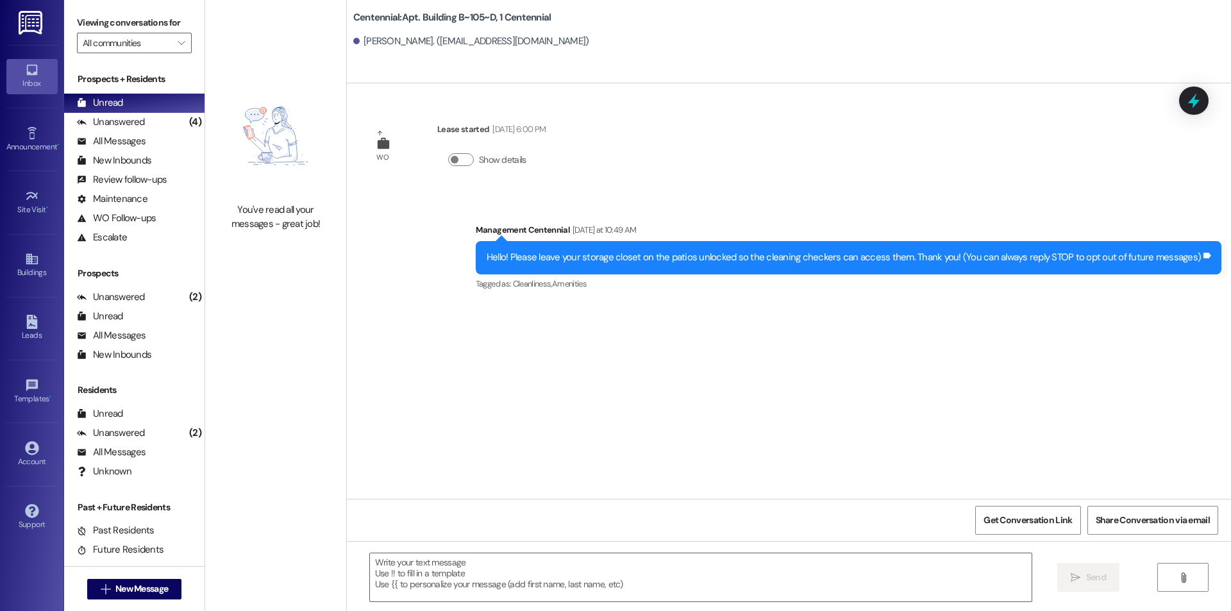
scroll to position [0, 0]
drag, startPoint x: 547, startPoint y: 565, endPoint x: 546, endPoint y: 556, distance: 8.4
click at [548, 561] on textarea at bounding box center [700, 577] width 661 height 48
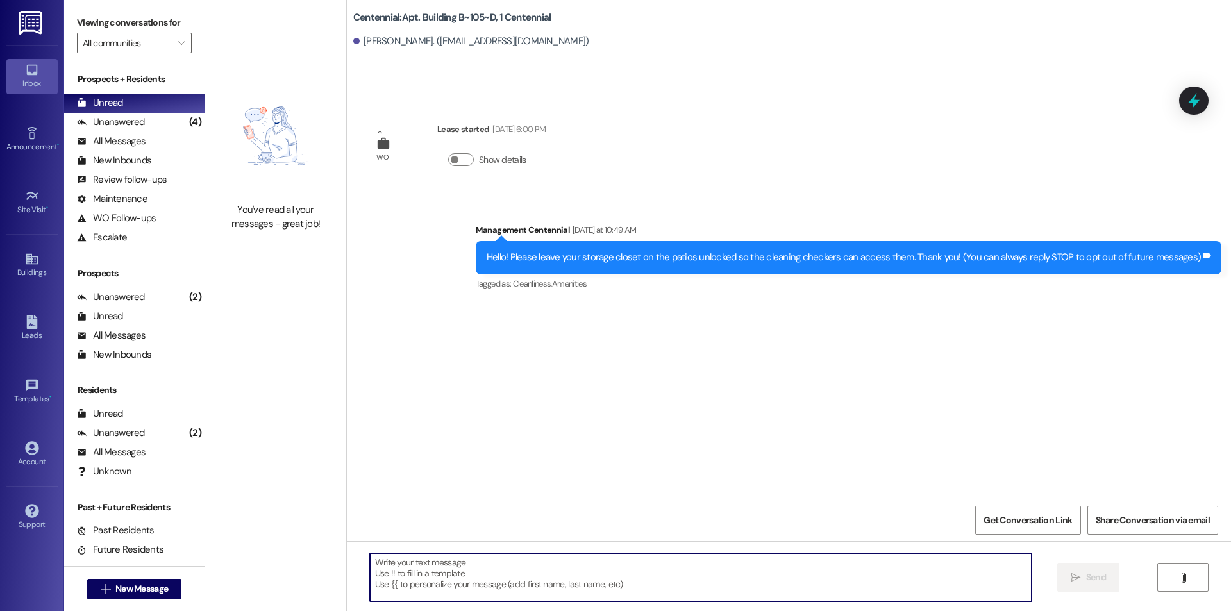
click at [415, 561] on textarea at bounding box center [700, 577] width 661 height 48
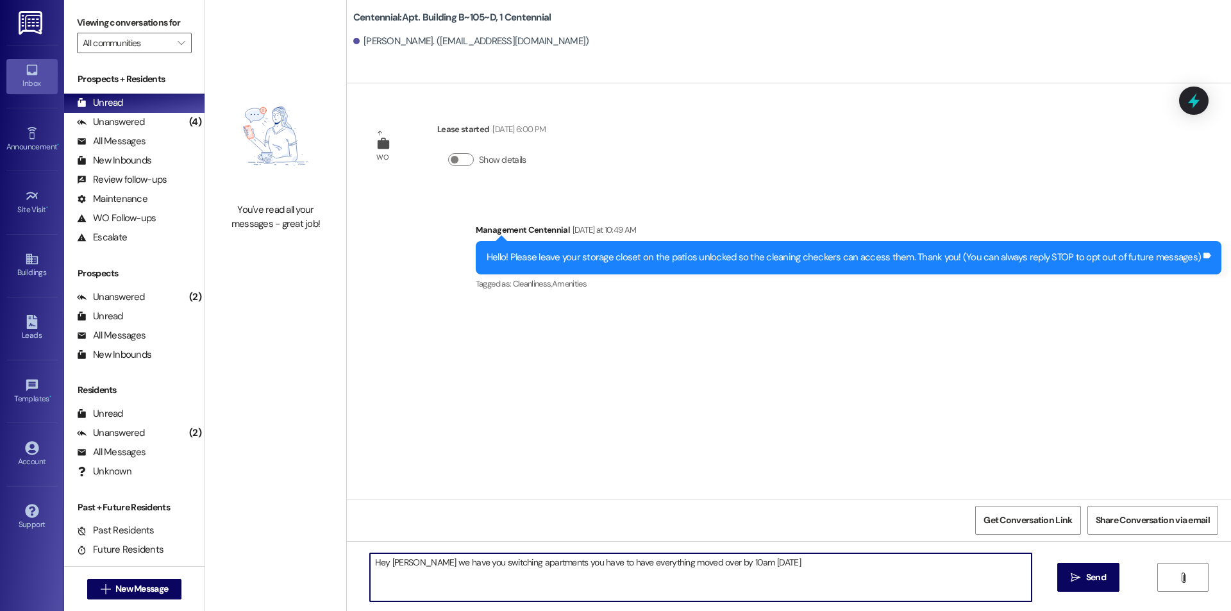
type textarea "Hey [PERSON_NAME] we have you switching apartments you have to have everything …"
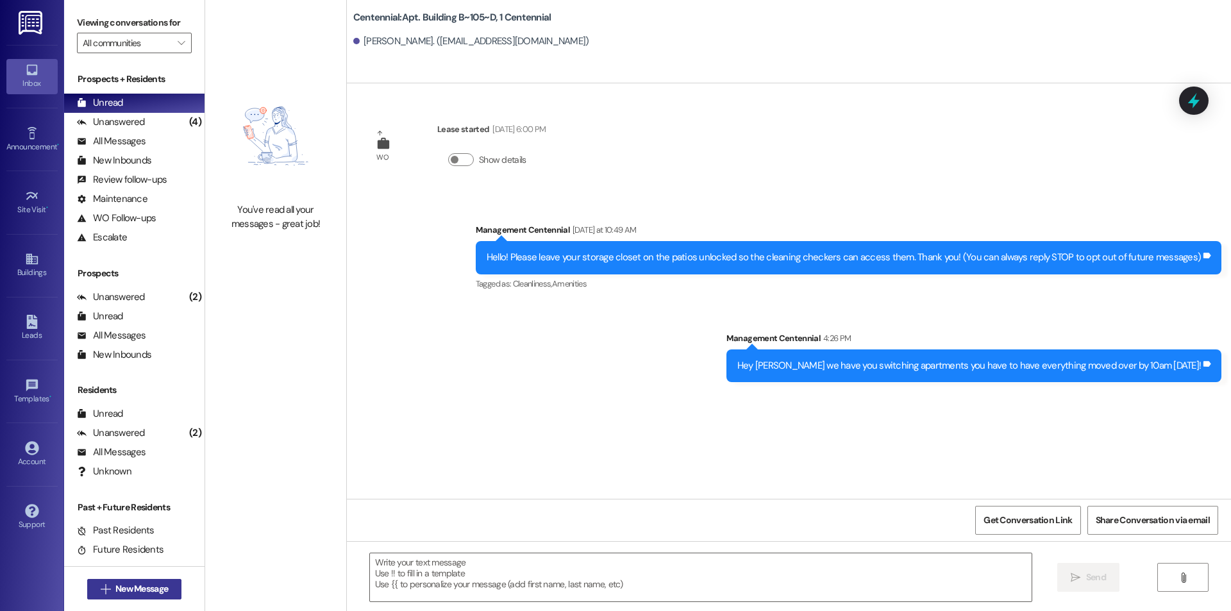
click at [156, 584] on span "New Message" at bounding box center [141, 588] width 53 height 13
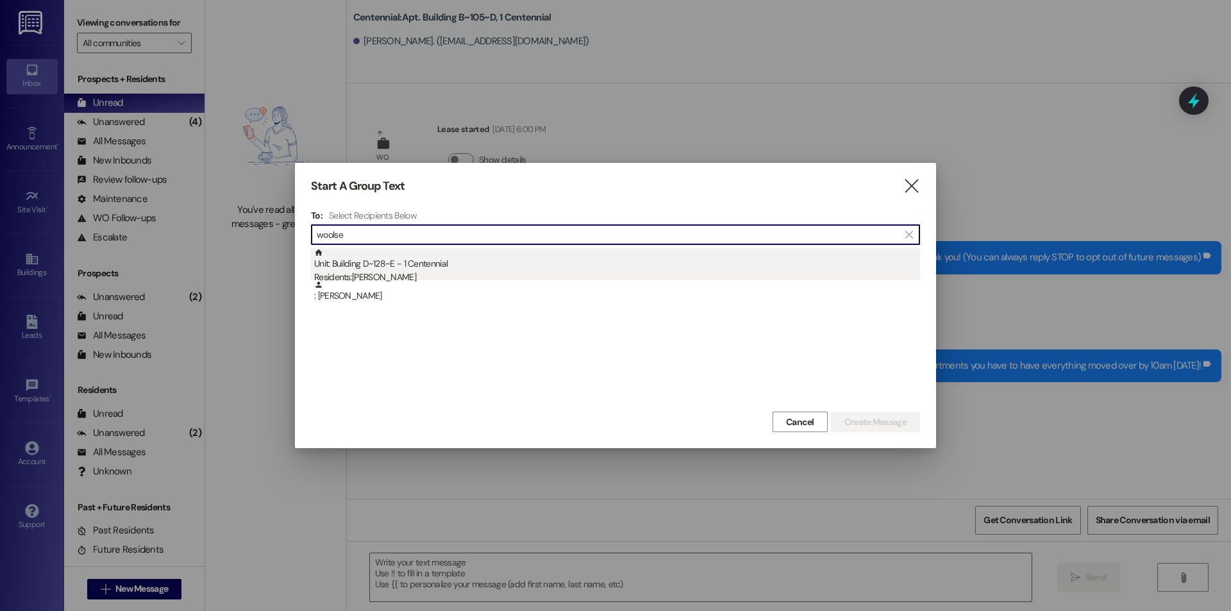
type input "woolse"
click at [420, 270] on div "Unit: Building D~128~E - 1 Centennial Residents: [PERSON_NAME]" at bounding box center [617, 266] width 606 height 37
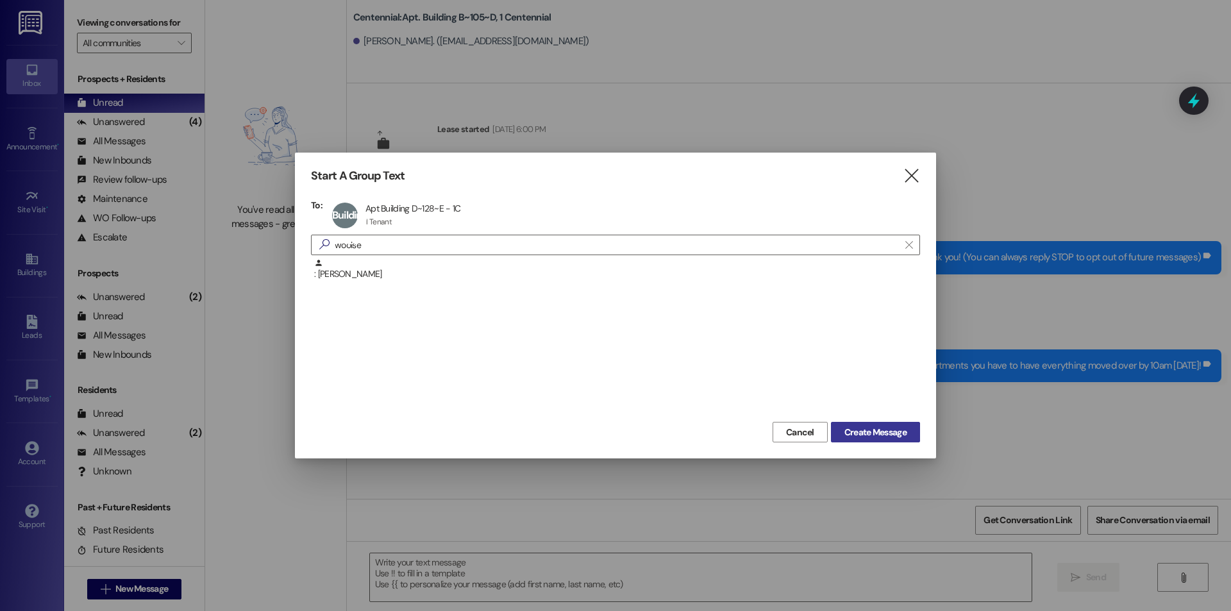
click at [863, 438] on span "Create Message" at bounding box center [875, 432] width 62 height 13
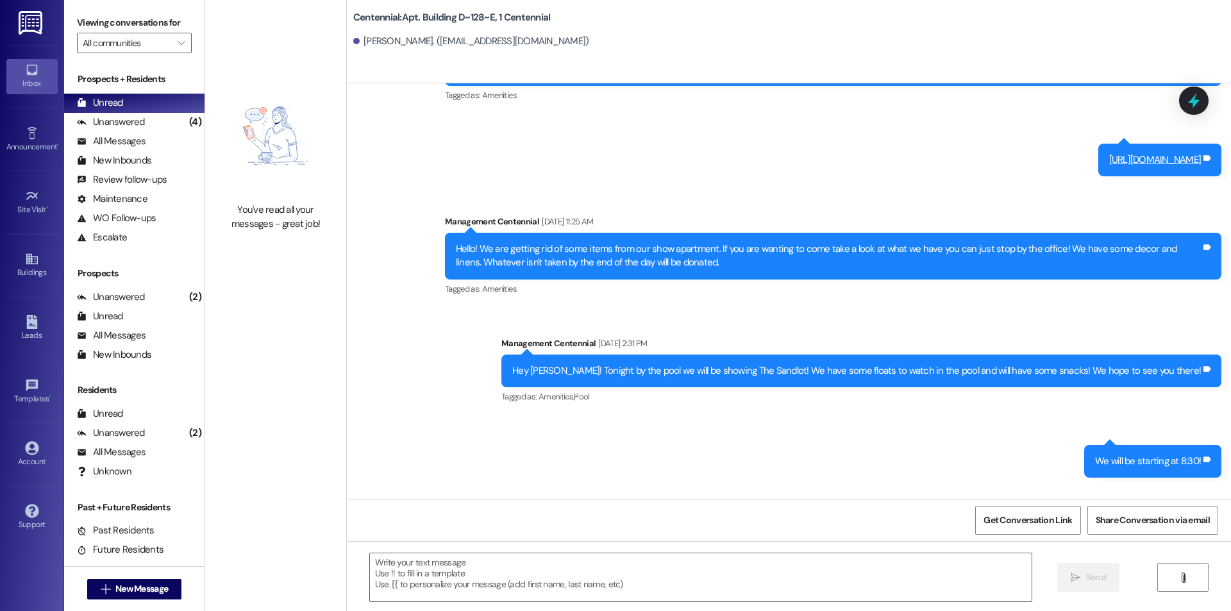
scroll to position [11801, 0]
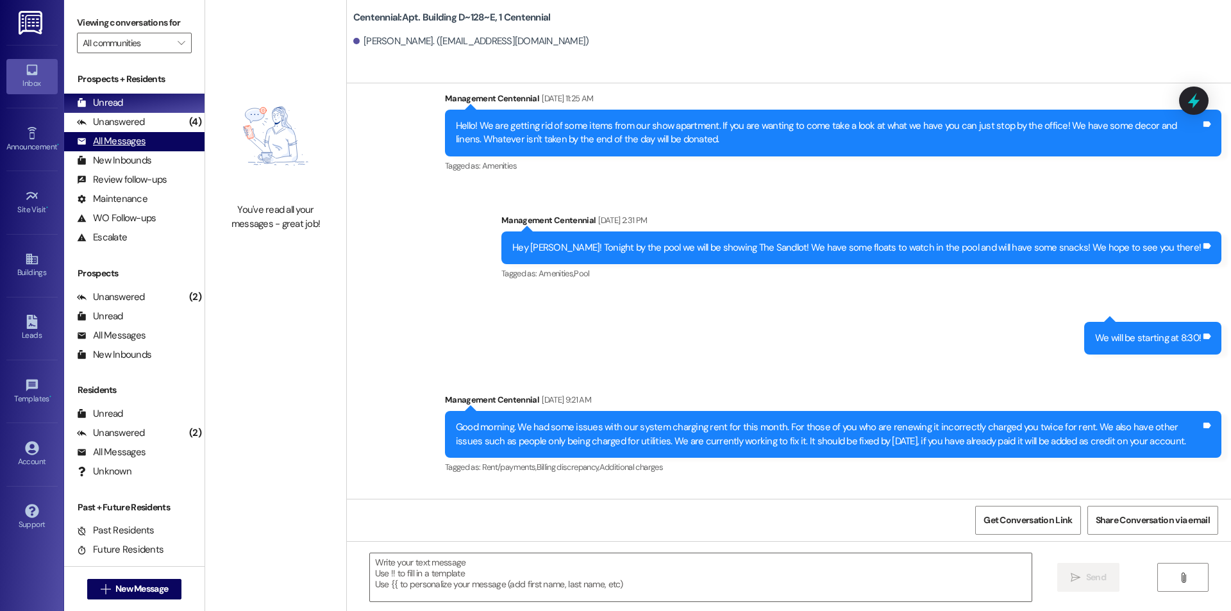
click at [93, 145] on div "All Messages" at bounding box center [111, 141] width 69 height 13
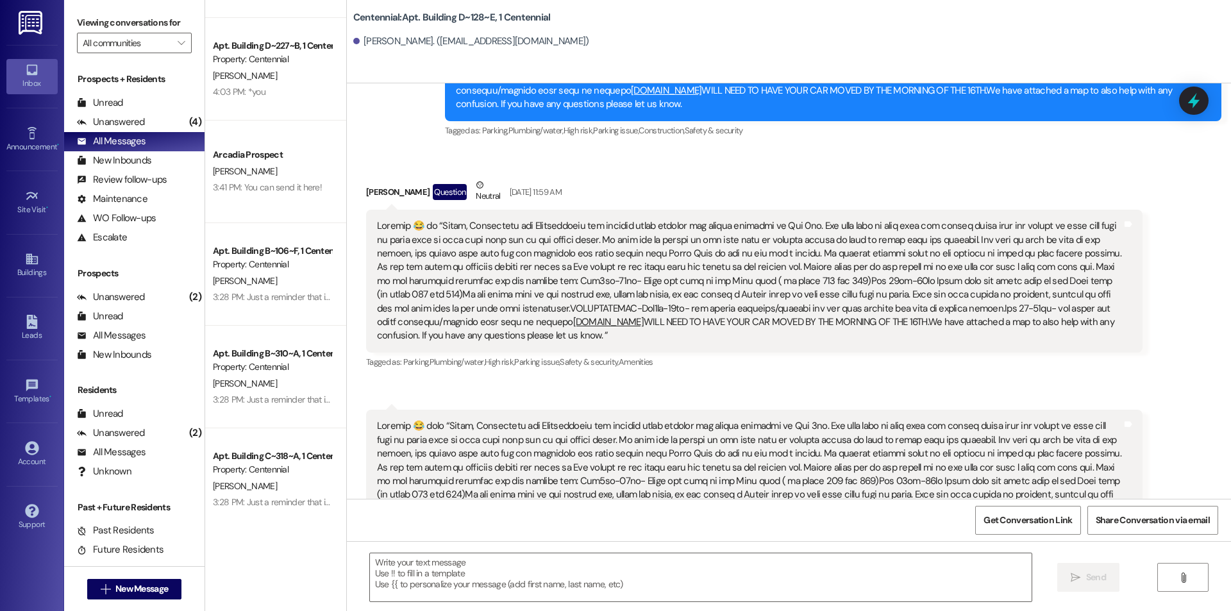
scroll to position [641, 0]
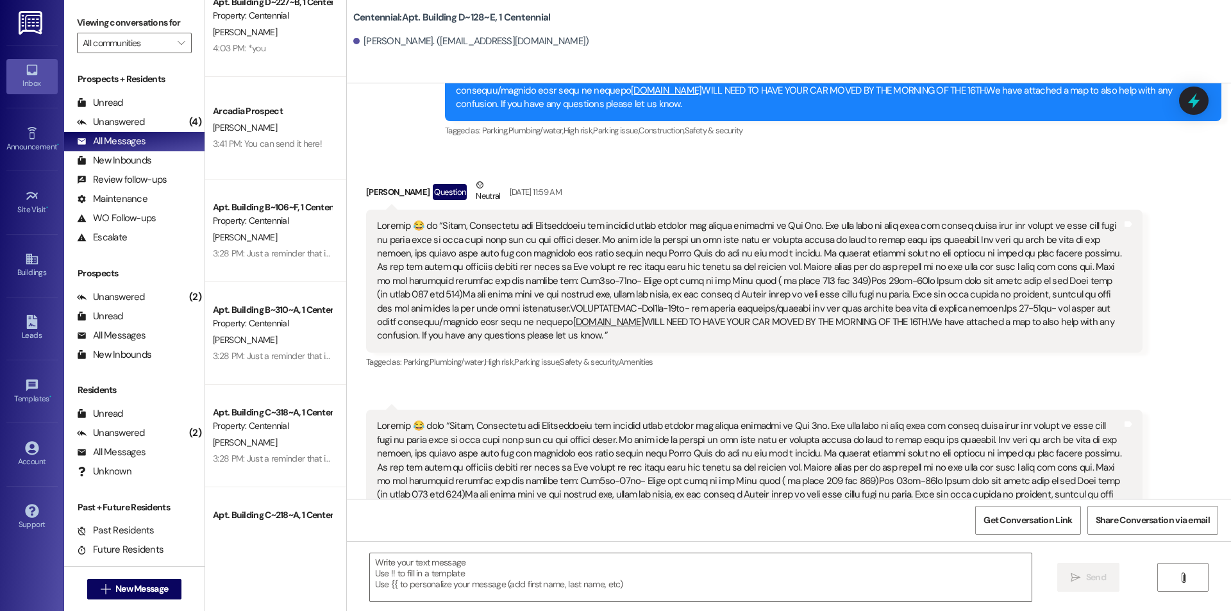
click at [36, 75] on icon at bounding box center [31, 70] width 11 height 11
click at [37, 452] on icon at bounding box center [31, 447] width 13 height 13
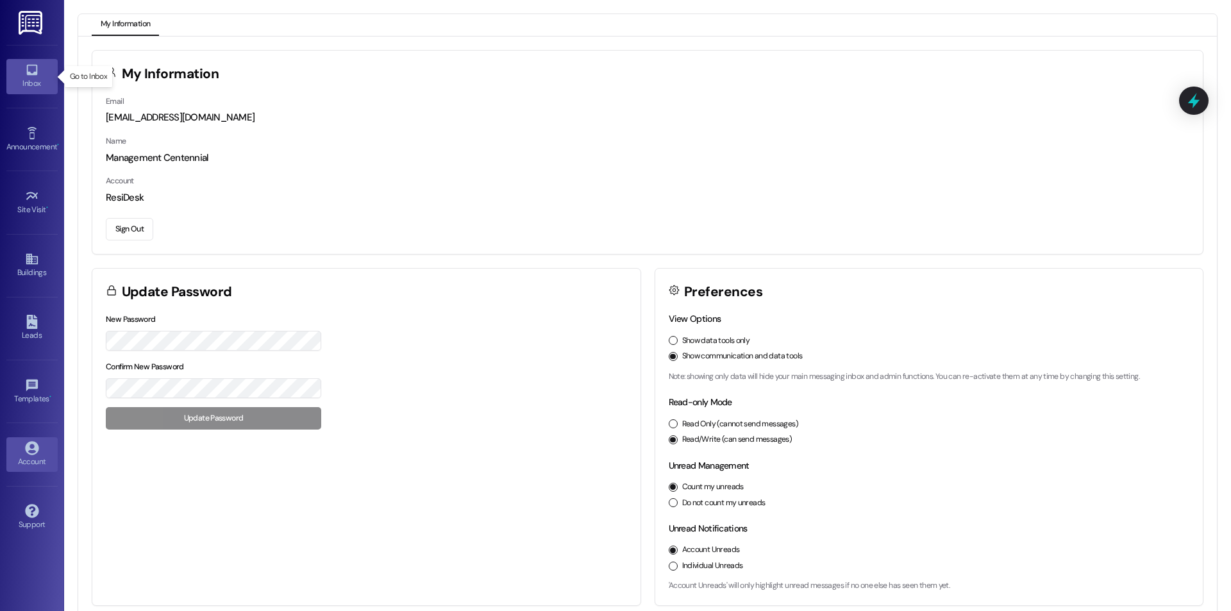
click at [22, 71] on link "Inbox" at bounding box center [31, 76] width 51 height 35
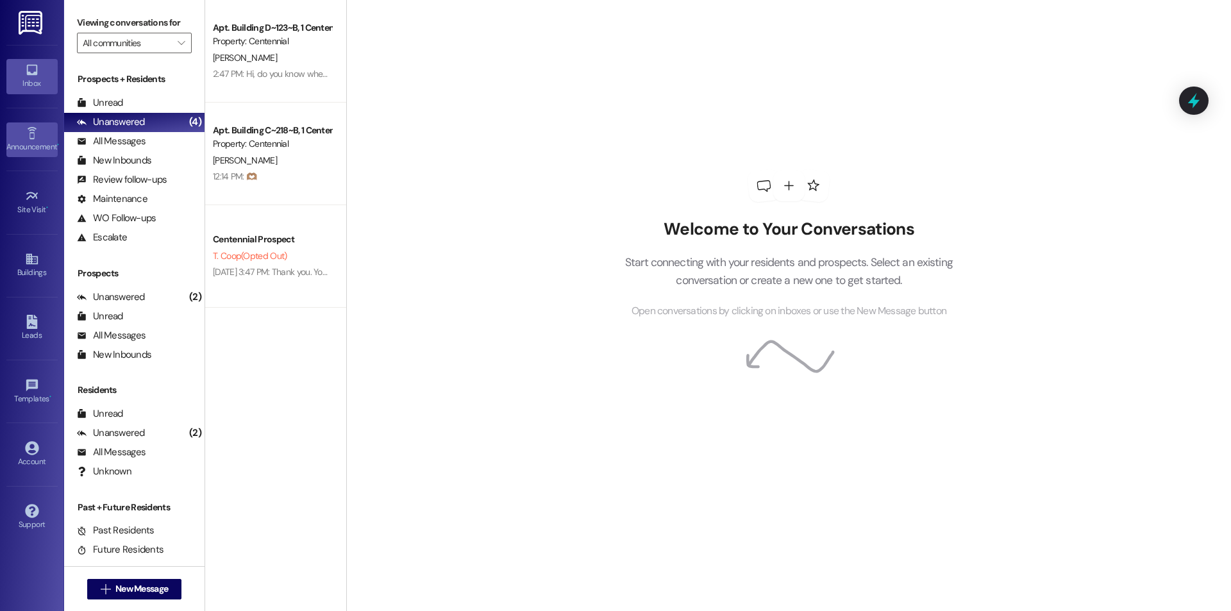
click at [37, 146] on div "Announcement •" at bounding box center [32, 146] width 64 height 13
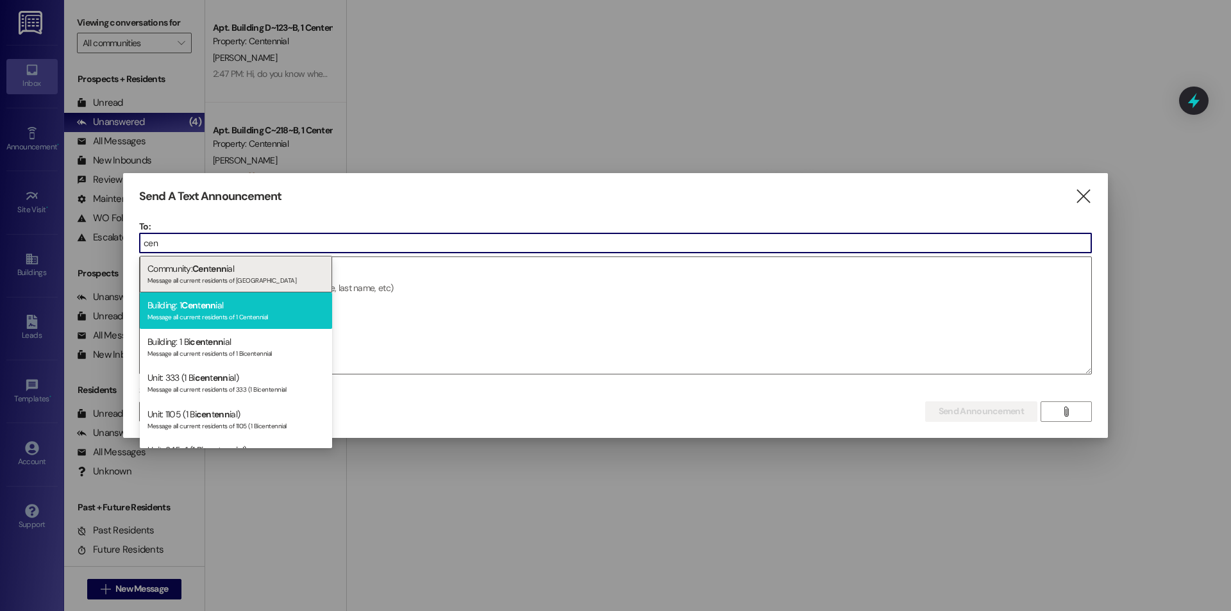
type input "cen"
click at [245, 302] on div "Building: 1 Cen t enn ial Message all current residents of 1 Centennial" at bounding box center [236, 310] width 192 height 37
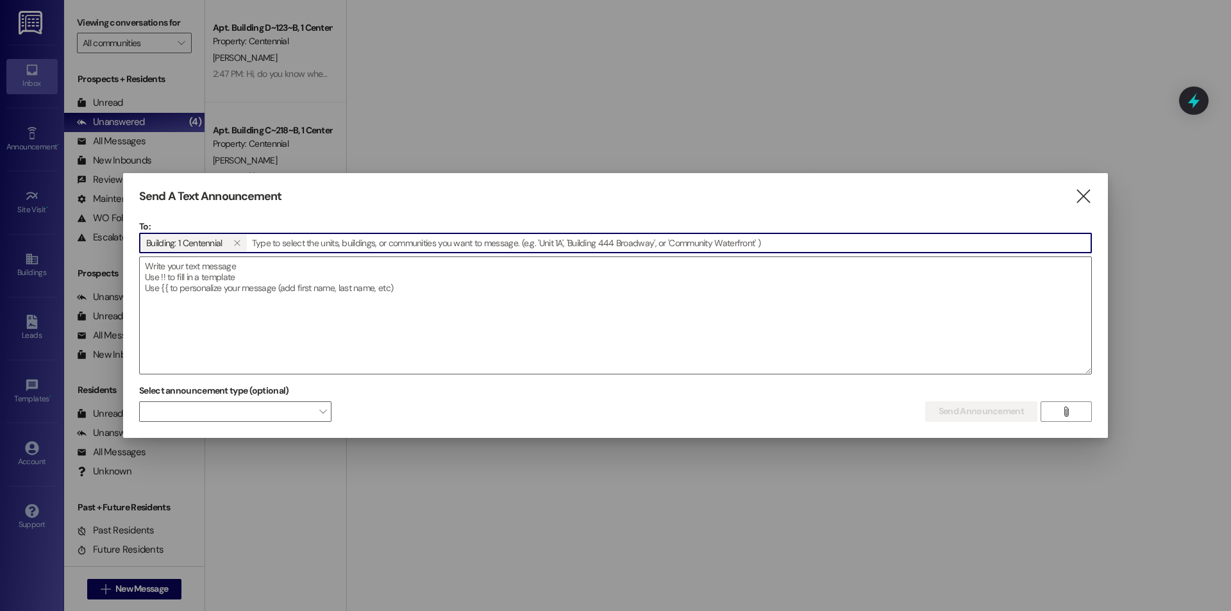
click at [245, 302] on textarea at bounding box center [615, 315] width 951 height 117
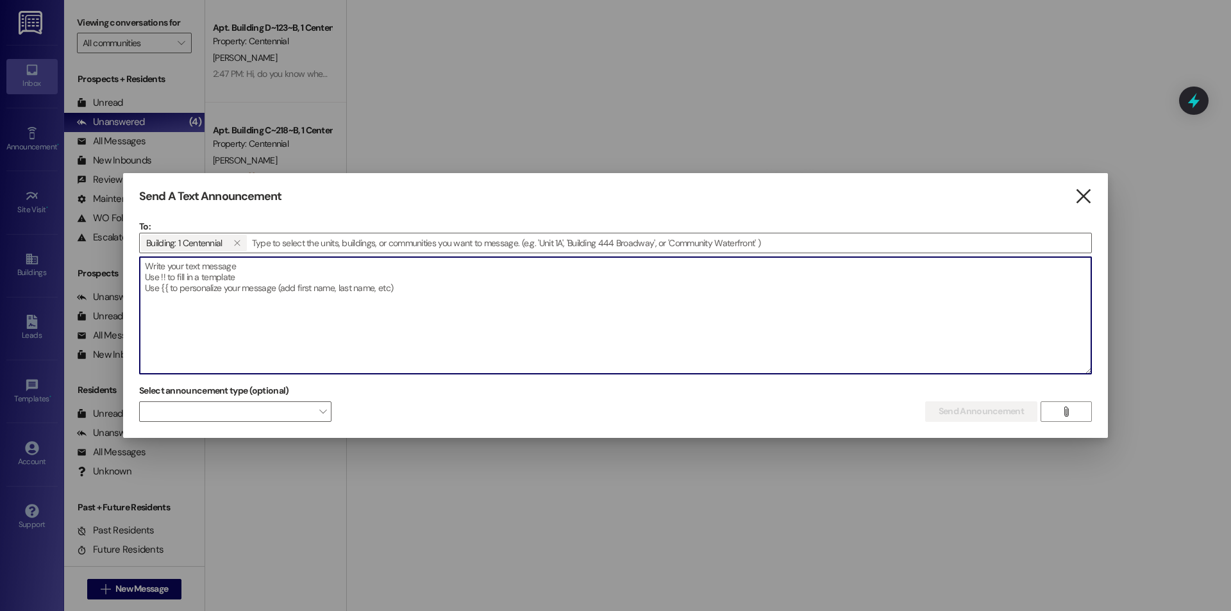
click at [1082, 195] on icon "" at bounding box center [1082, 196] width 17 height 13
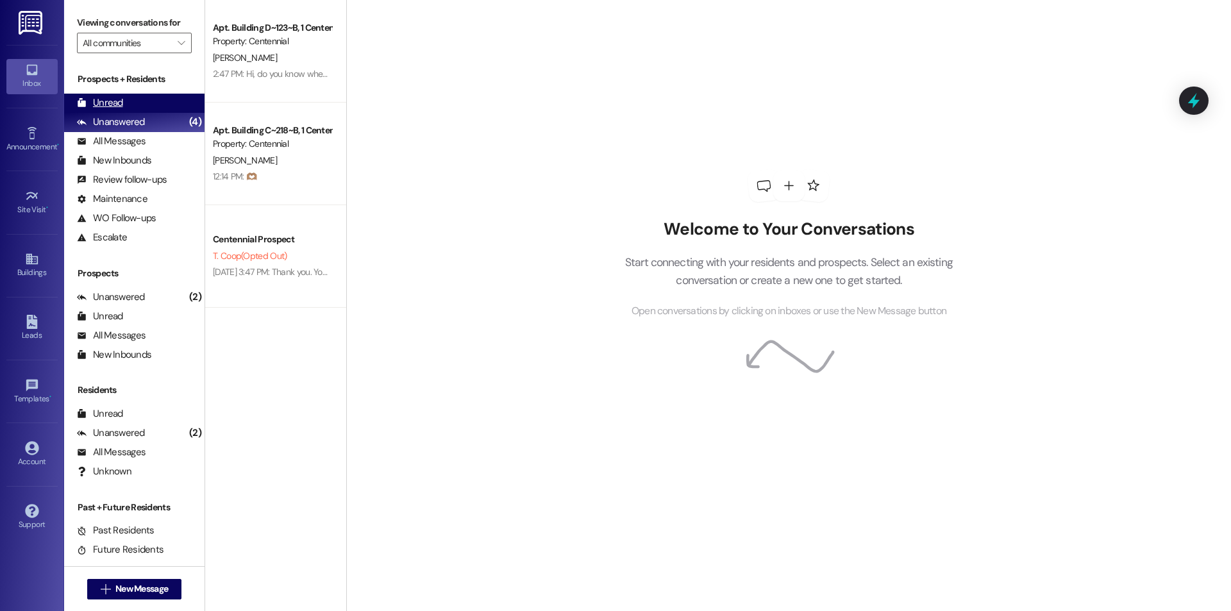
click at [94, 104] on div "Unread" at bounding box center [100, 102] width 46 height 13
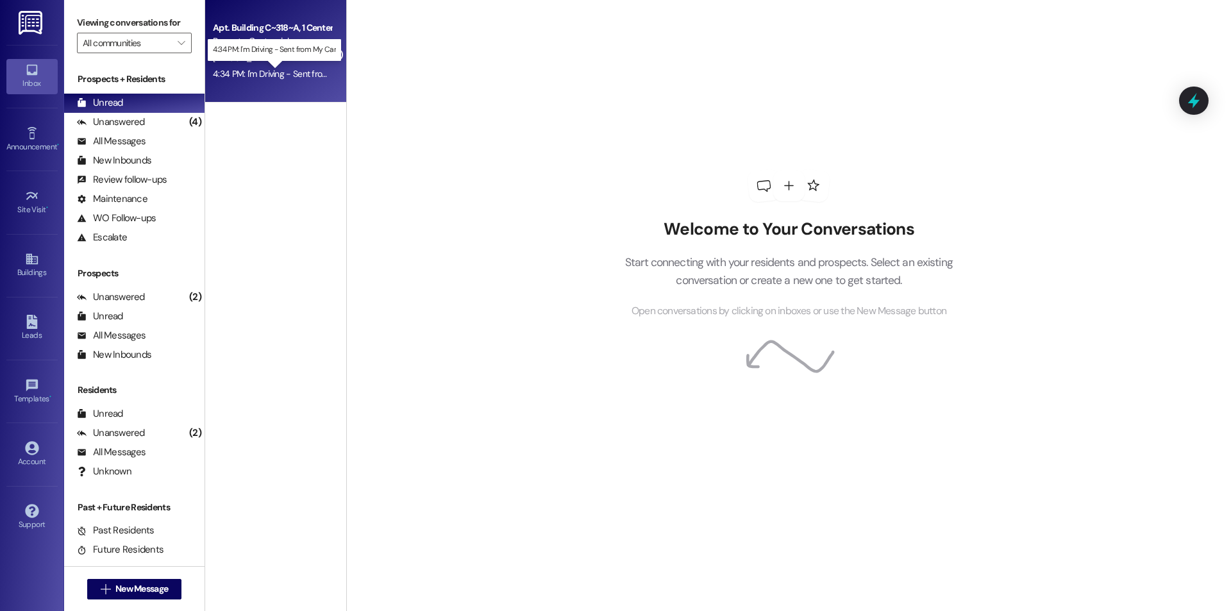
click at [260, 70] on div "4:34 PM: I'm Driving - Sent from My Car 4:34 PM: I'm Driving - Sent from My Car" at bounding box center [286, 74] width 146 height 12
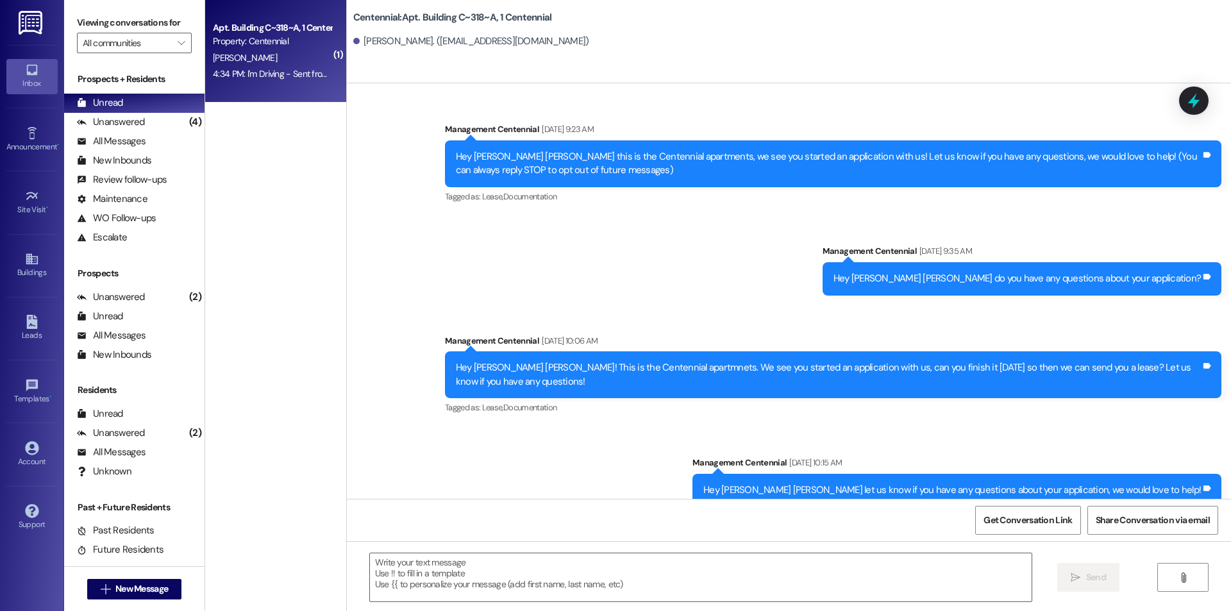
scroll to position [12053, 0]
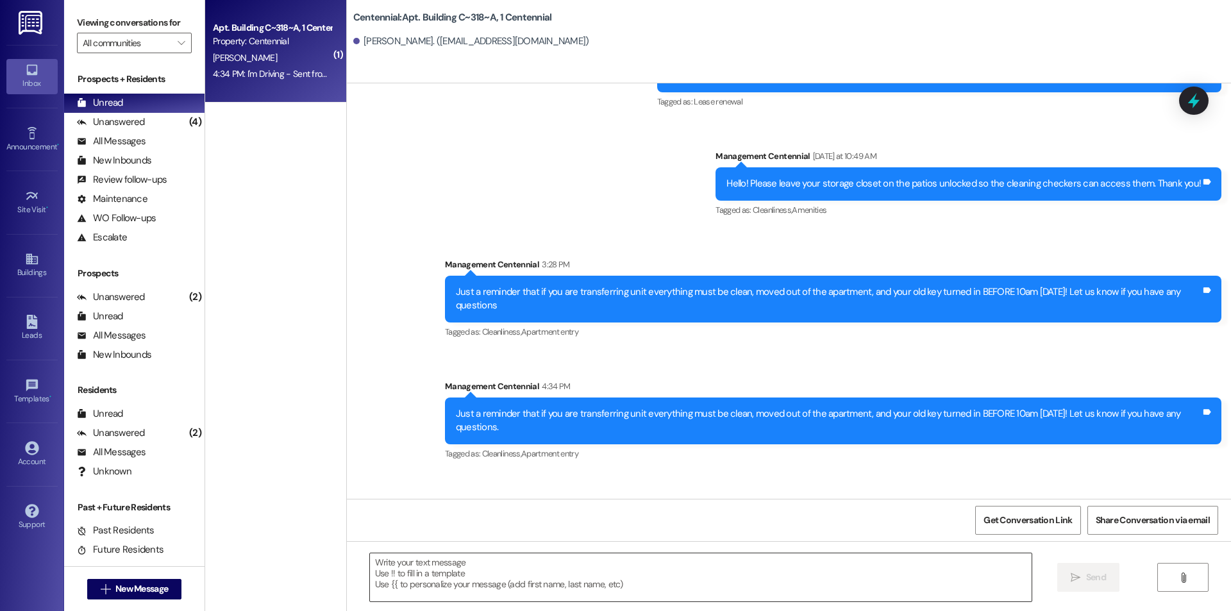
click at [601, 574] on textarea at bounding box center [700, 577] width 661 height 48
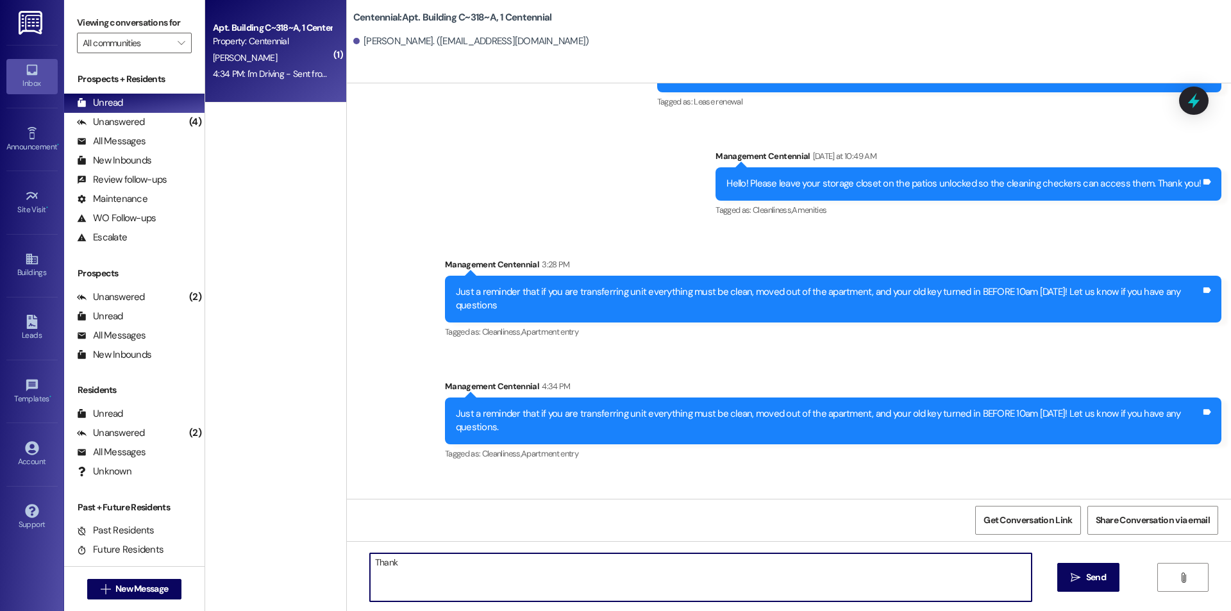
type textarea "Thanks"
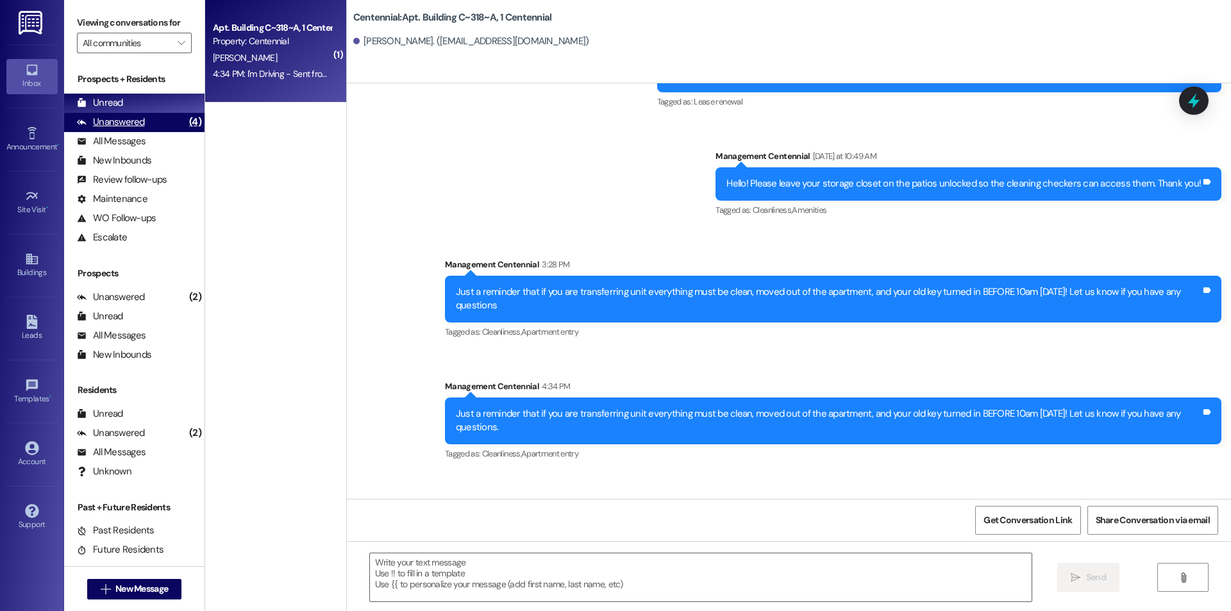
click at [118, 116] on div "Unanswered" at bounding box center [111, 121] width 68 height 13
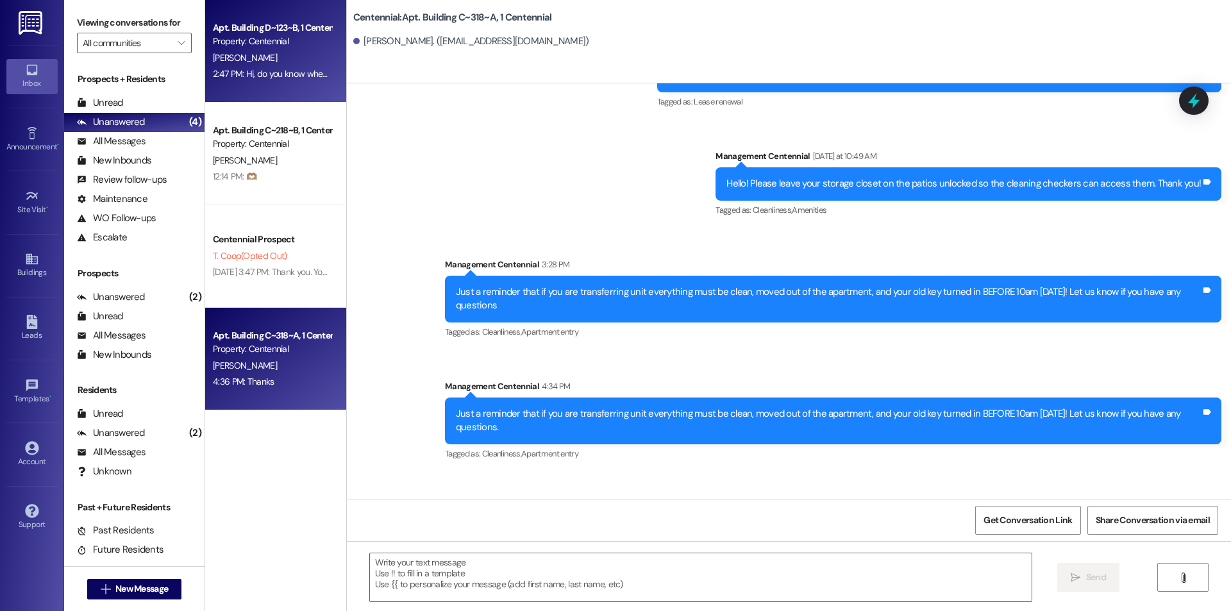
click at [254, 73] on div "2:47 PM: Hi, do you know when the new people will be moving in to our apartment…" at bounding box center [376, 74] width 326 height 12
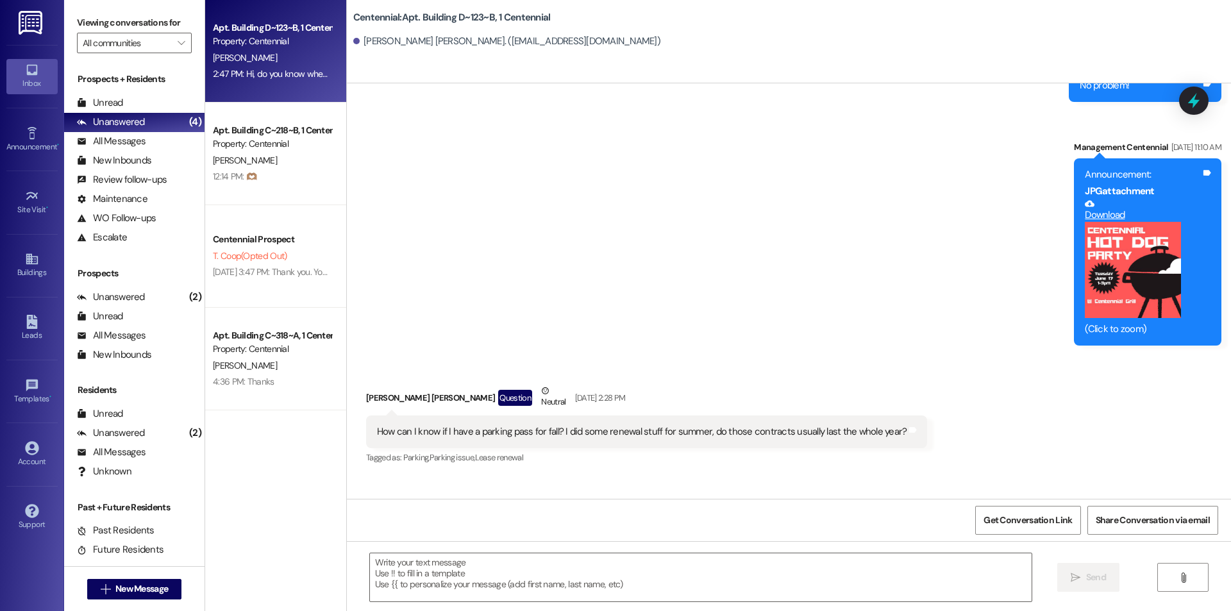
scroll to position [15094, 0]
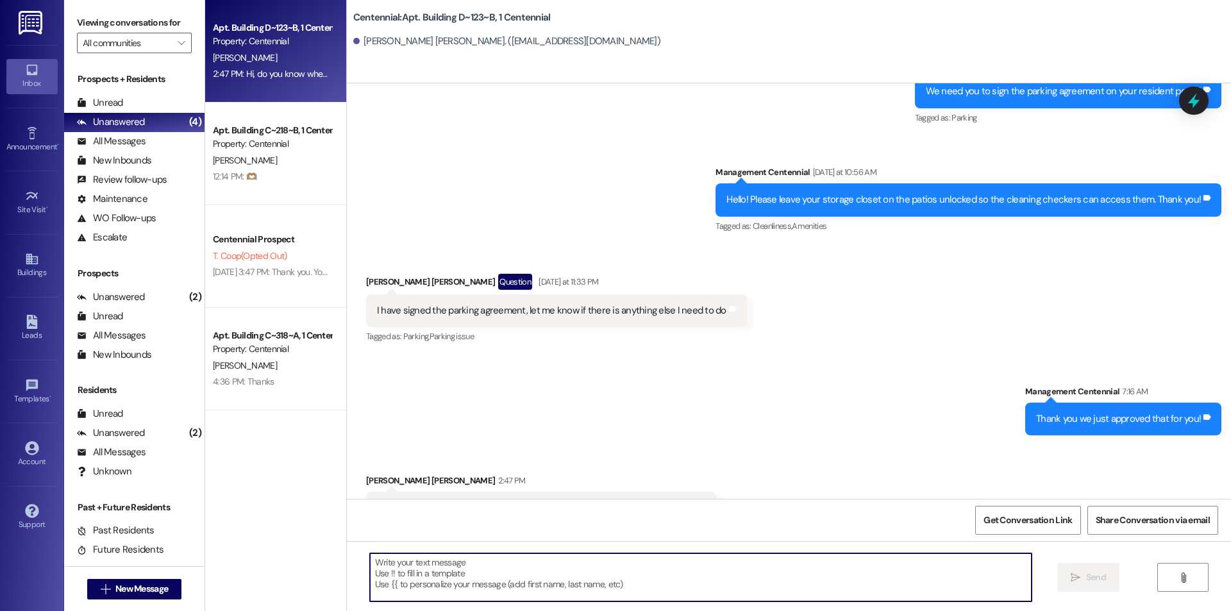
click at [486, 570] on textarea at bounding box center [700, 577] width 661 height 48
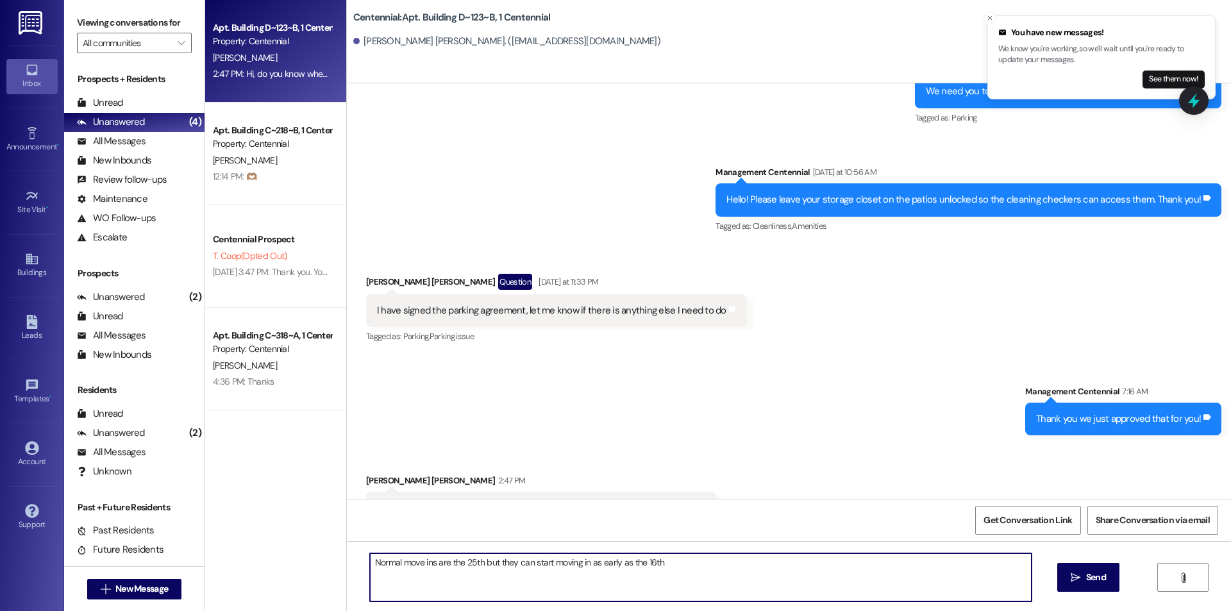
type textarea "Normal move ins are the 25th but they can start moving in as early as the 16th!"
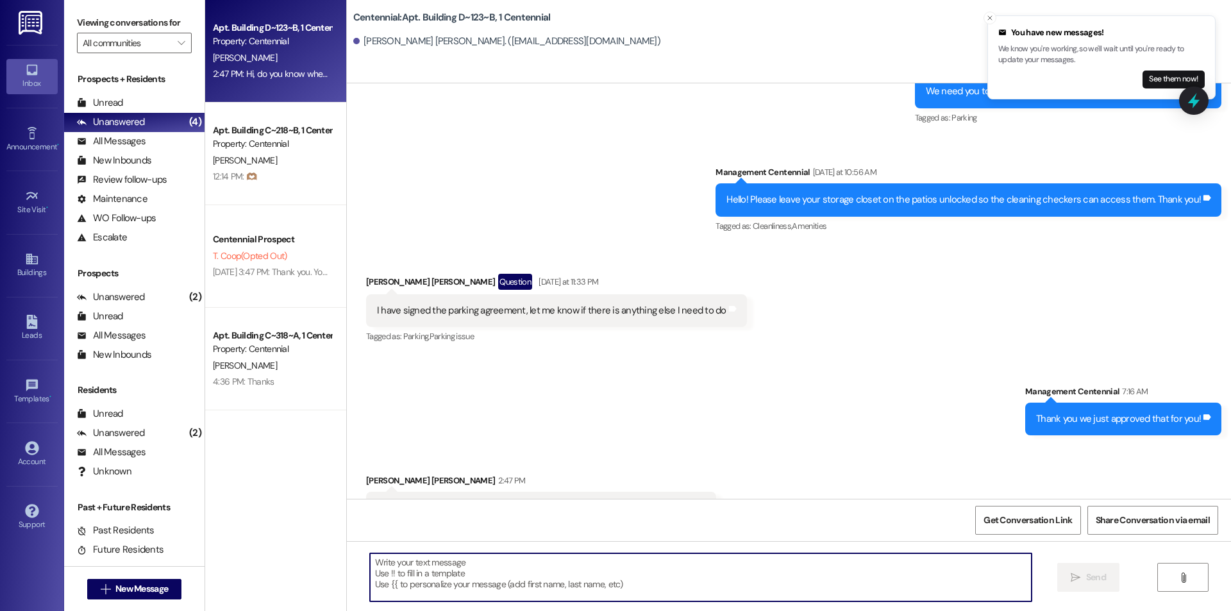
scroll to position [15094, 0]
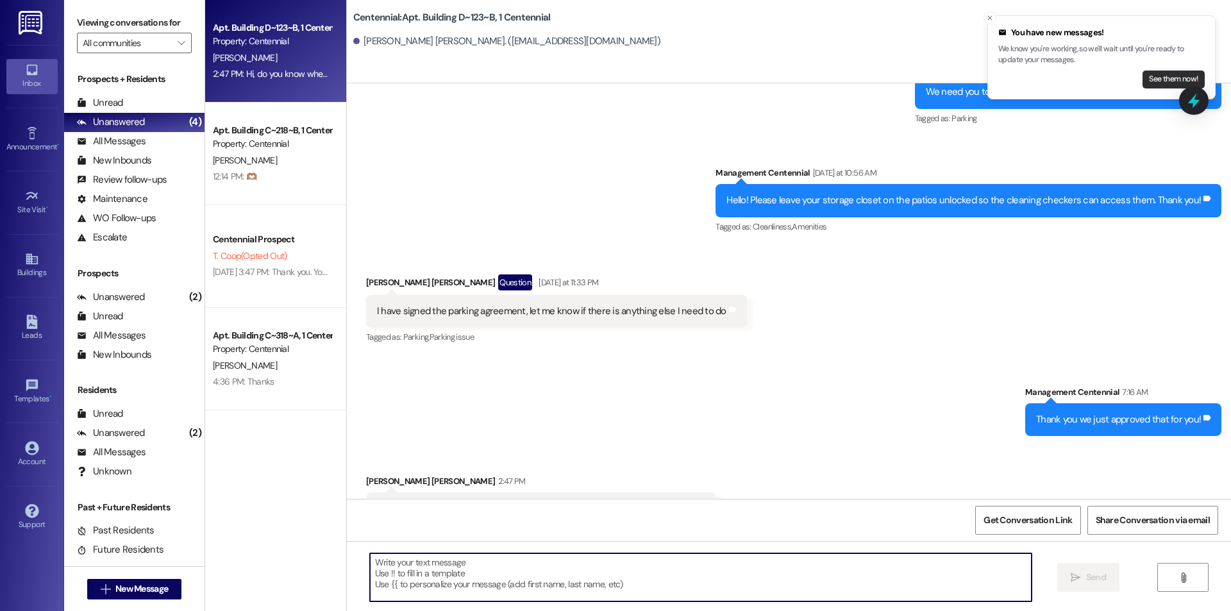
click at [1145, 79] on button "See them now!" at bounding box center [1173, 79] width 62 height 18
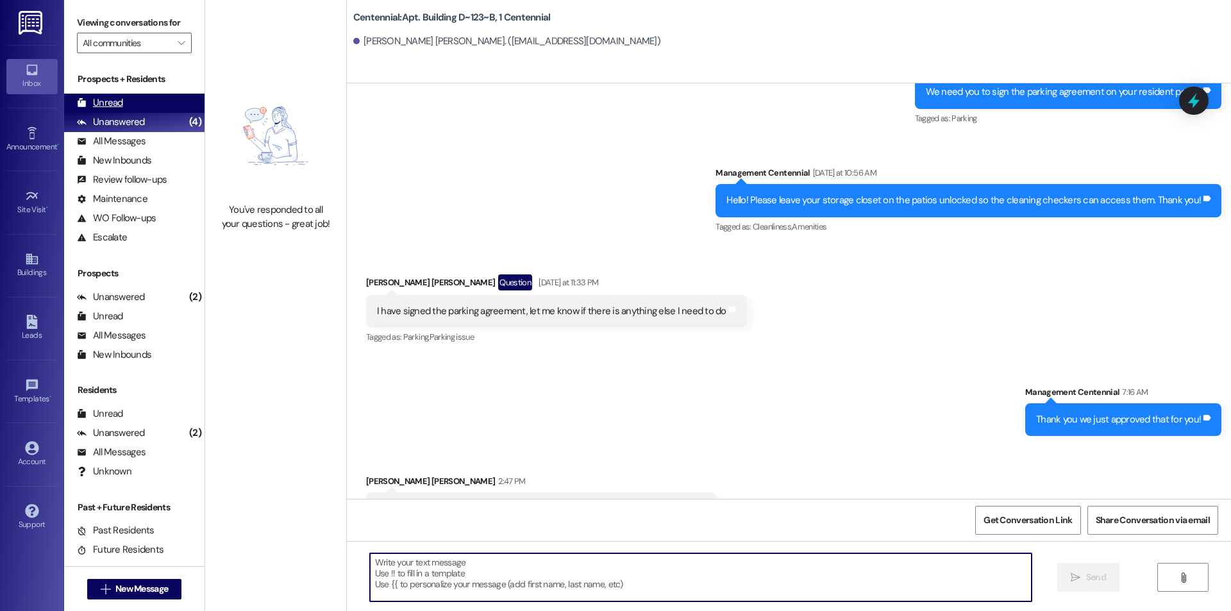
click at [130, 110] on div "Unread (0)" at bounding box center [134, 103] width 140 height 19
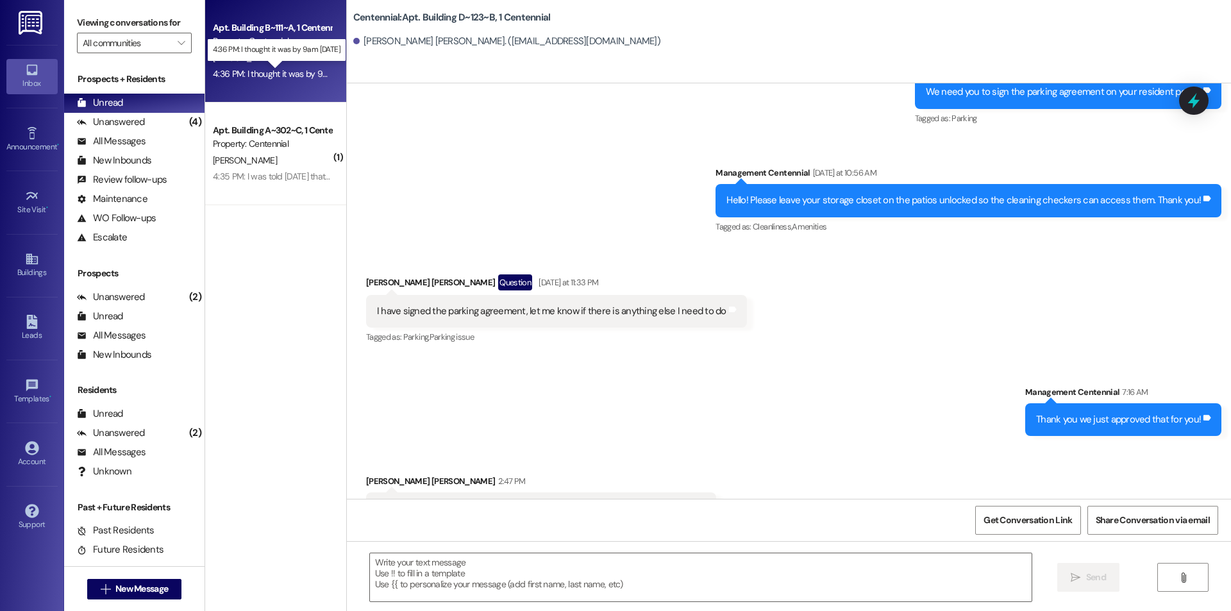
click at [269, 75] on div "4:36 PM: I thought it was by 9am [DATE] 4:36 PM: I thought it was by 9am [DATE]" at bounding box center [286, 74] width 147 height 12
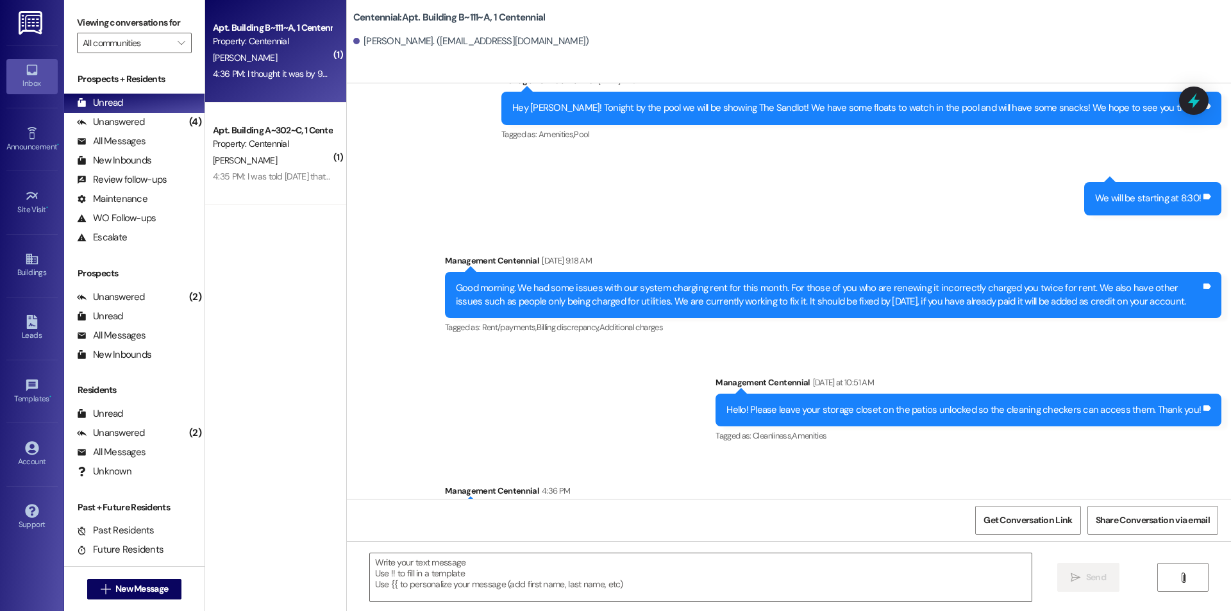
scroll to position [9505, 0]
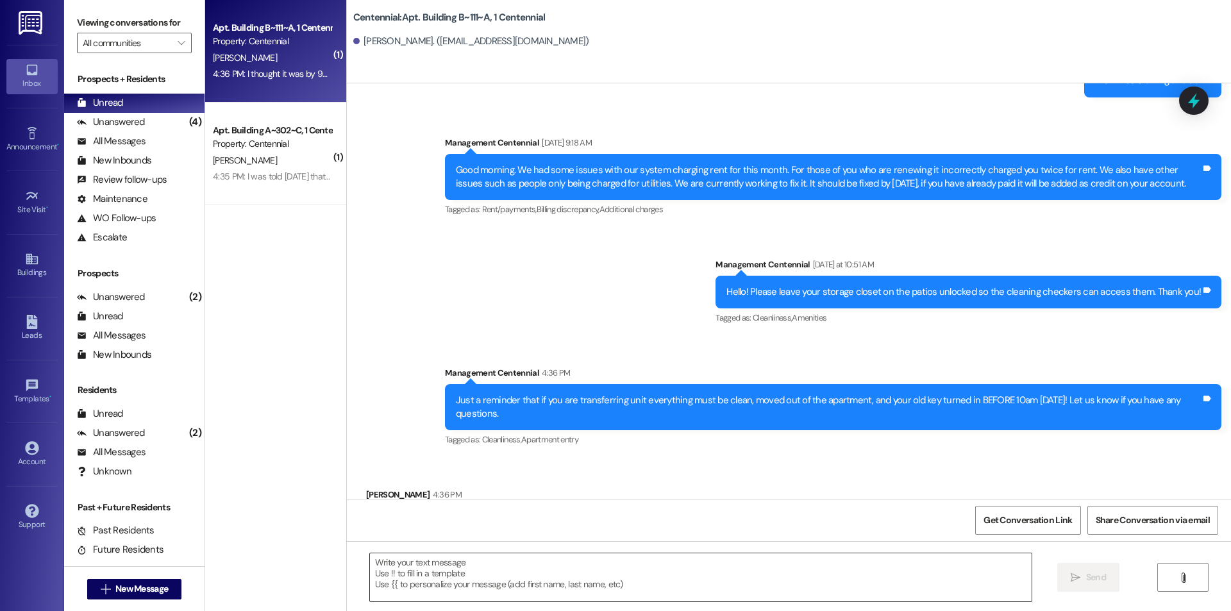
click at [455, 574] on textarea at bounding box center [700, 577] width 661 height 48
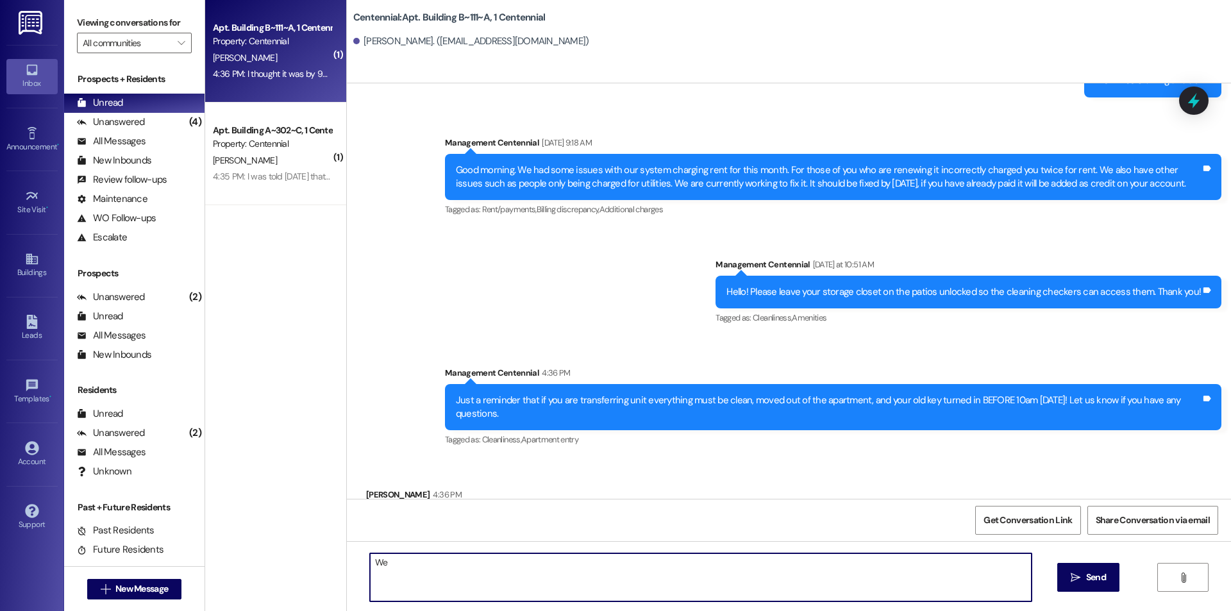
type textarea "W"
type textarea "This text is for transfers not move outs!"
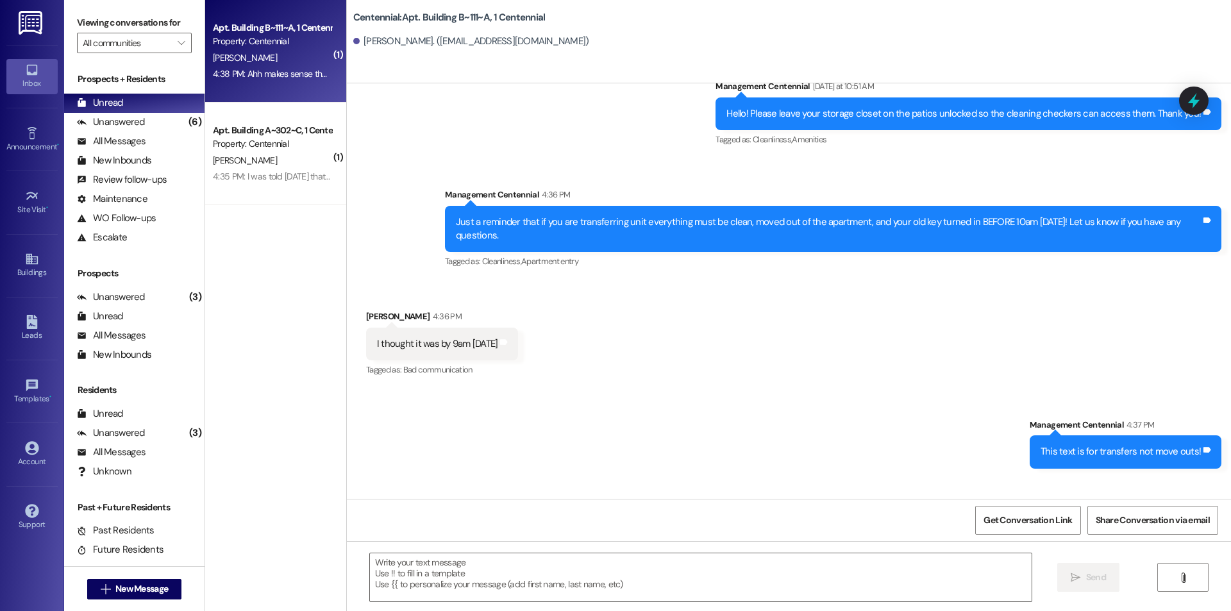
scroll to position [9684, 0]
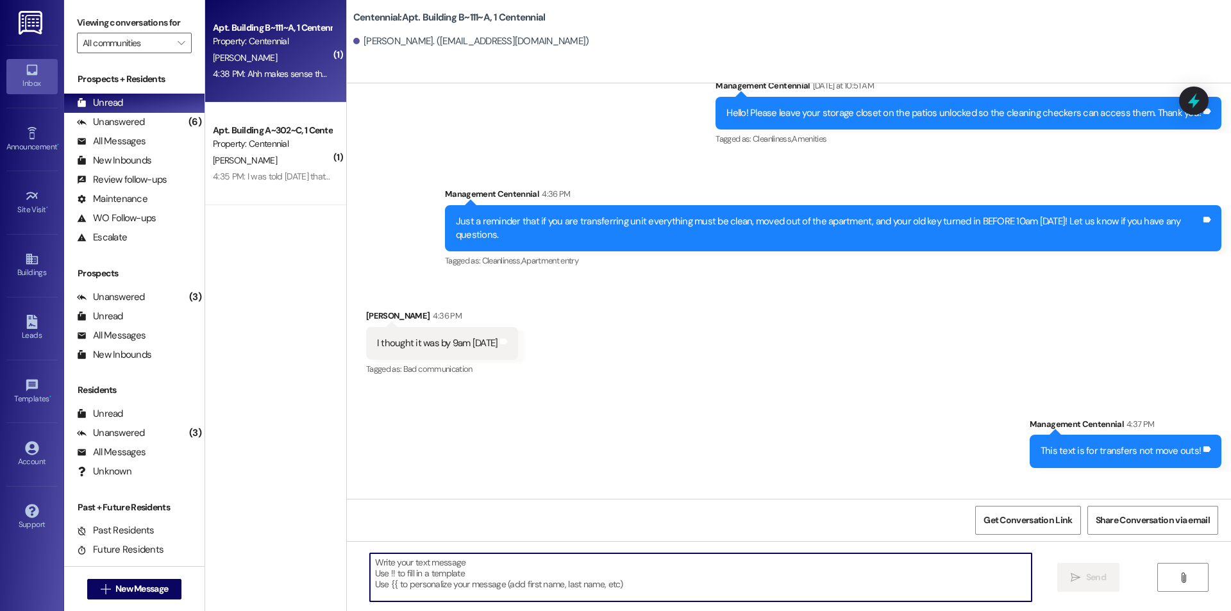
click at [622, 553] on textarea at bounding box center [700, 577] width 661 height 48
type textarea "Of course"
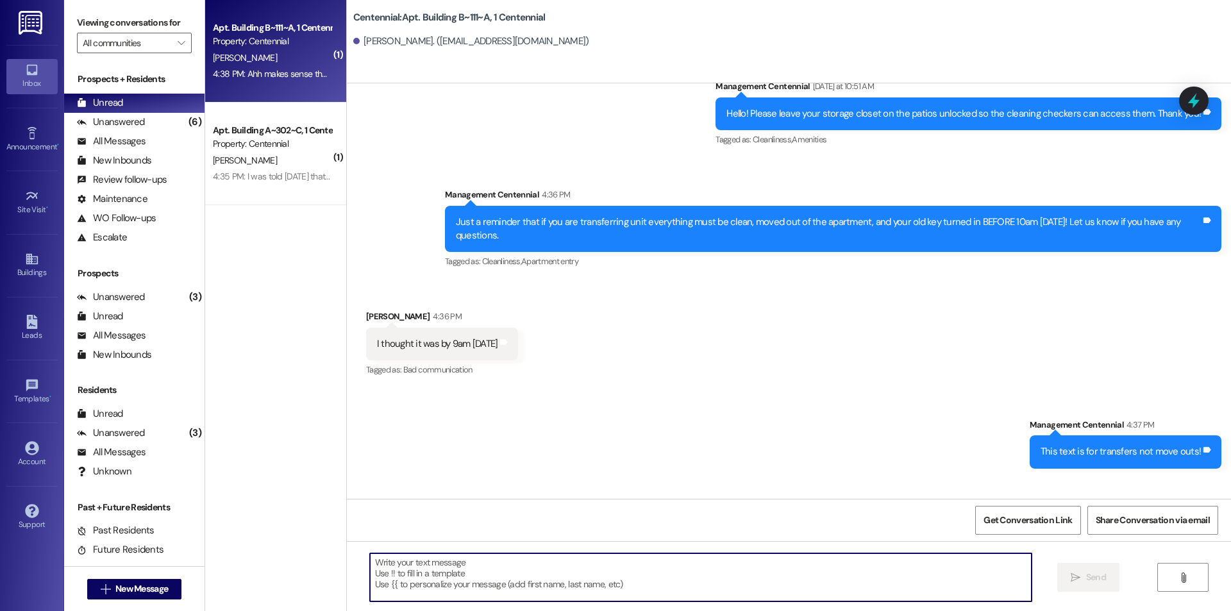
scroll to position [9773, 0]
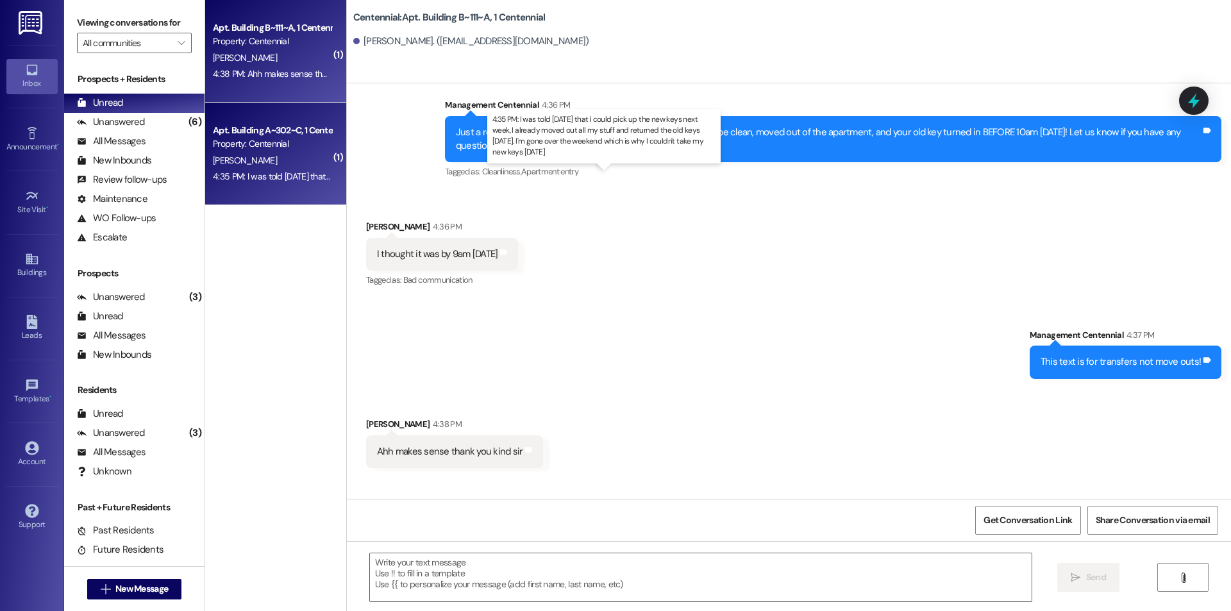
click at [289, 178] on div "4:35 PM: I was told [DATE] that I could pick up the new keys next week, I alrea…" at bounding box center [606, 176] width 786 height 12
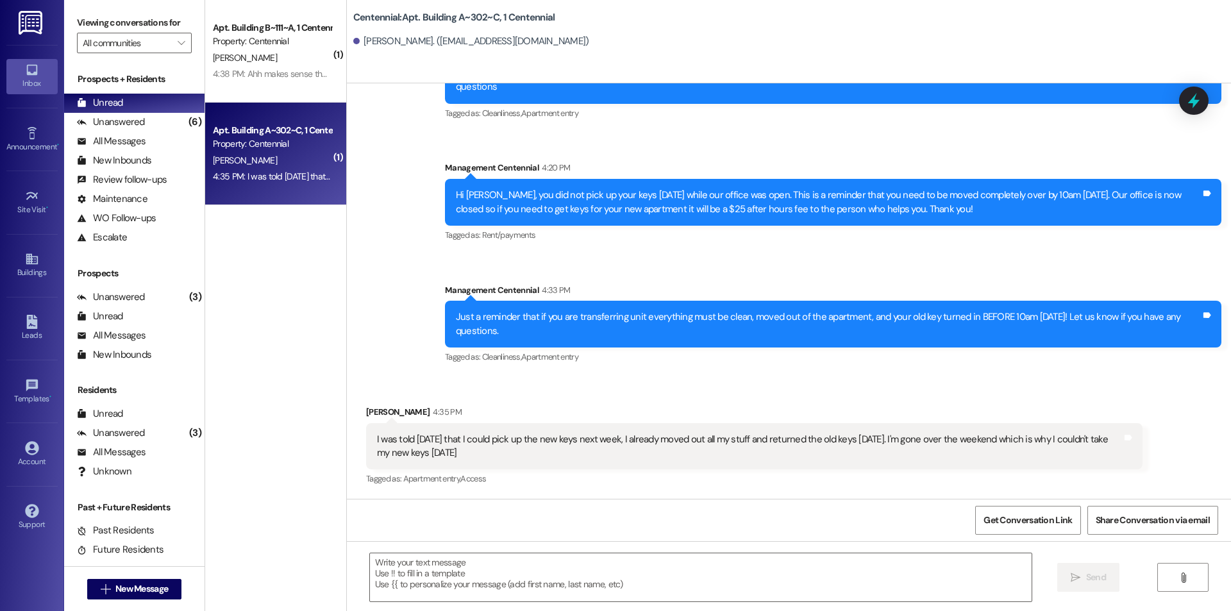
scroll to position [3624, 0]
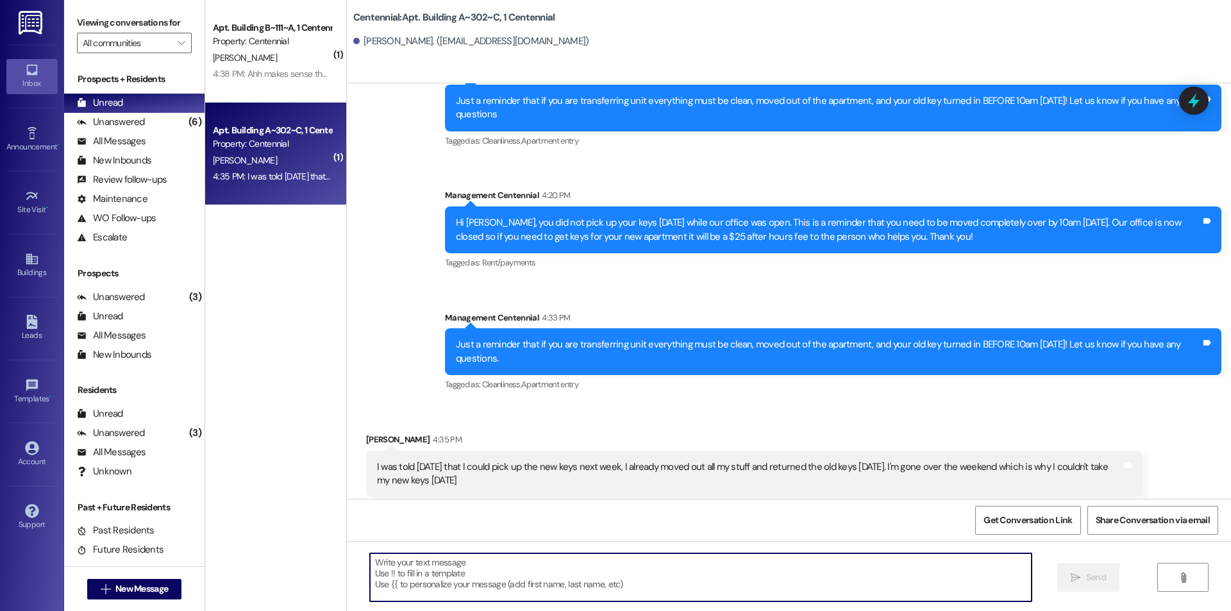
click at [772, 570] on textarea at bounding box center [700, 577] width 661 height 48
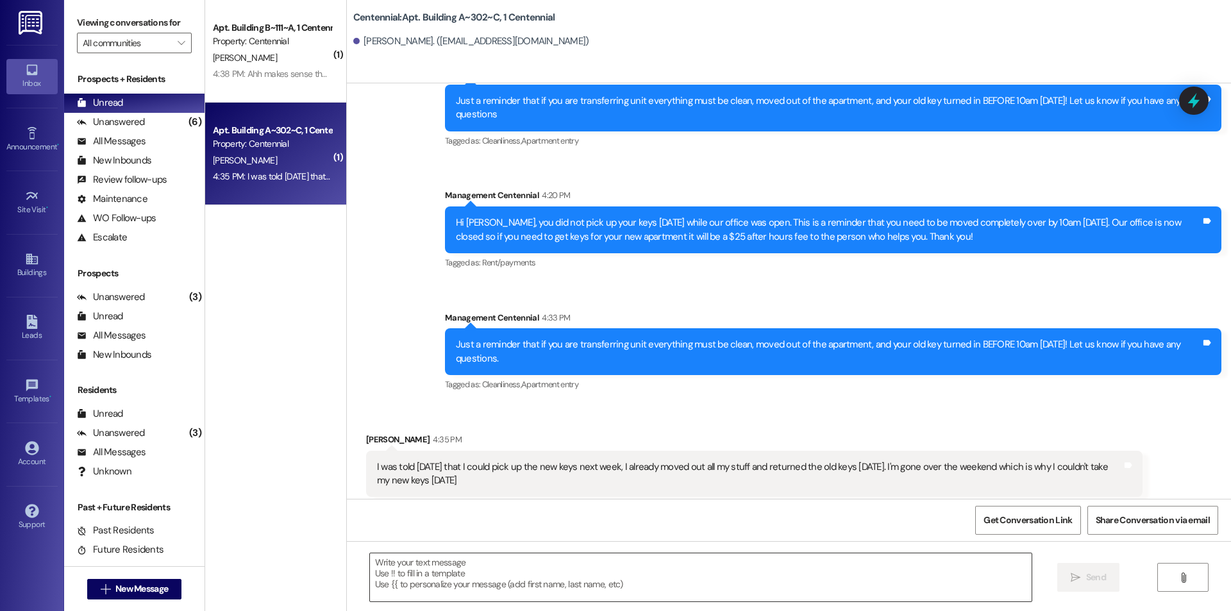
click at [527, 594] on textarea at bounding box center [700, 577] width 661 height 48
click at [510, 573] on textarea at bounding box center [700, 577] width 661 height 48
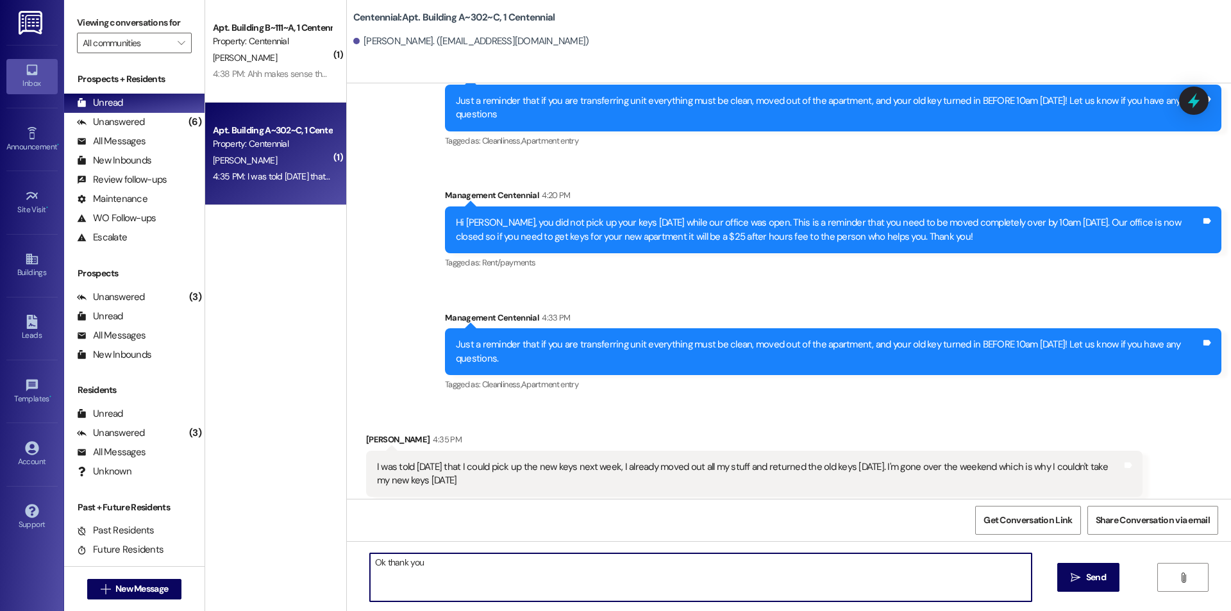
type textarea "Ok thank you!"
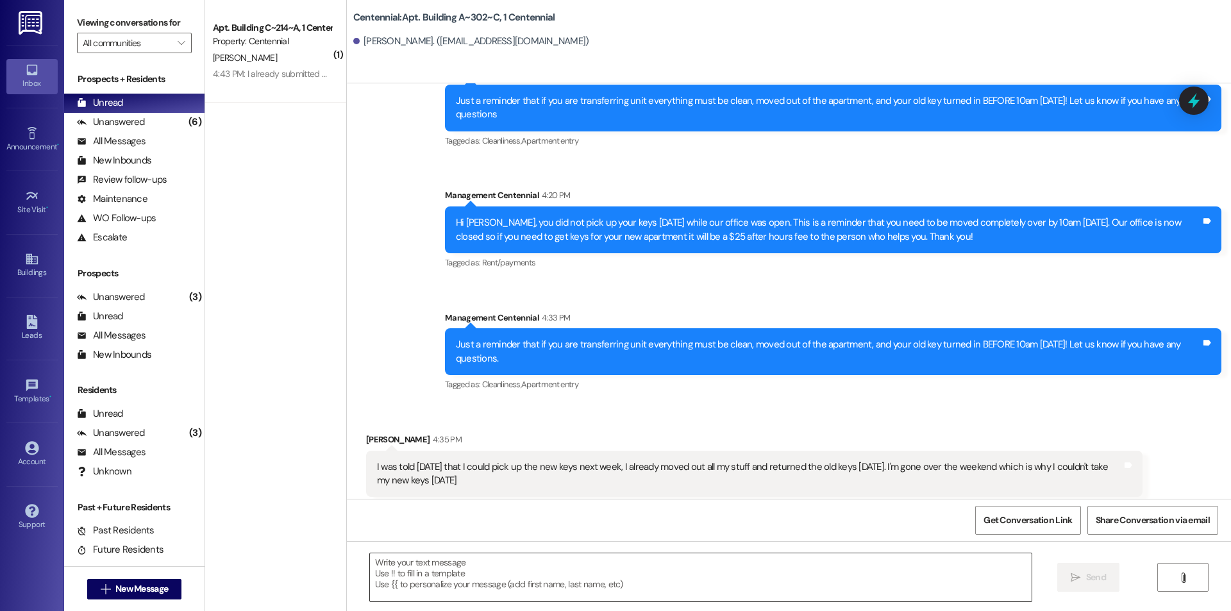
click at [527, 584] on textarea at bounding box center [700, 577] width 661 height 48
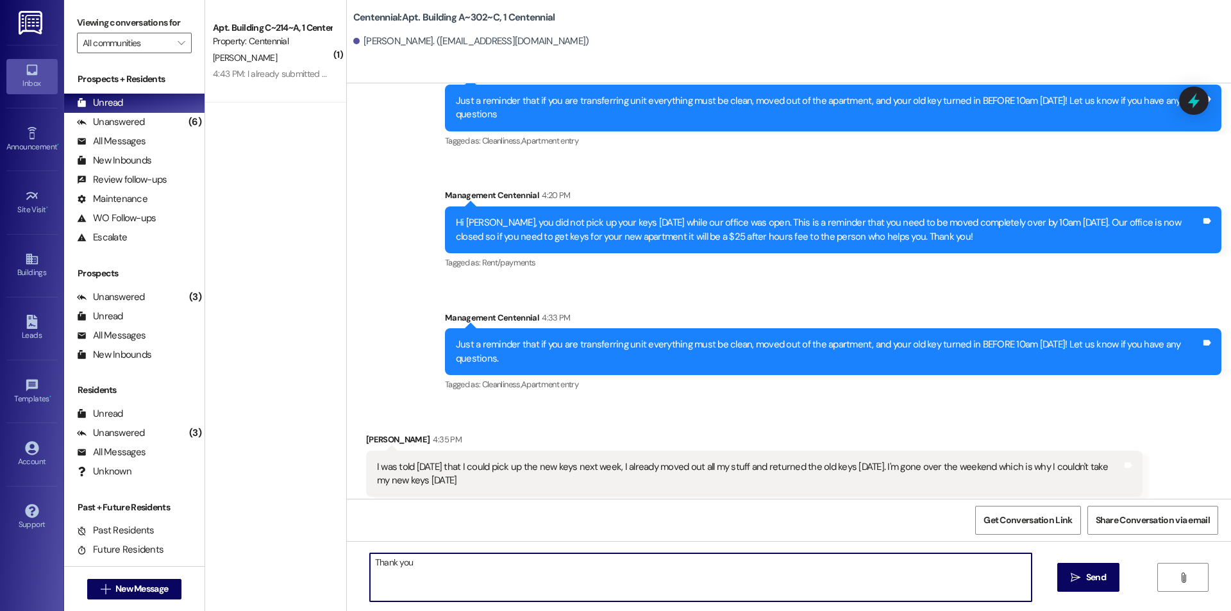
type textarea "Thank you!"
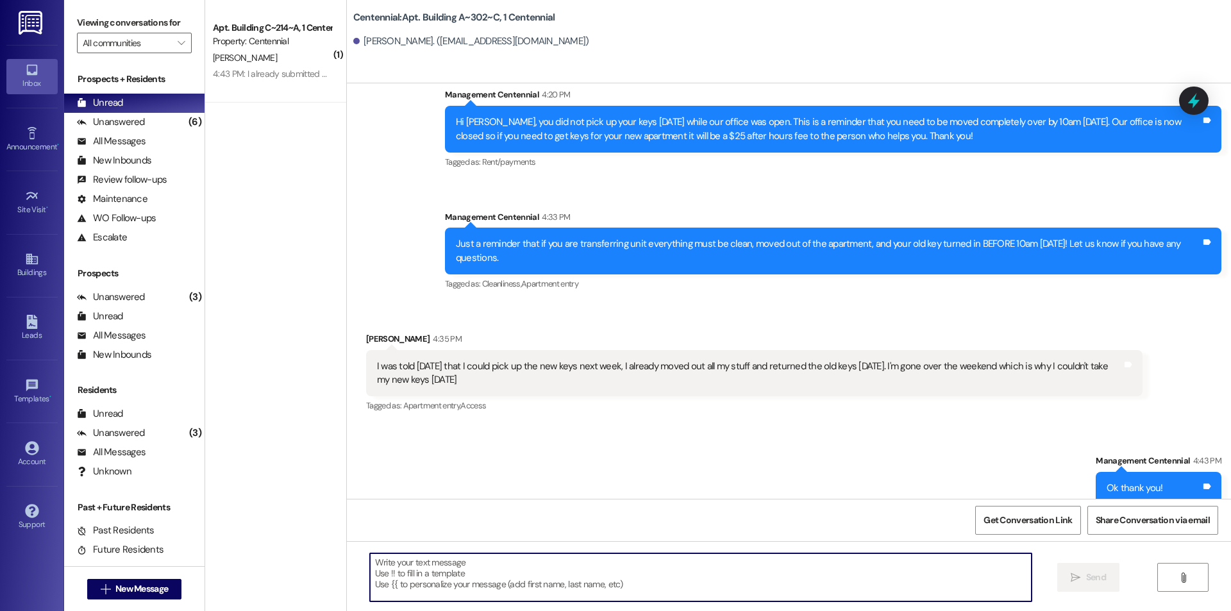
scroll to position [3802, 0]
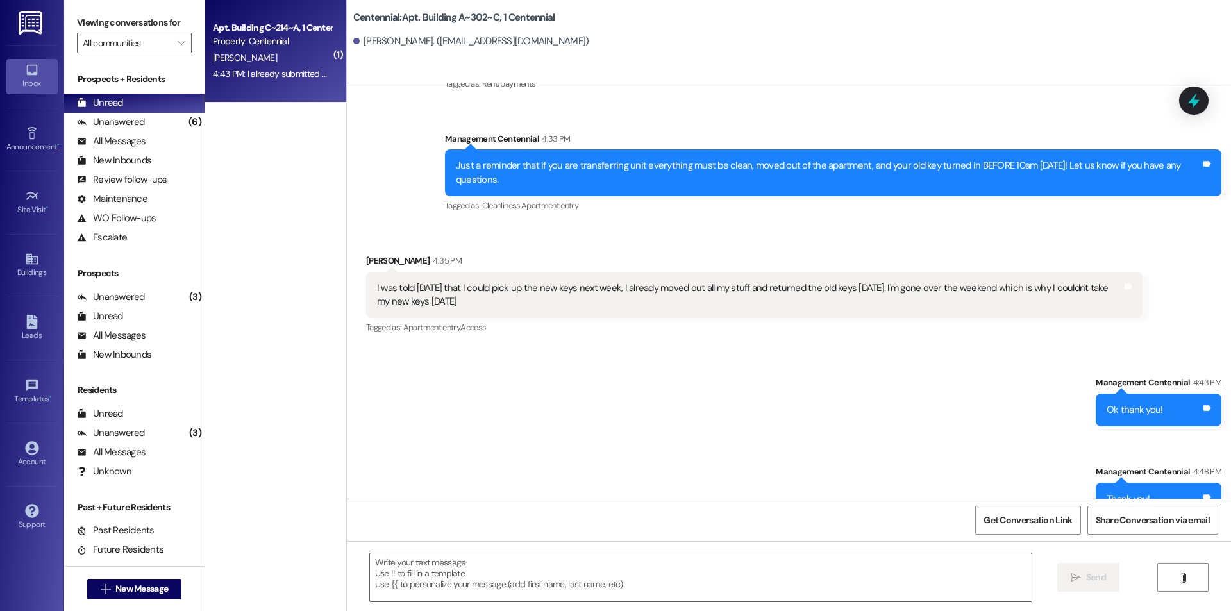
click at [283, 70] on div "4:43 PM: I already submitted my keys in the spring when I did an early check ou…" at bounding box center [368, 74] width 311 height 12
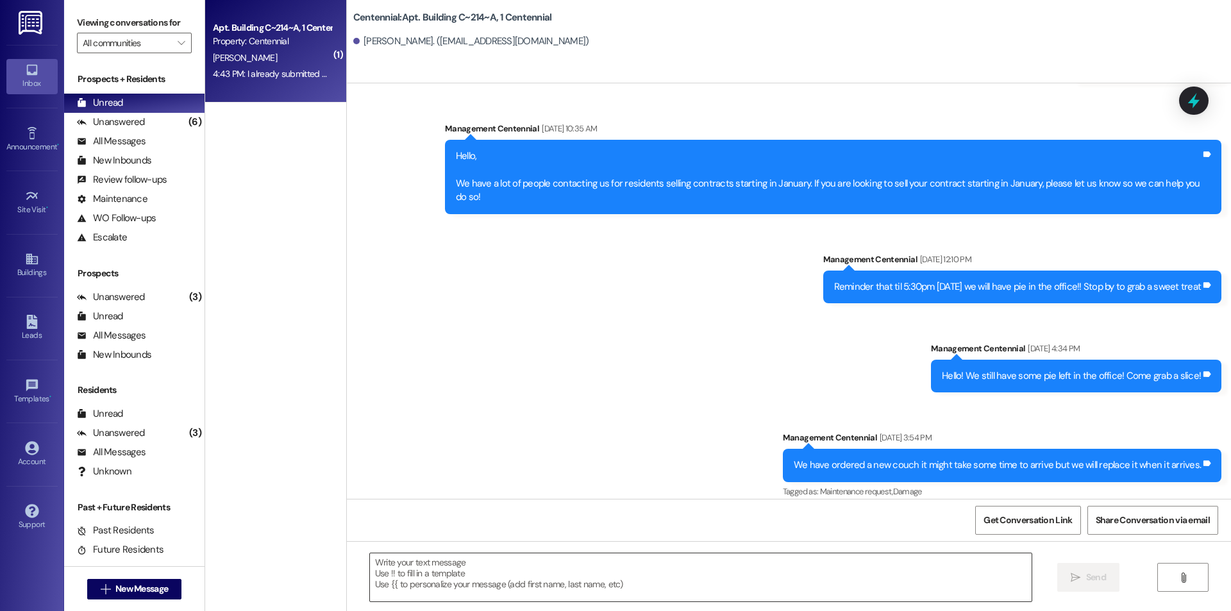
scroll to position [13127, 0]
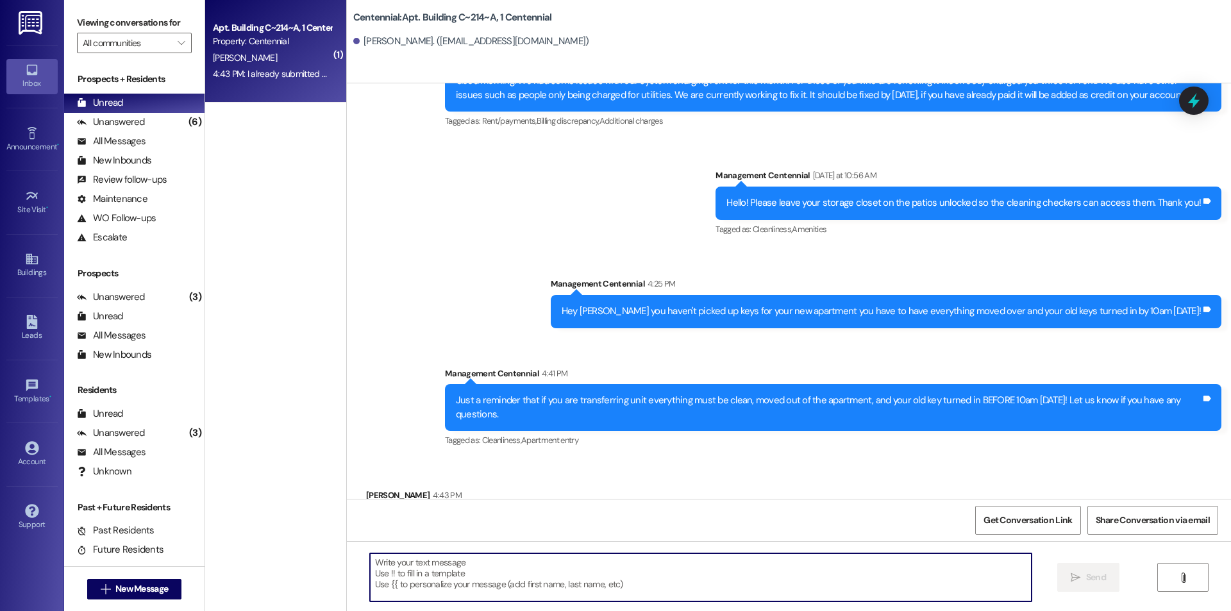
click at [568, 582] on textarea at bounding box center [700, 577] width 661 height 48
type textarea "Perfect thank you!"
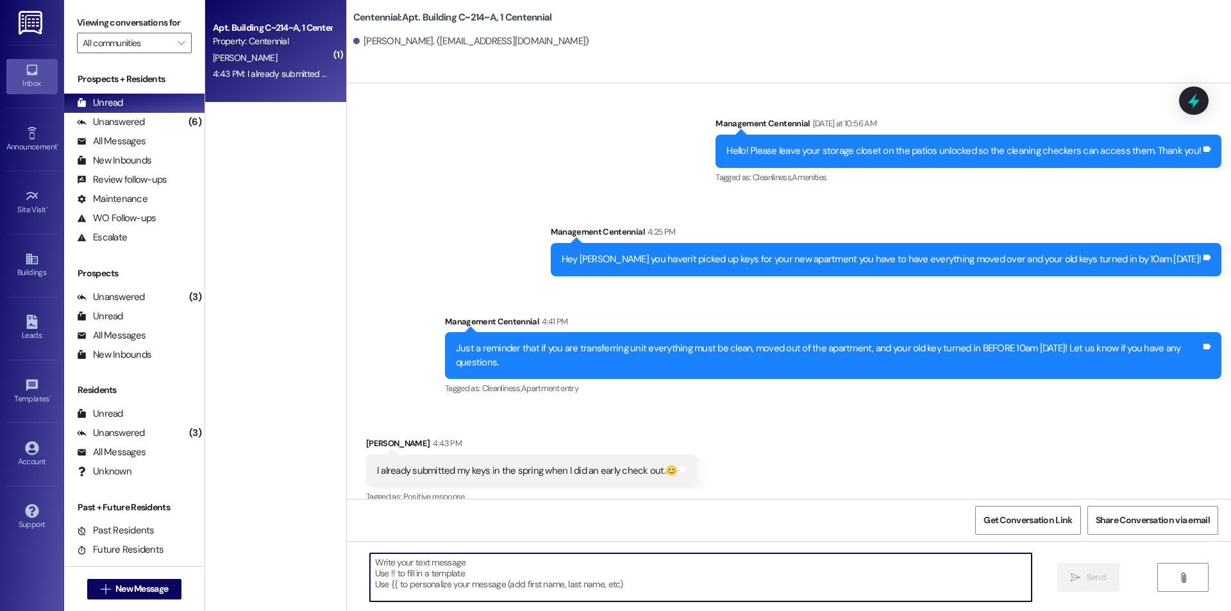
scroll to position [13217, 0]
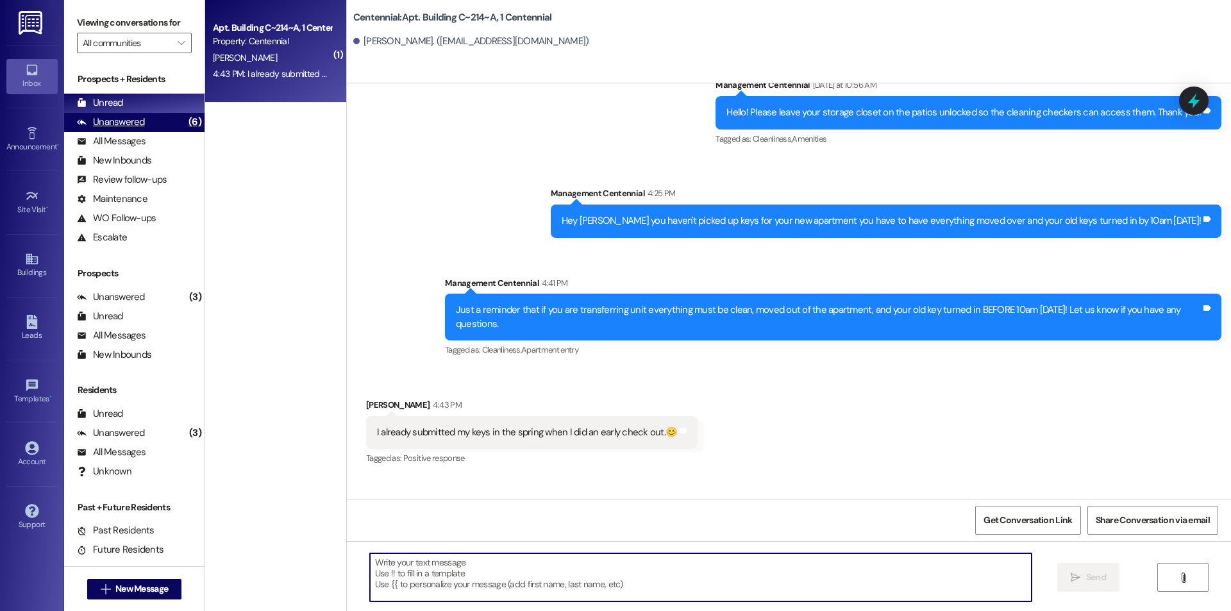
click at [106, 121] on div "Unanswered" at bounding box center [111, 121] width 68 height 13
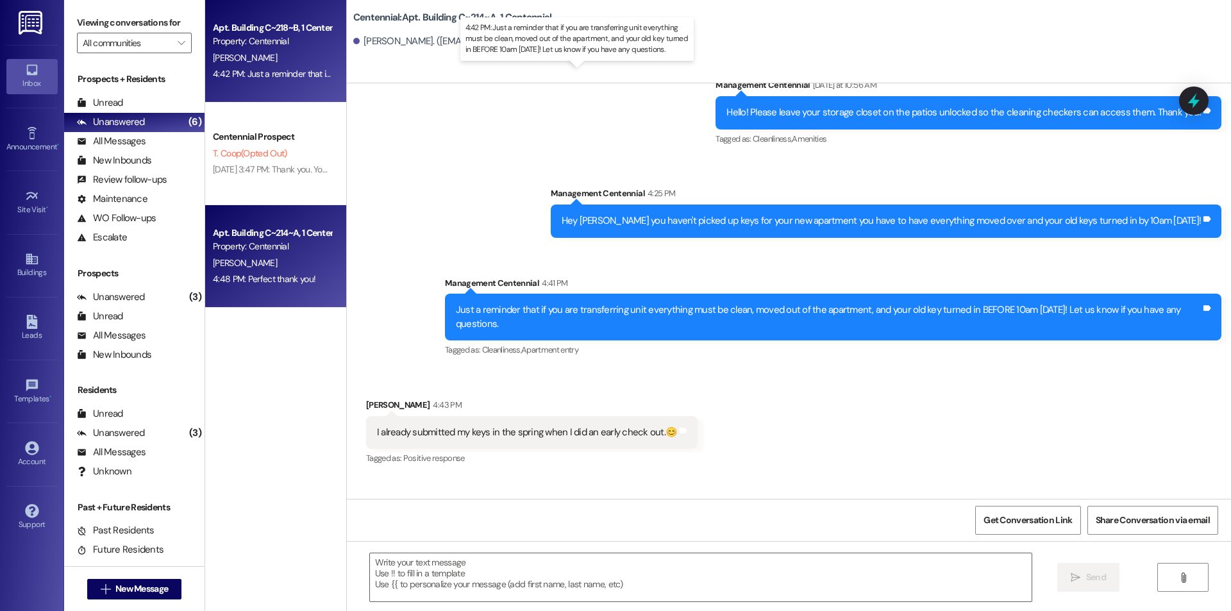
click at [247, 73] on div "4:42 PM: Just a reminder that if you are transferring unit everything must be c…" at bounding box center [582, 74] width 738 height 12
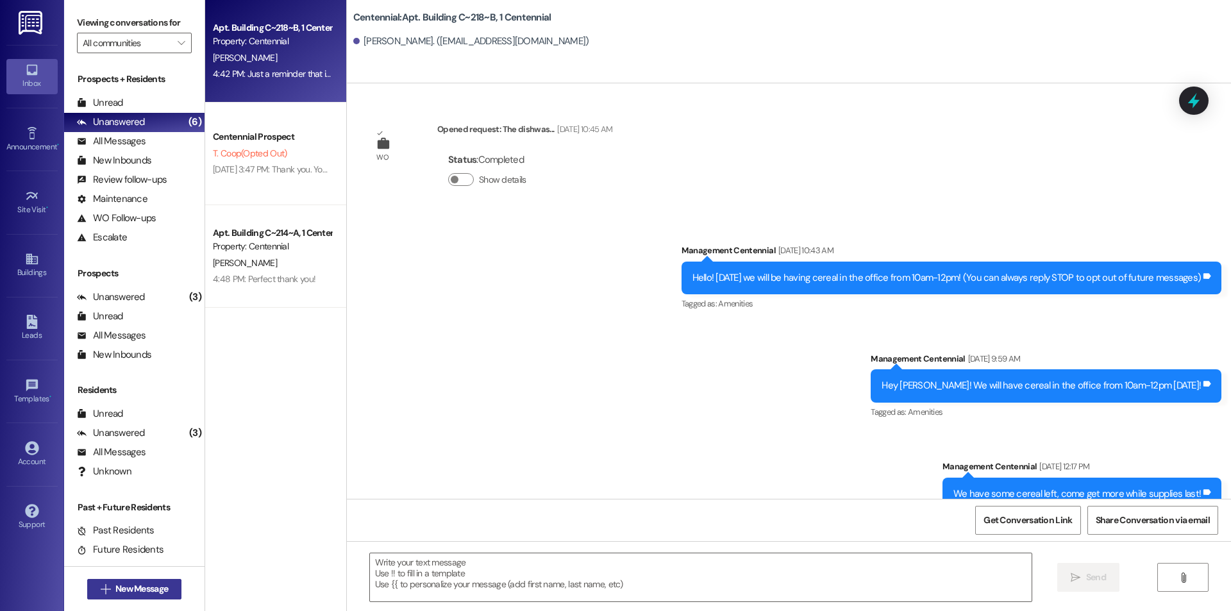
click at [153, 592] on span "New Message" at bounding box center [141, 588] width 53 height 13
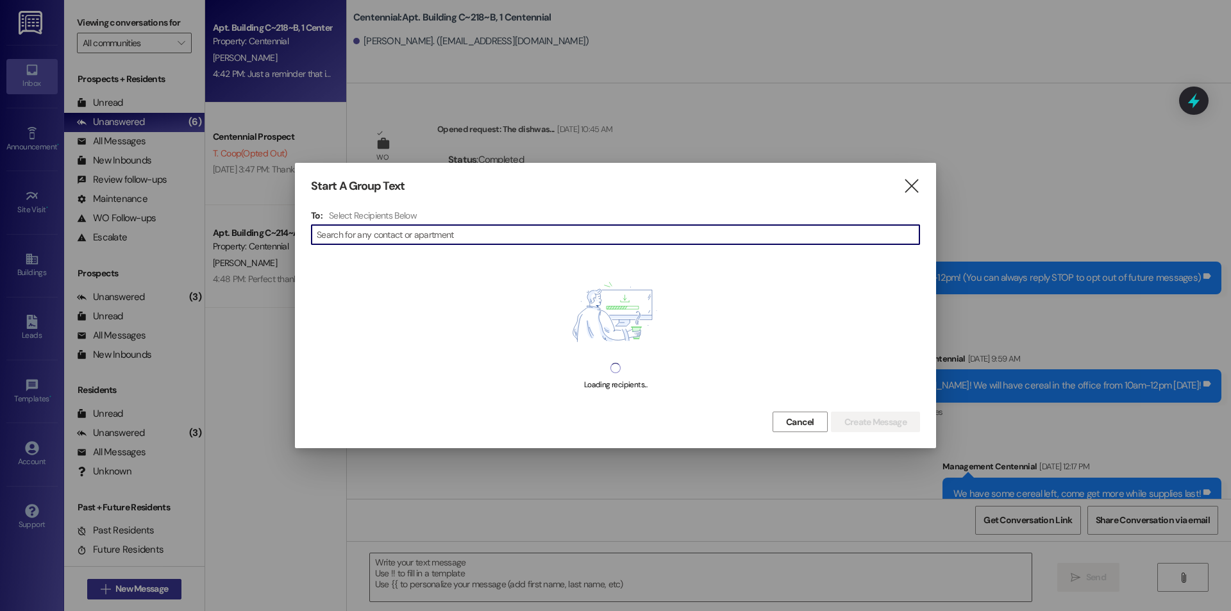
scroll to position [38715, 0]
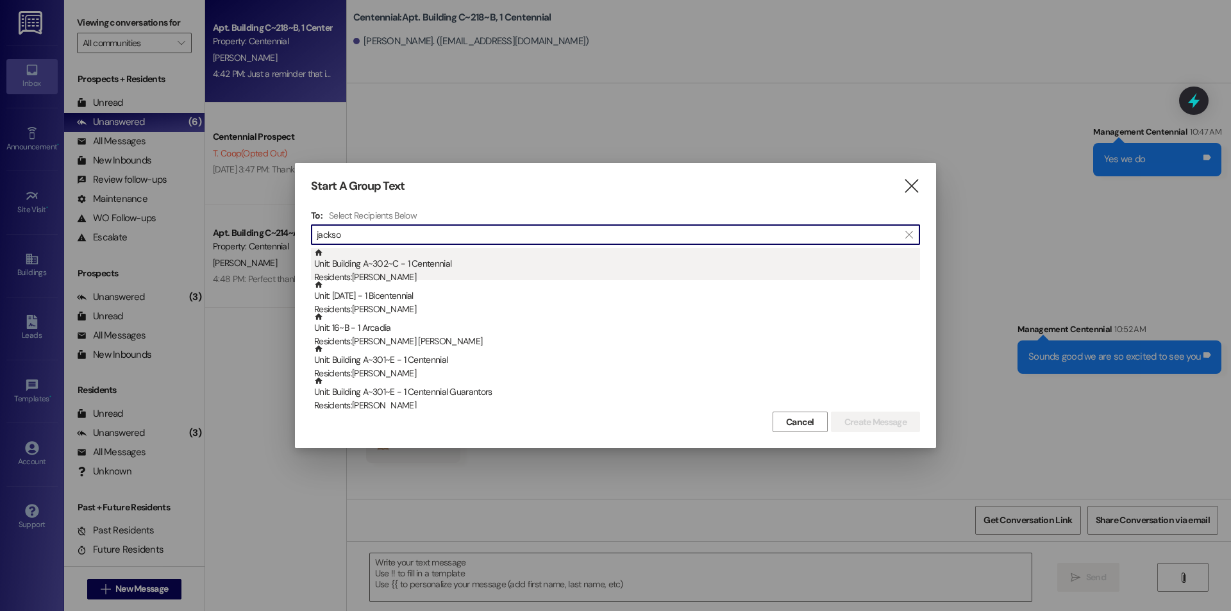
type input "jackso"
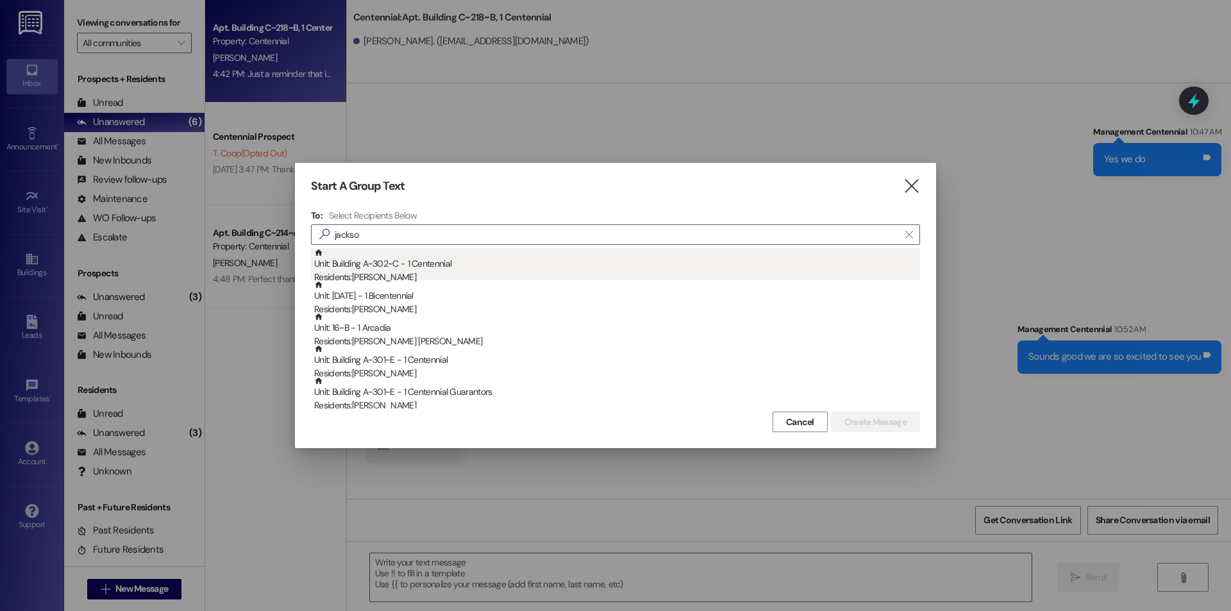
click at [476, 265] on div "Unit: Building A~302~C - 1 Centennial Residents: [PERSON_NAME]" at bounding box center [617, 266] width 606 height 37
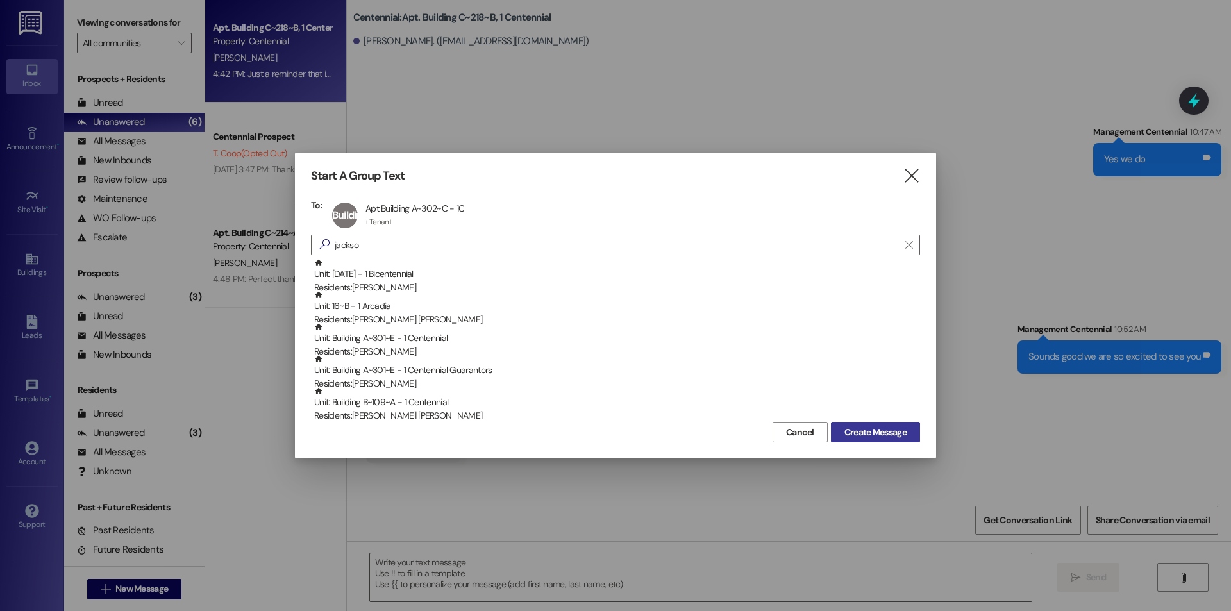
click at [864, 423] on button "Create Message" at bounding box center [875, 432] width 89 height 21
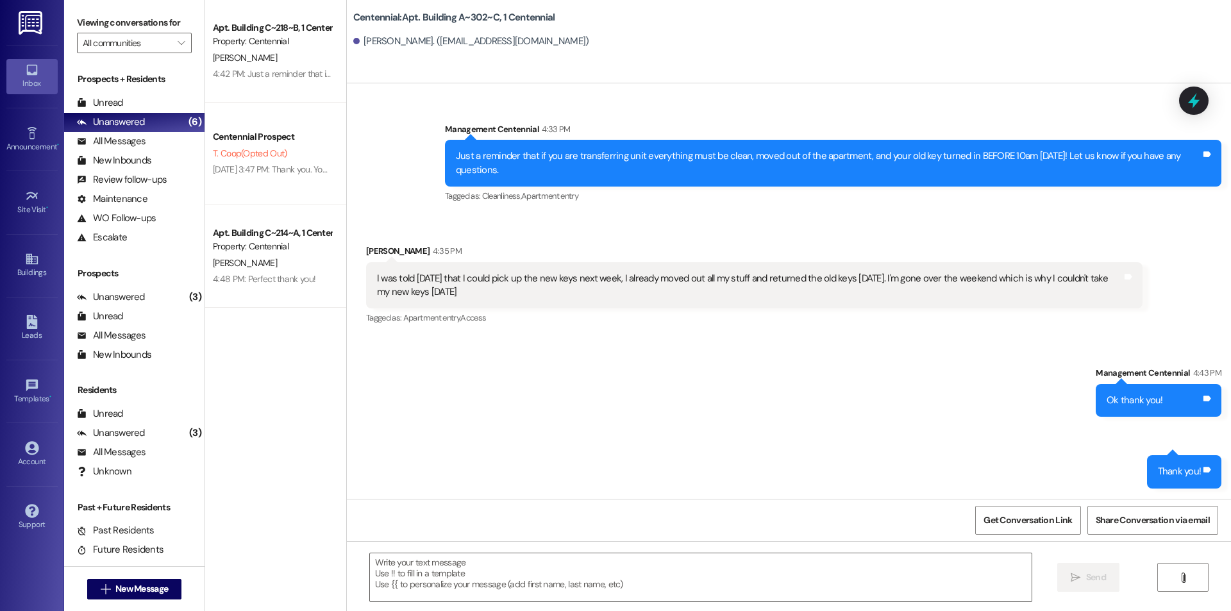
scroll to position [3784, 0]
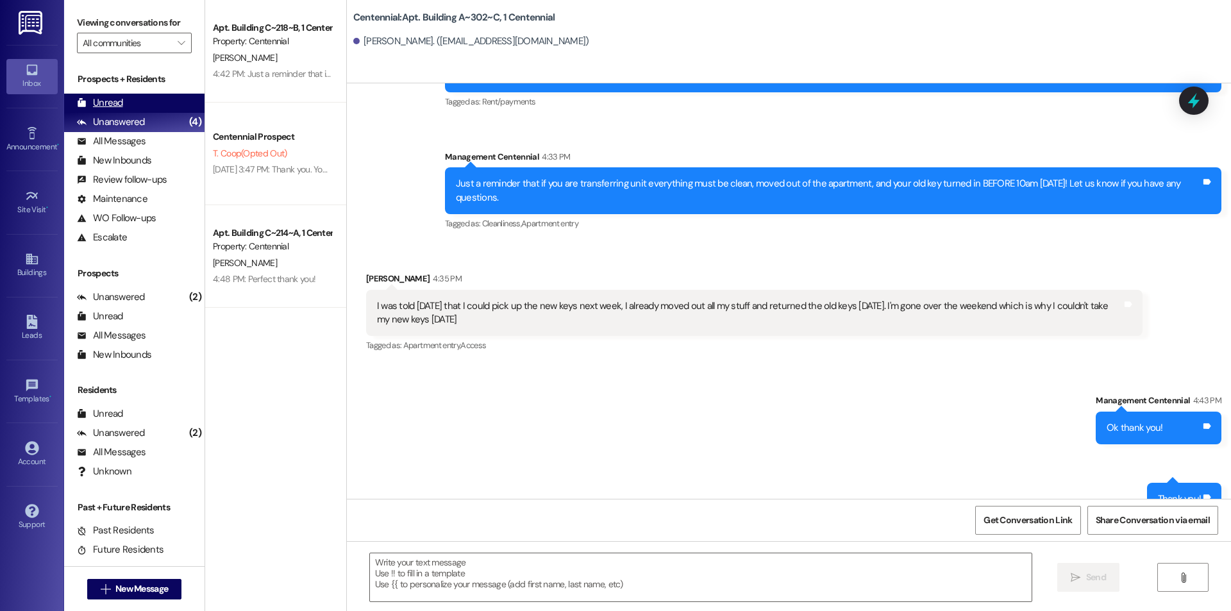
click at [137, 101] on div "Unread (0)" at bounding box center [134, 103] width 140 height 19
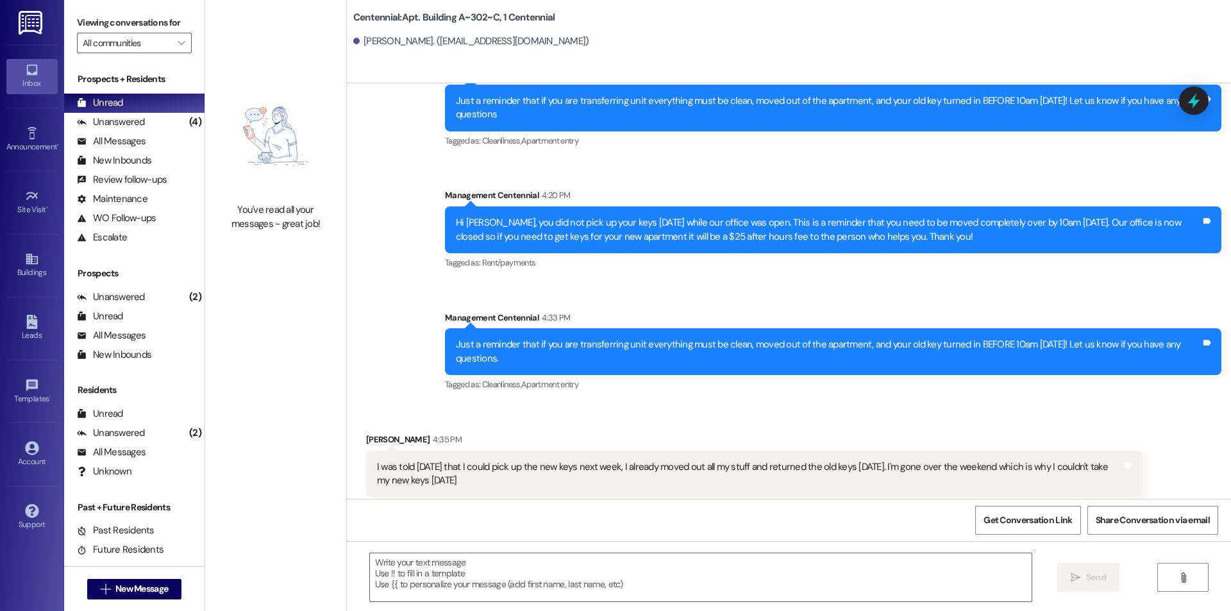
scroll to position [3623, 0]
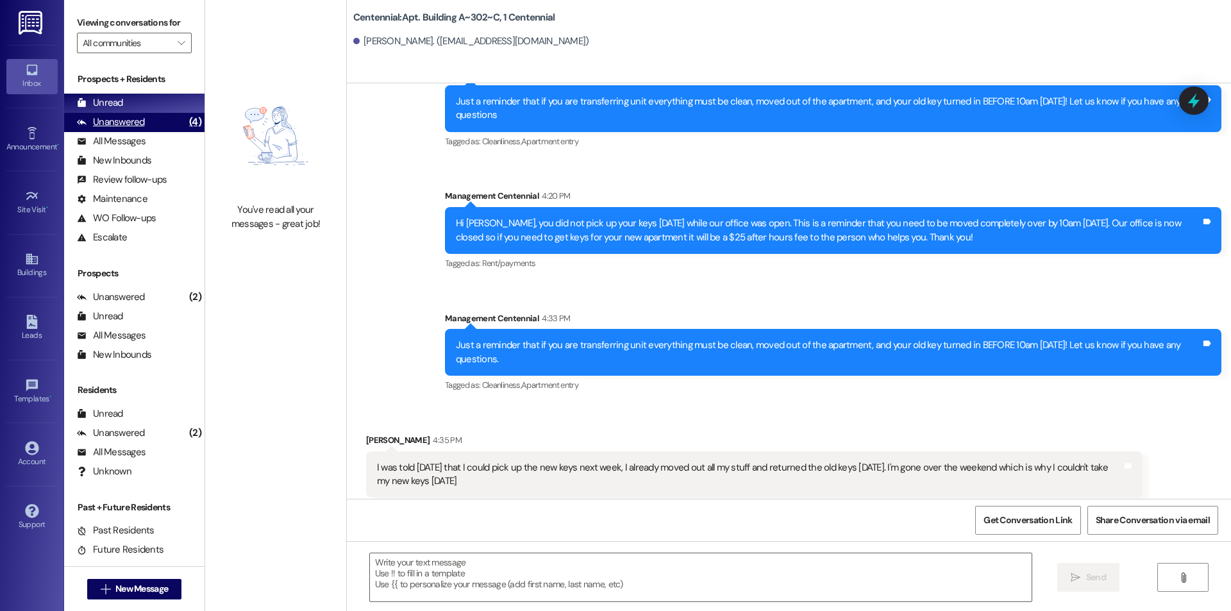
click at [140, 121] on div "Unanswered" at bounding box center [111, 121] width 68 height 13
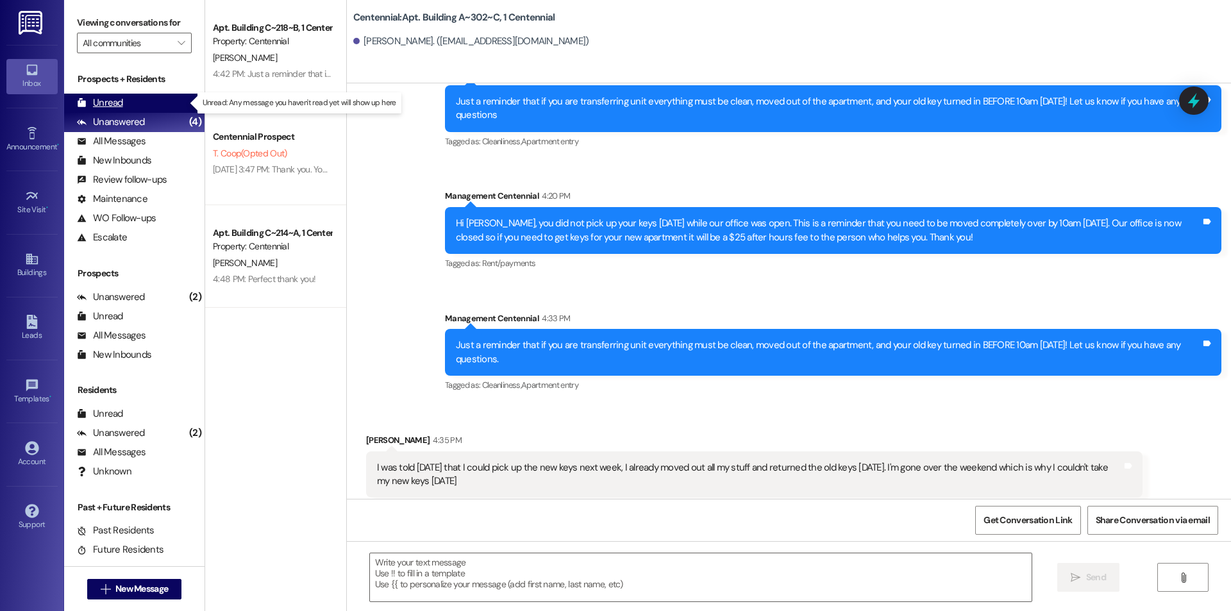
click at [169, 99] on div "Unread (0)" at bounding box center [134, 103] width 140 height 19
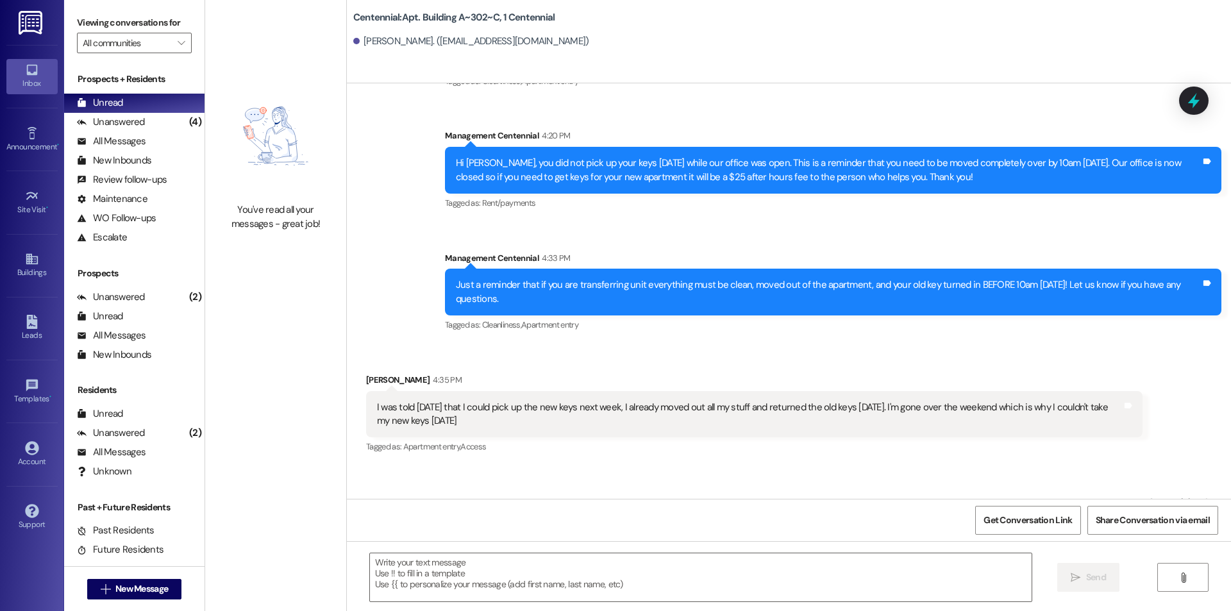
scroll to position [3784, 0]
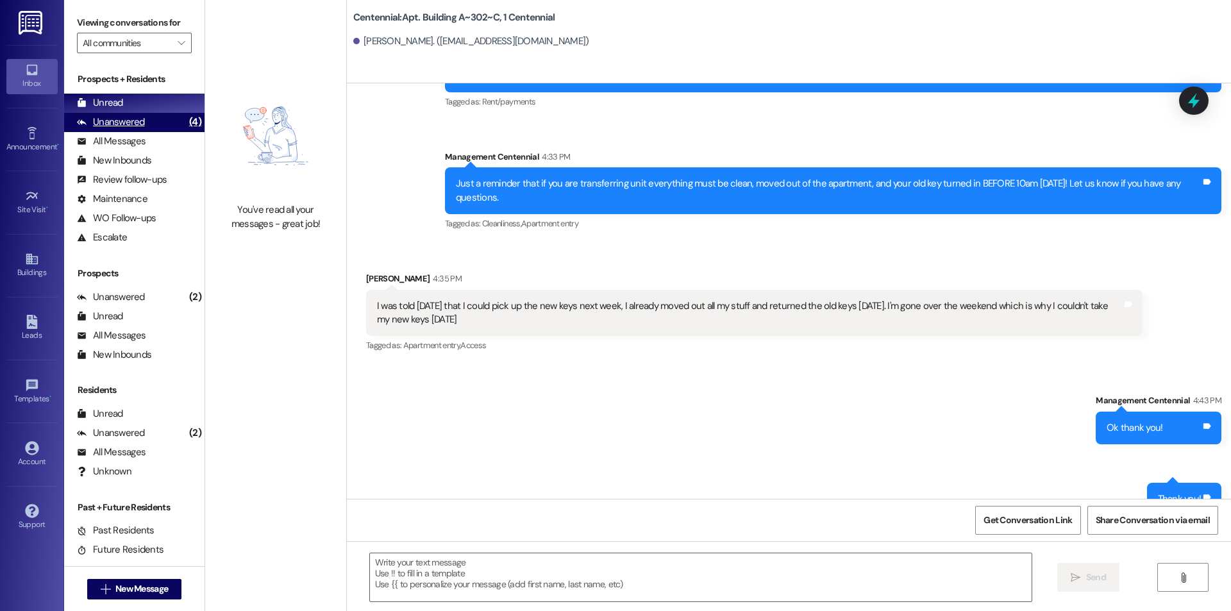
click at [170, 119] on div "Unanswered (4)" at bounding box center [134, 122] width 140 height 19
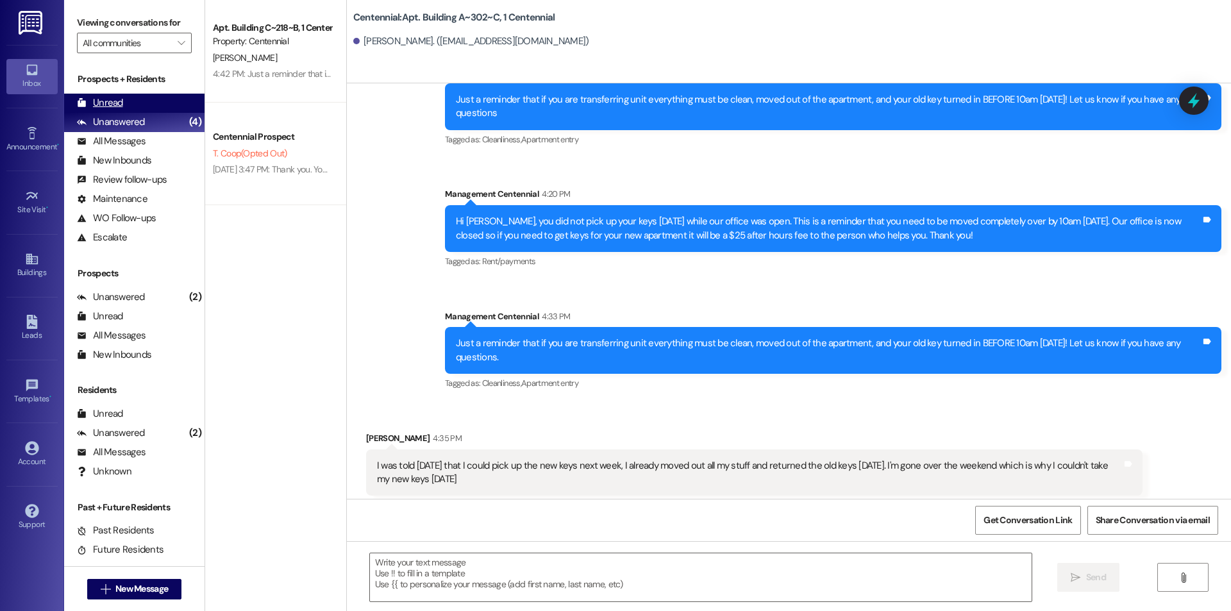
scroll to position [3623, 0]
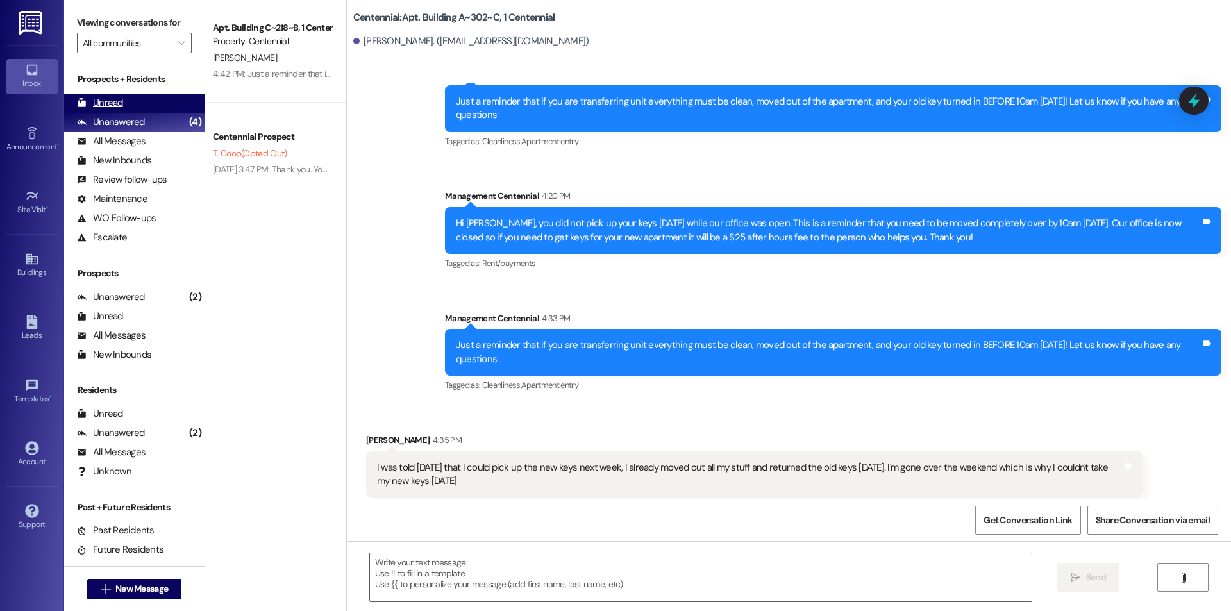
click at [165, 100] on div "Unread (0)" at bounding box center [134, 103] width 140 height 19
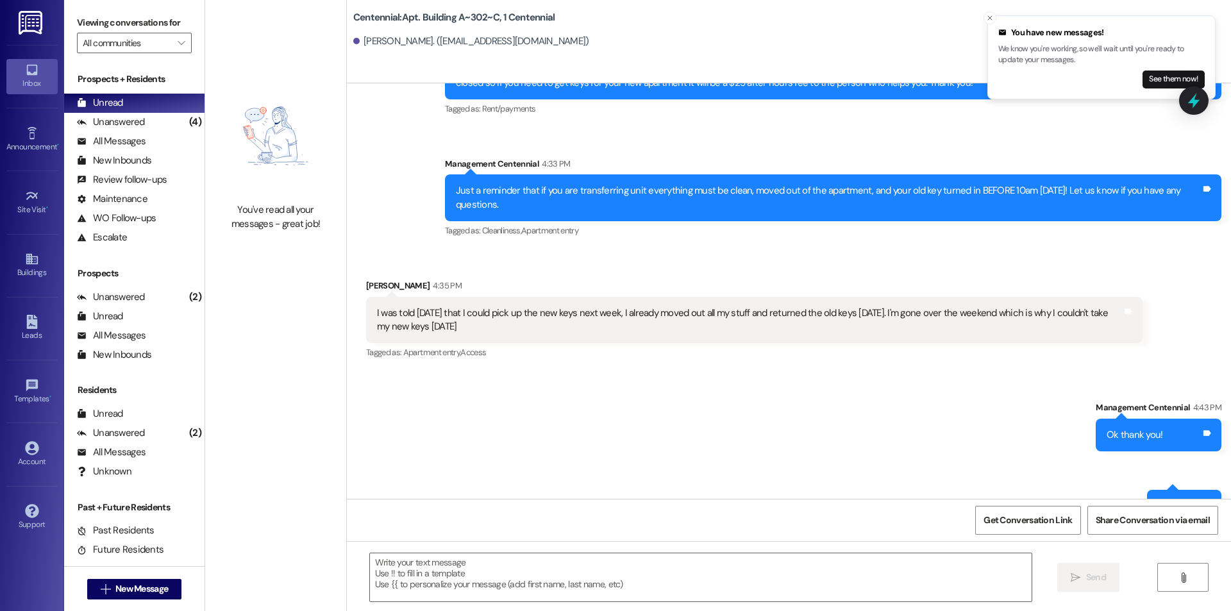
scroll to position [3784, 0]
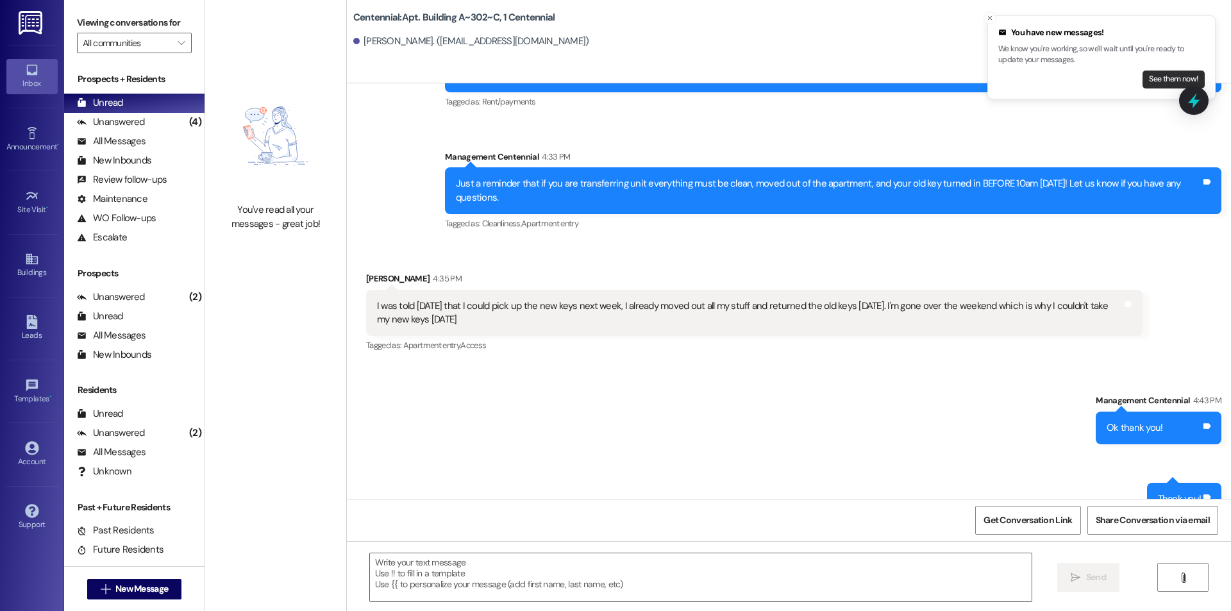
click at [1150, 79] on button "See them now!" at bounding box center [1173, 79] width 62 height 18
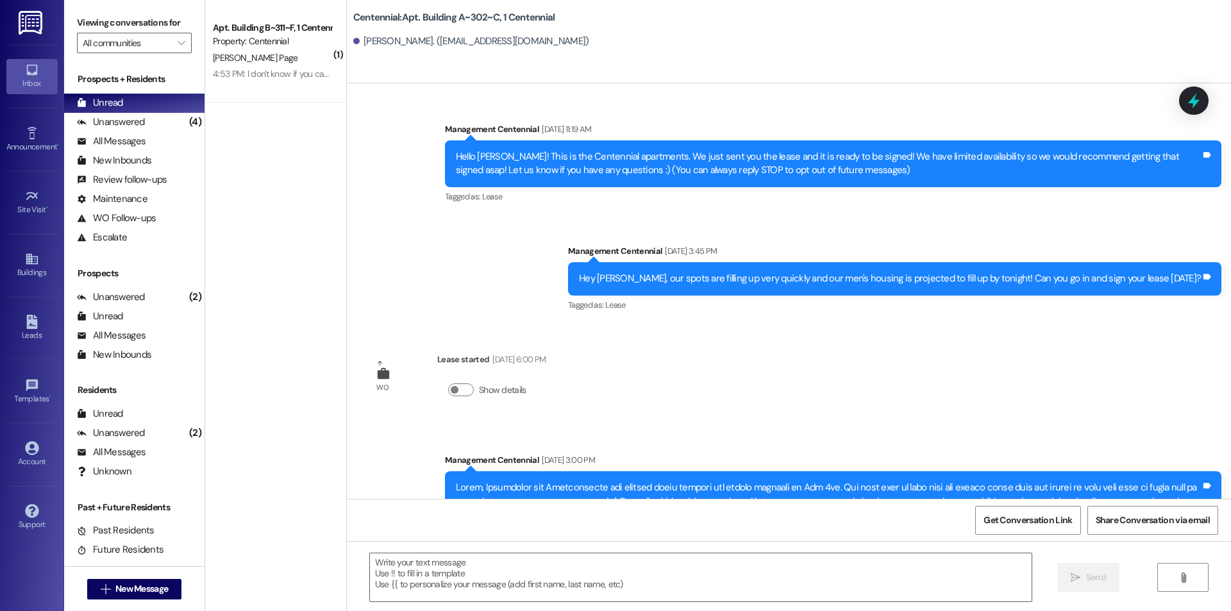
scroll to position [3623, 0]
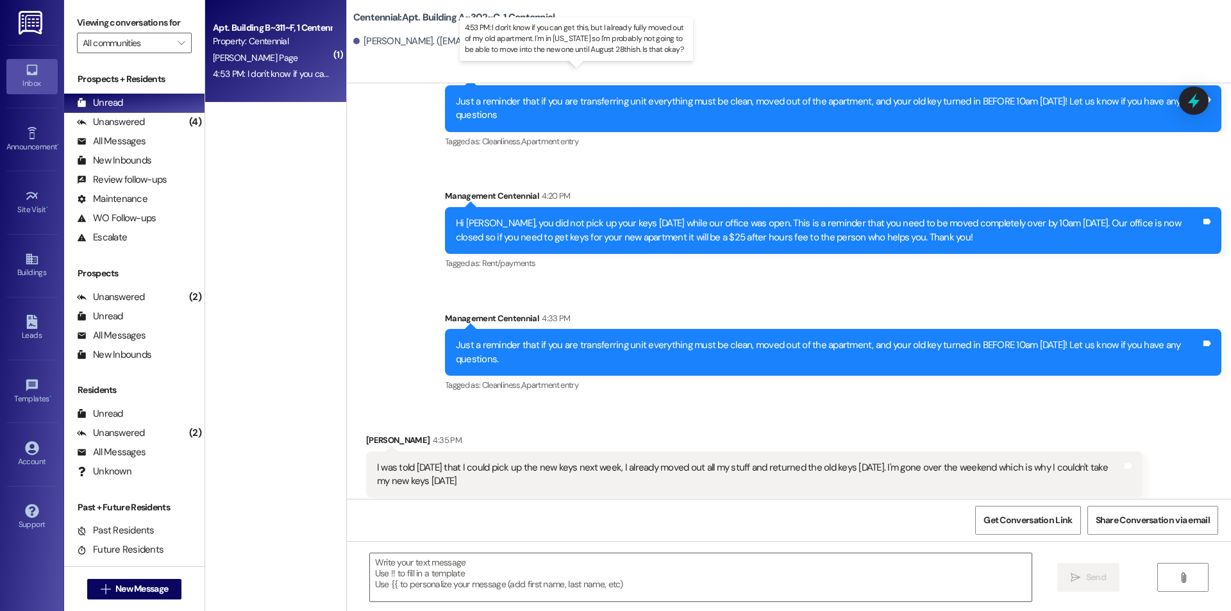
click at [286, 73] on div "4:53 PM: I don't know if you can get this, but I already fully moved out of my …" at bounding box center [591, 74] width 757 height 12
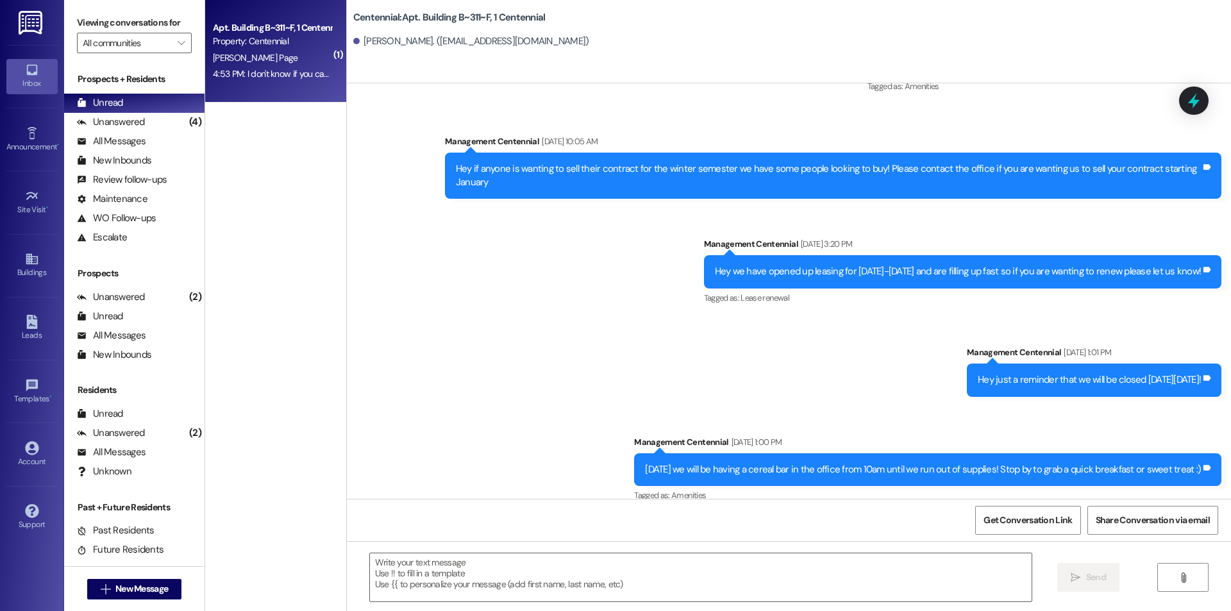
scroll to position [10666, 0]
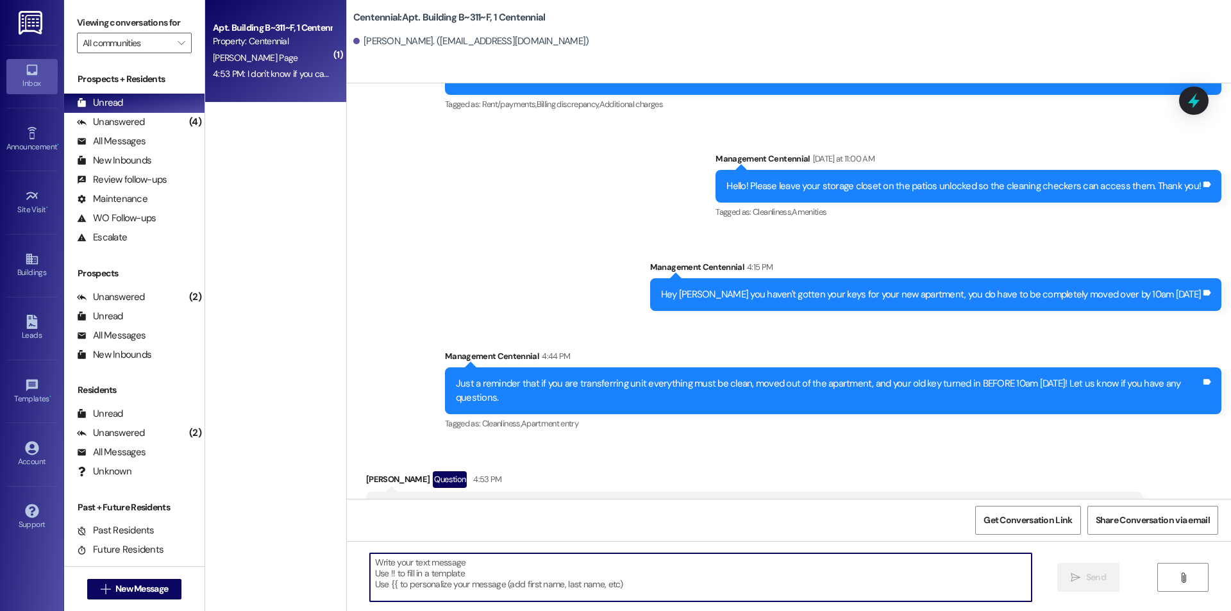
click at [591, 573] on textarea at bounding box center [700, 577] width 661 height 48
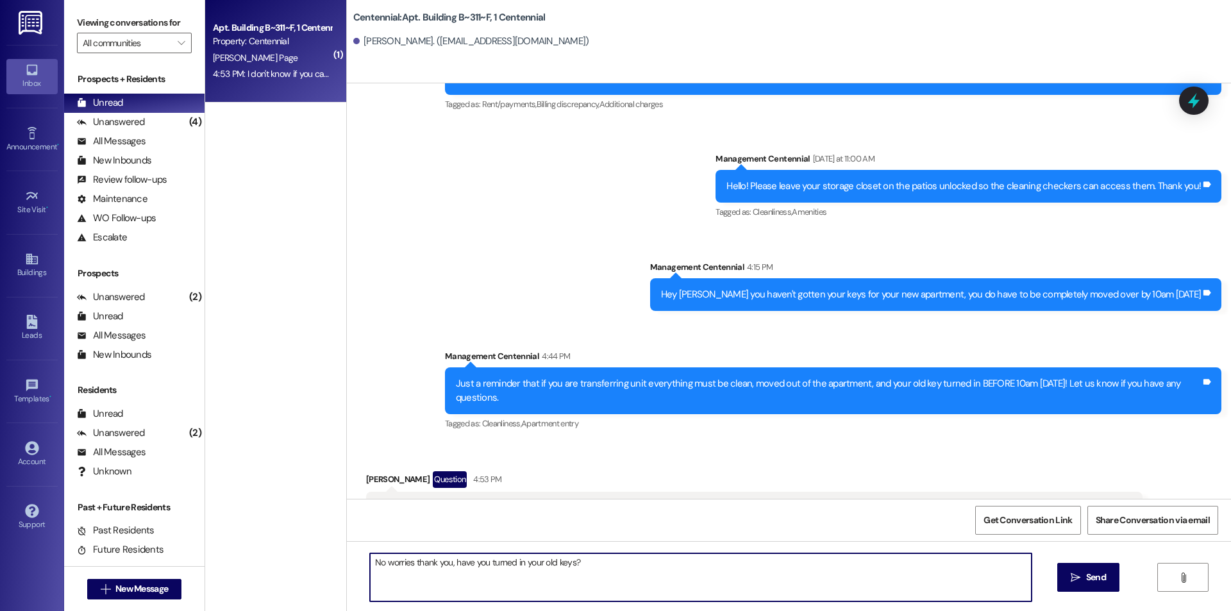
click at [588, 571] on textarea "No worries thank you, have you turned in your old keys?" at bounding box center [700, 577] width 661 height 48
type textarea "Have you turned in your old keys?"
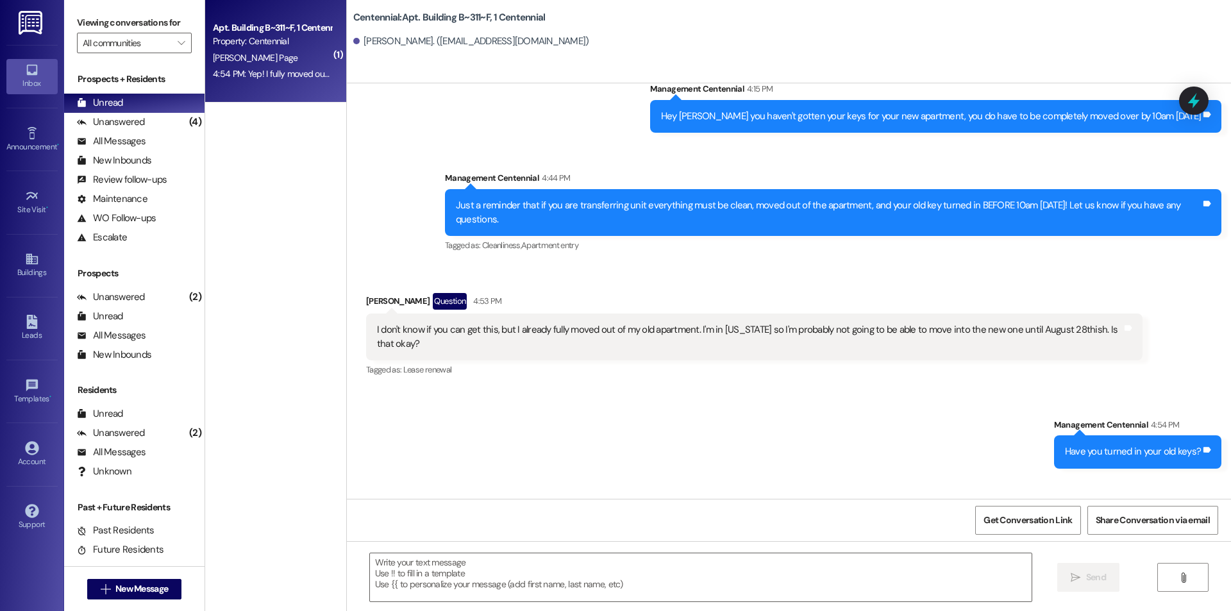
scroll to position [10845, 0]
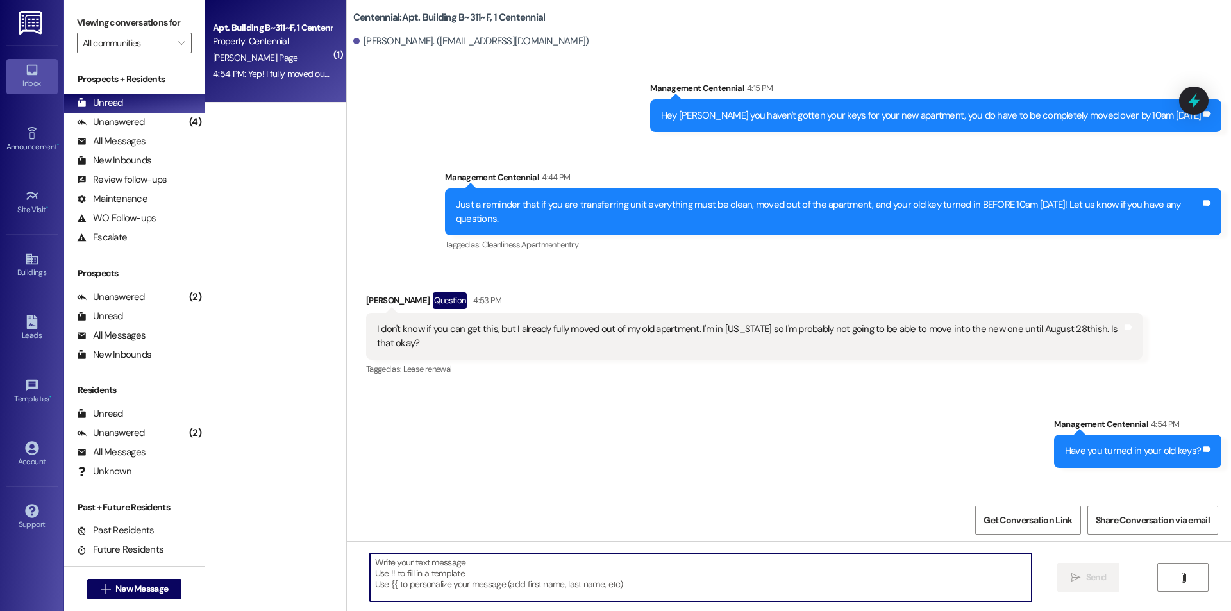
click at [654, 560] on textarea at bounding box center [700, 577] width 661 height 48
type textarea "Ok thank you"
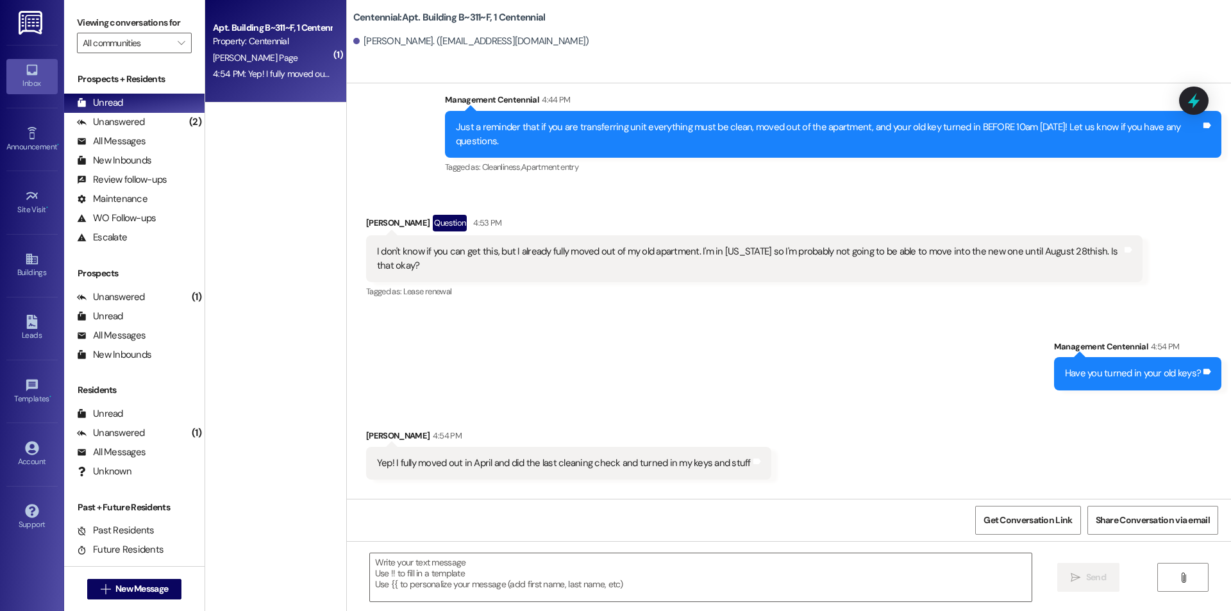
scroll to position [10934, 0]
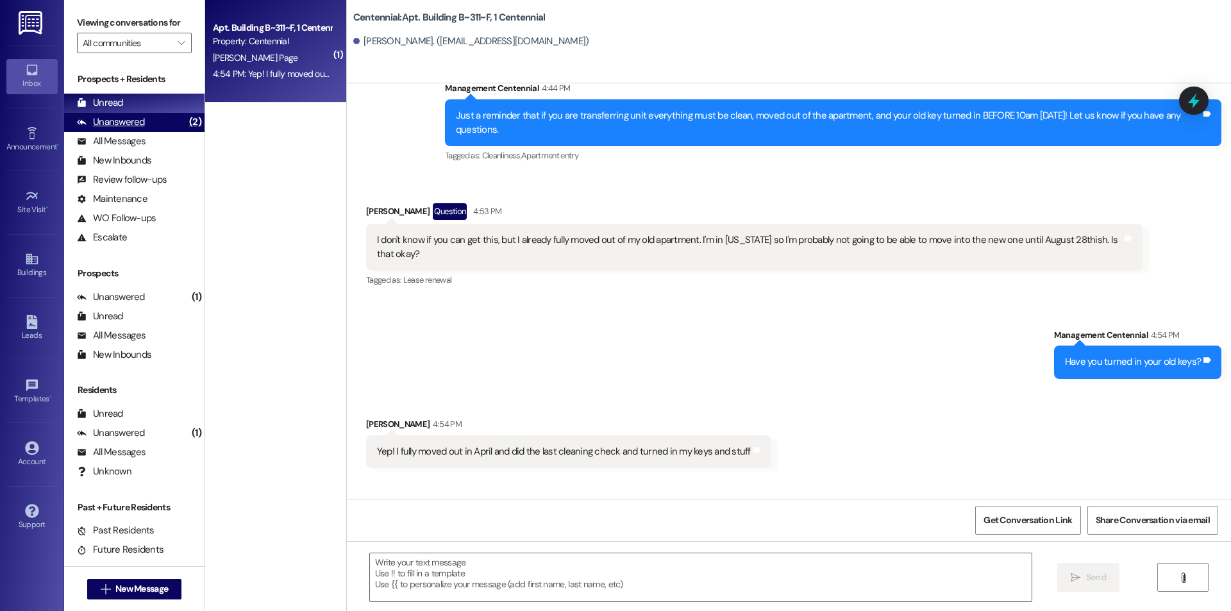
click at [162, 116] on div "Unanswered (2)" at bounding box center [134, 122] width 140 height 19
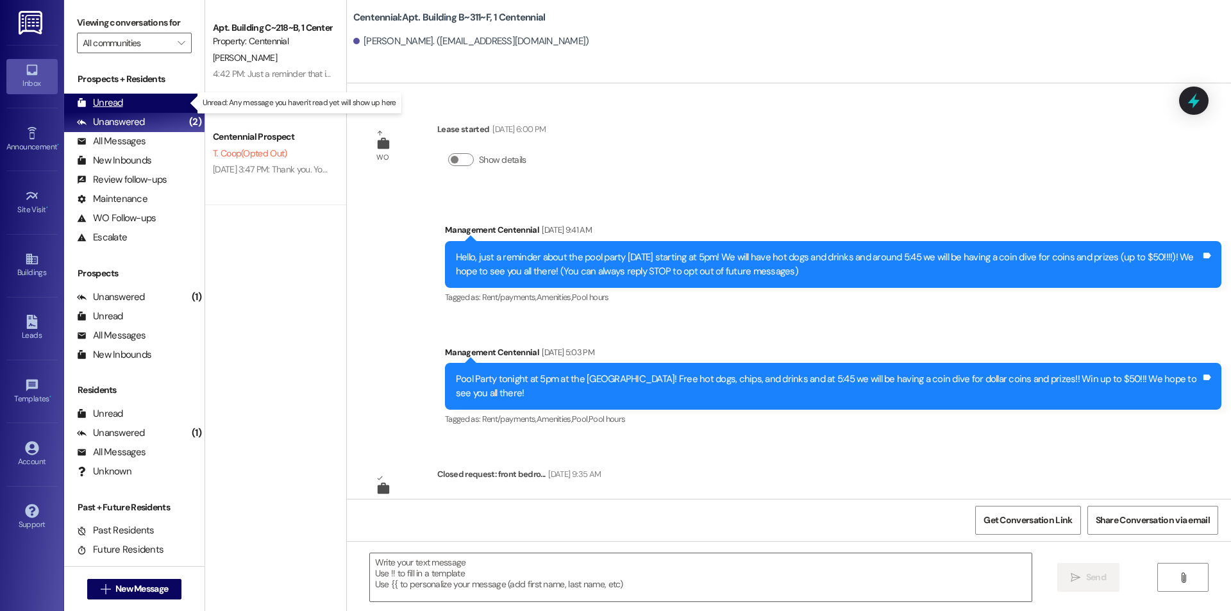
scroll to position [10864, 0]
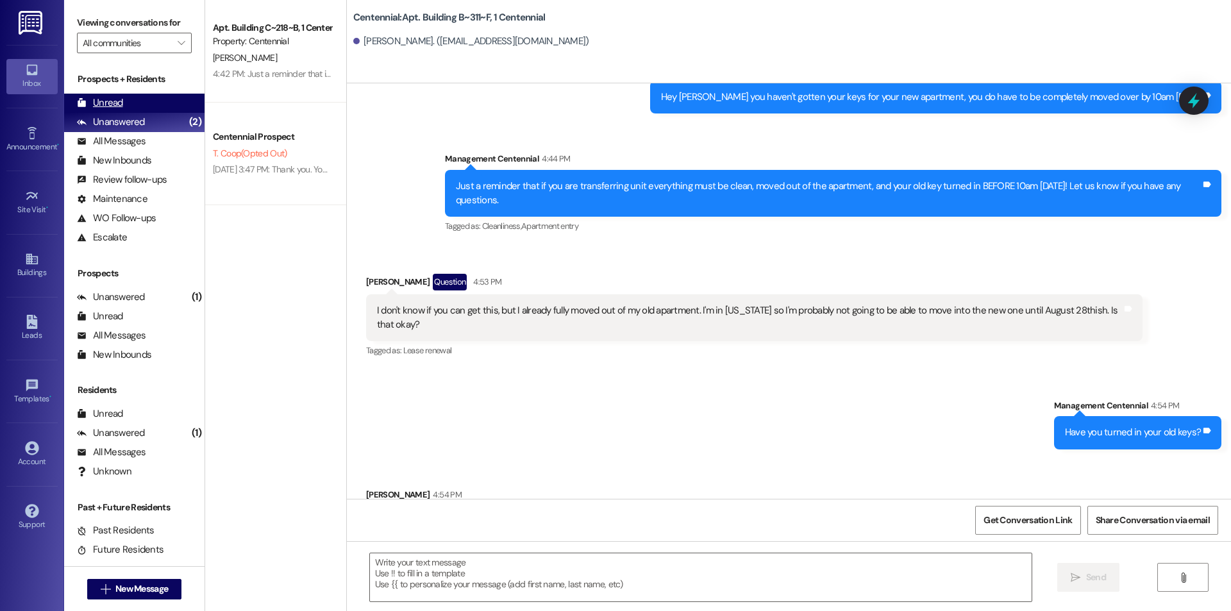
click at [163, 106] on div "Unread (0)" at bounding box center [134, 103] width 140 height 19
